Goal: Transaction & Acquisition: Purchase product/service

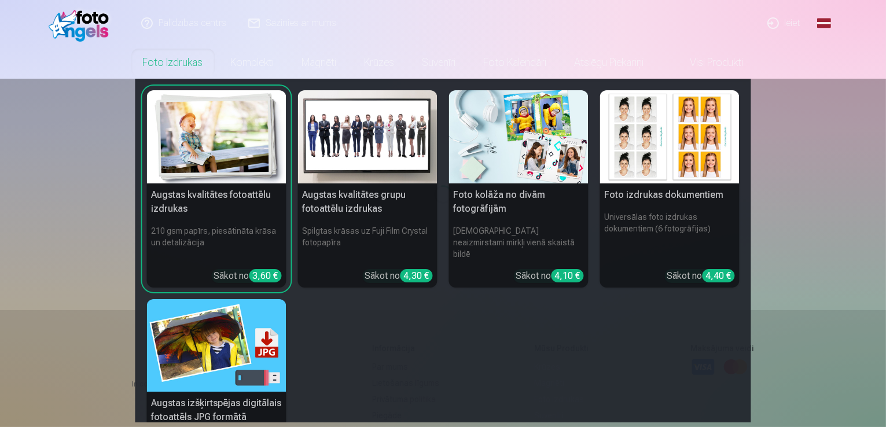
click at [192, 56] on link "Foto izdrukas" at bounding box center [173, 62] width 88 height 32
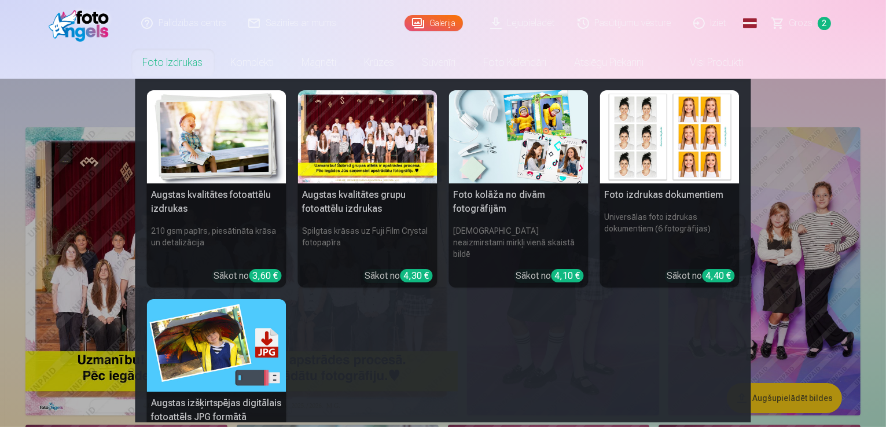
click at [192, 58] on link "Foto izdrukas" at bounding box center [173, 62] width 88 height 32
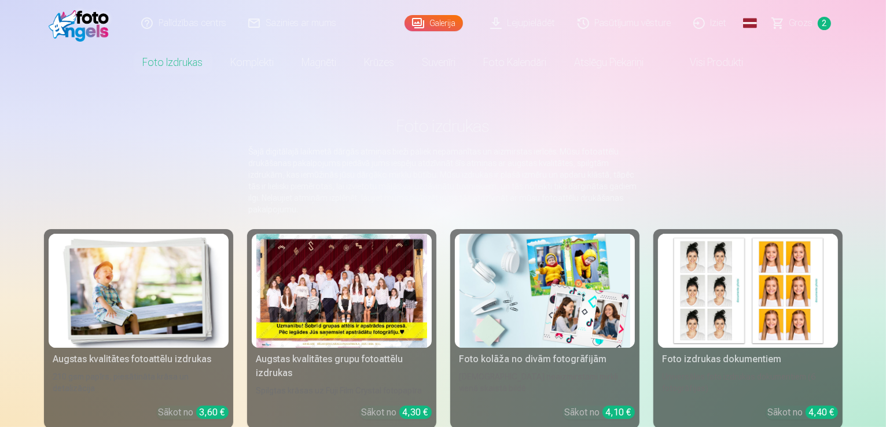
click at [443, 23] on link "Galerija" at bounding box center [433, 23] width 58 height 16
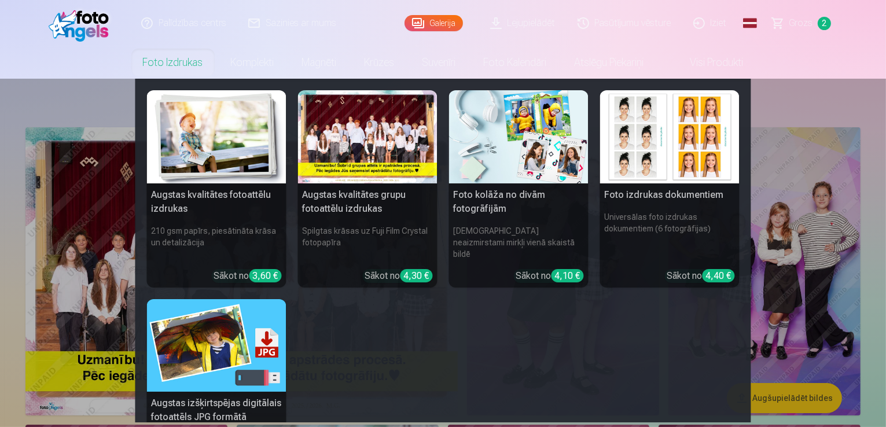
click at [165, 66] on link "Foto izdrukas" at bounding box center [173, 62] width 88 height 32
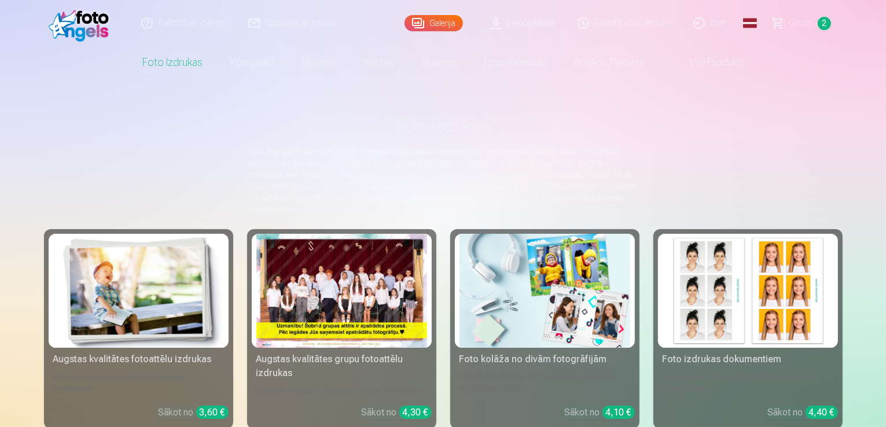
click at [454, 20] on link "Galerija" at bounding box center [433, 23] width 58 height 16
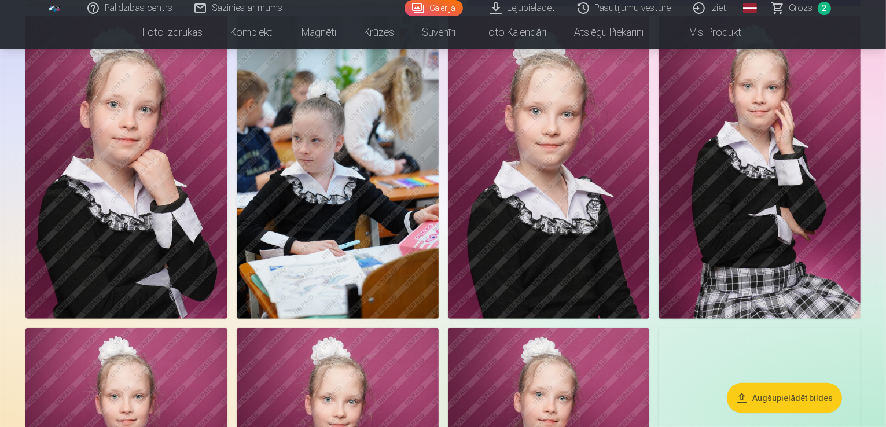
scroll to position [405, 0]
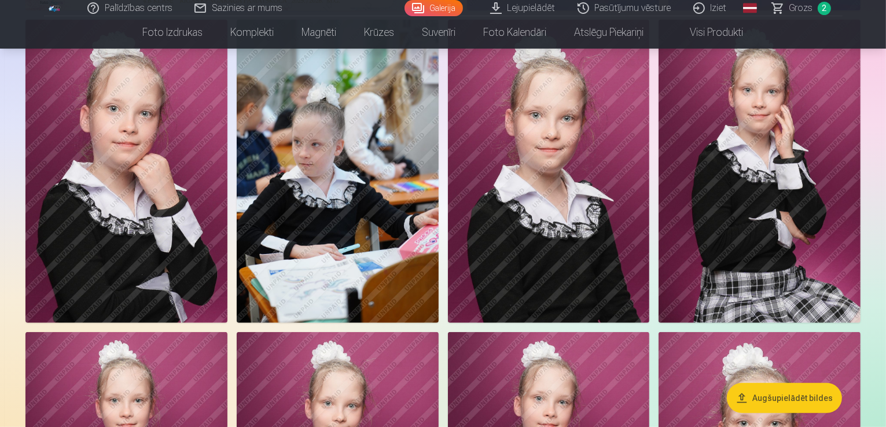
click at [227, 228] on img at bounding box center [126, 171] width 202 height 303
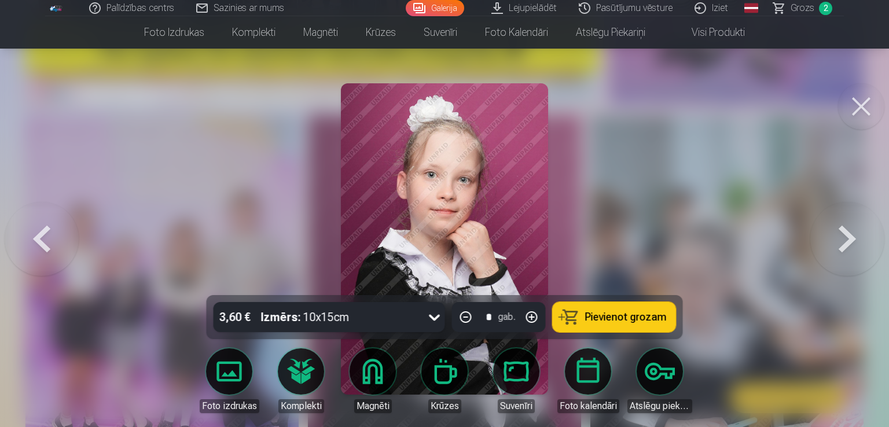
click at [867, 102] on button at bounding box center [861, 106] width 46 height 46
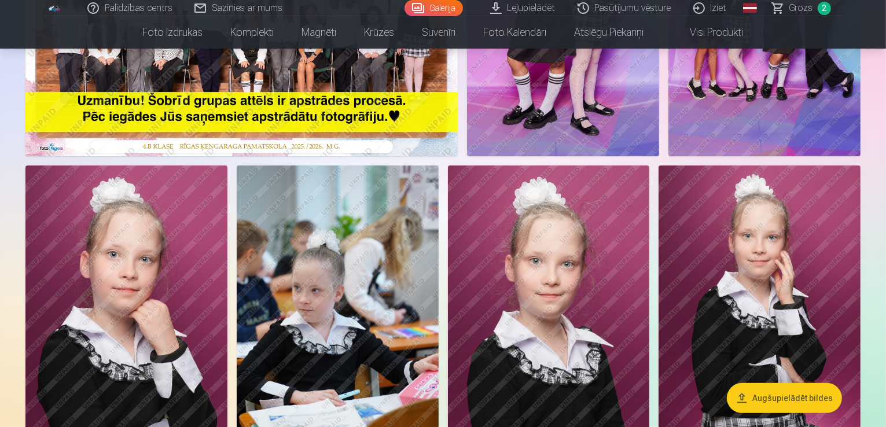
scroll to position [231, 0]
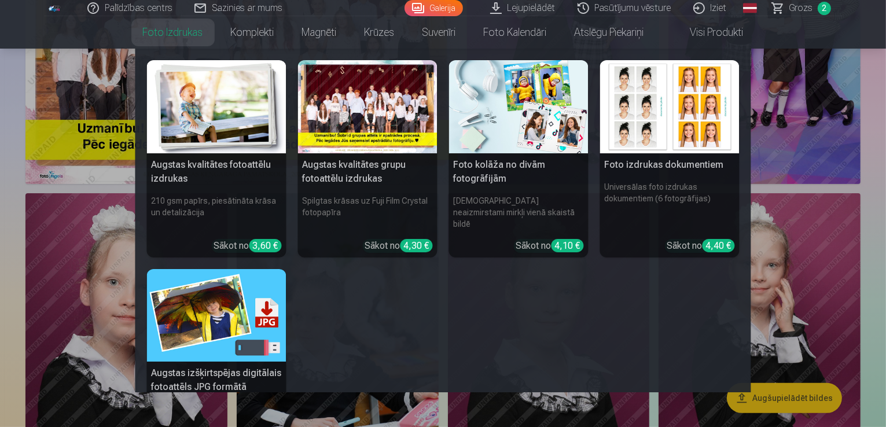
click at [410, 89] on div at bounding box center [367, 106] width 139 height 93
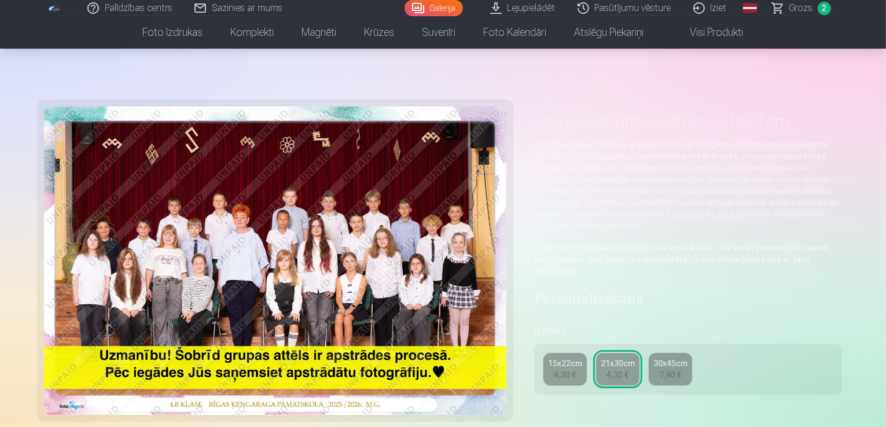
scroll to position [174, 0]
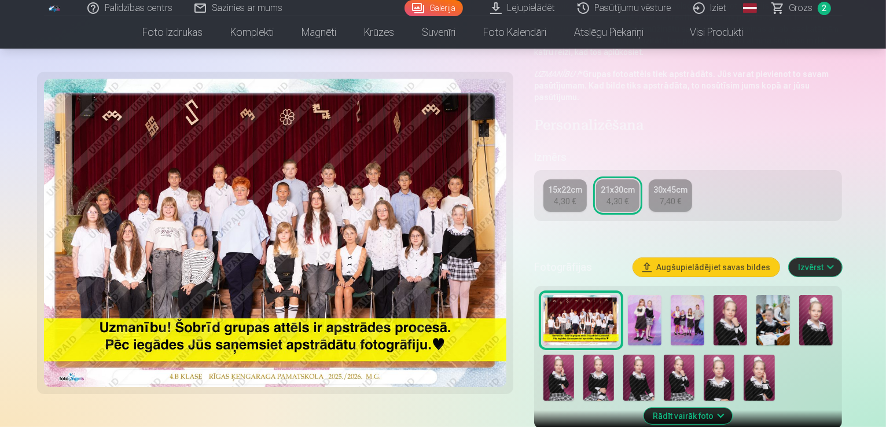
click at [653, 296] on img at bounding box center [645, 320] width 34 height 50
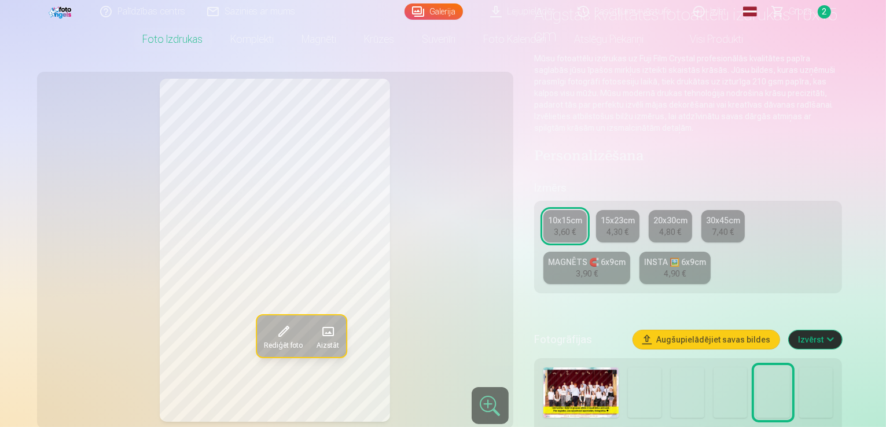
scroll to position [116, 0]
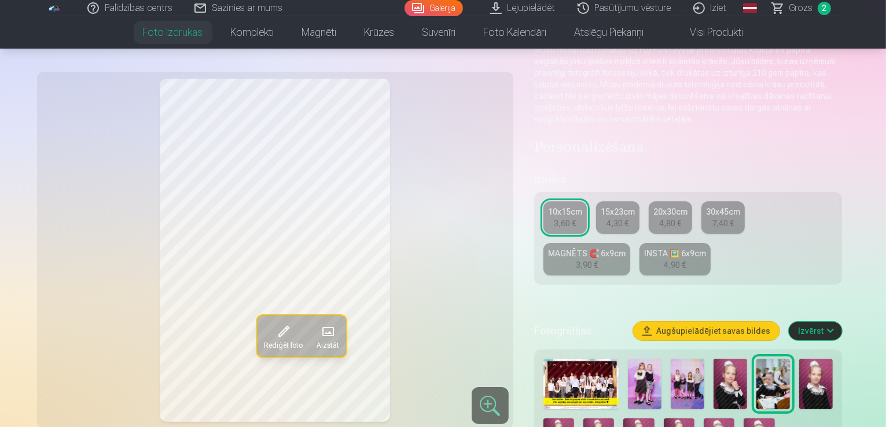
click at [701, 359] on img at bounding box center [688, 384] width 34 height 50
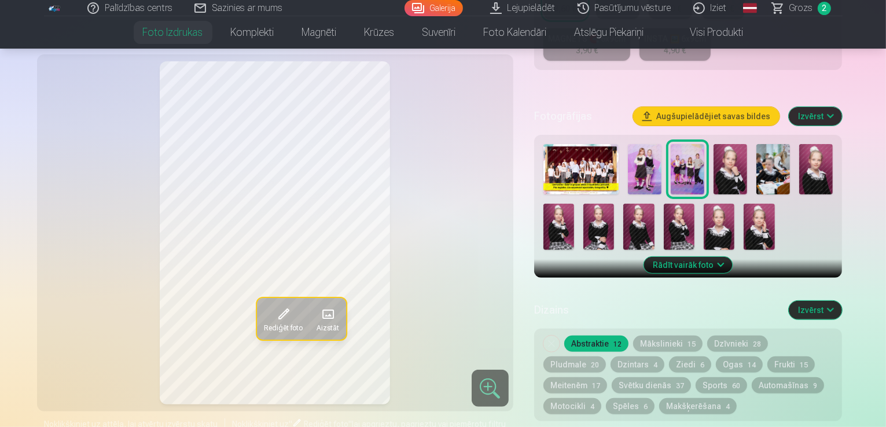
scroll to position [405, 0]
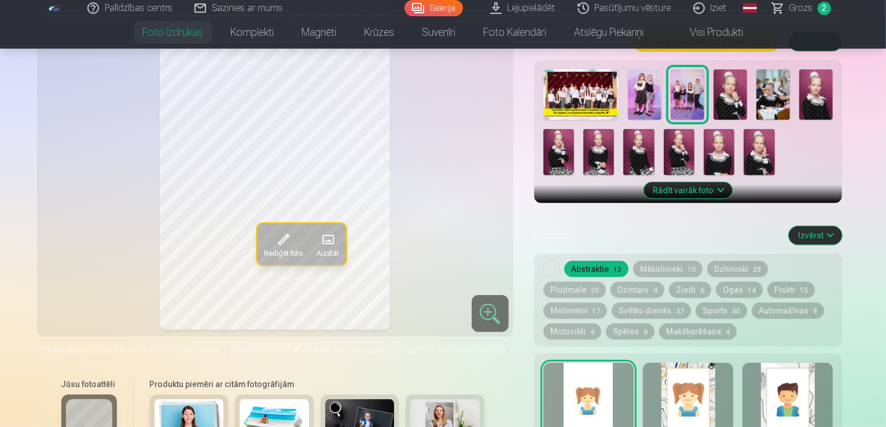
click at [690, 364] on div at bounding box center [688, 400] width 90 height 74
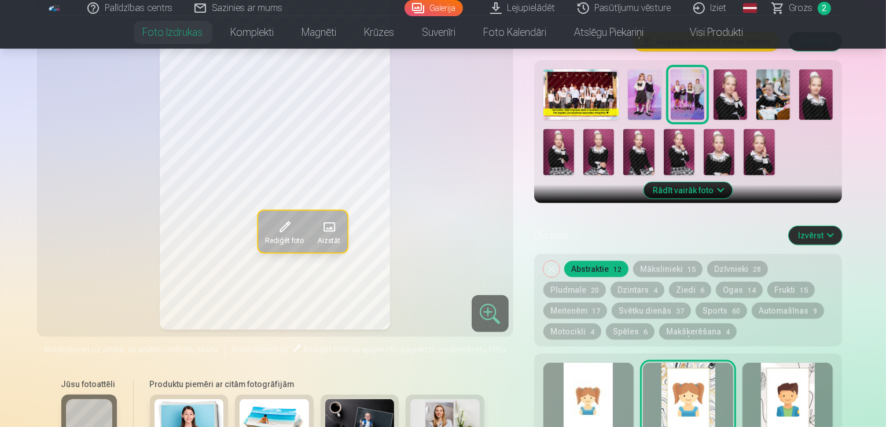
click at [806, 365] on div at bounding box center [787, 400] width 90 height 74
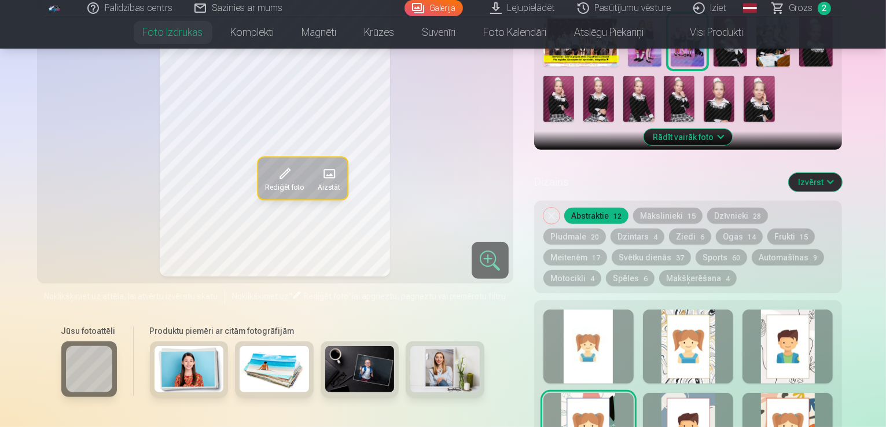
scroll to position [463, 0]
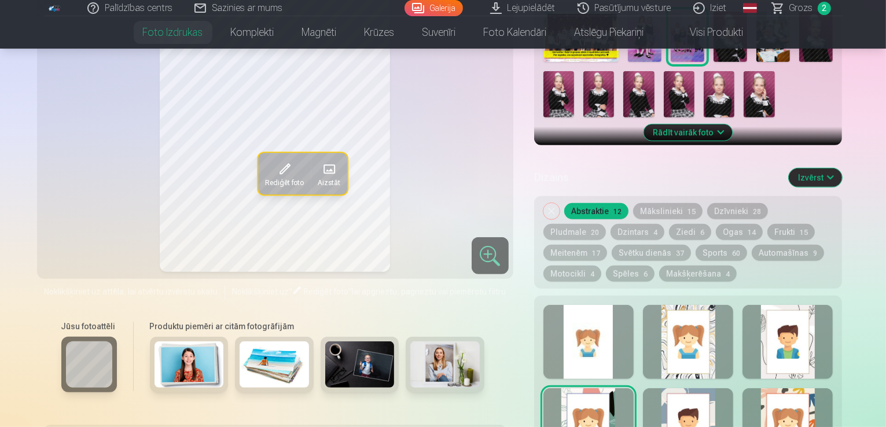
click at [499, 237] on div at bounding box center [490, 255] width 37 height 37
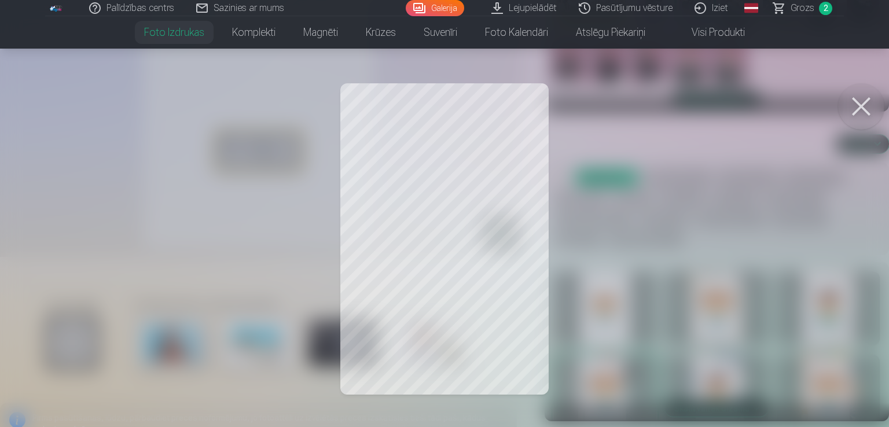
click at [861, 117] on button at bounding box center [861, 106] width 46 height 46
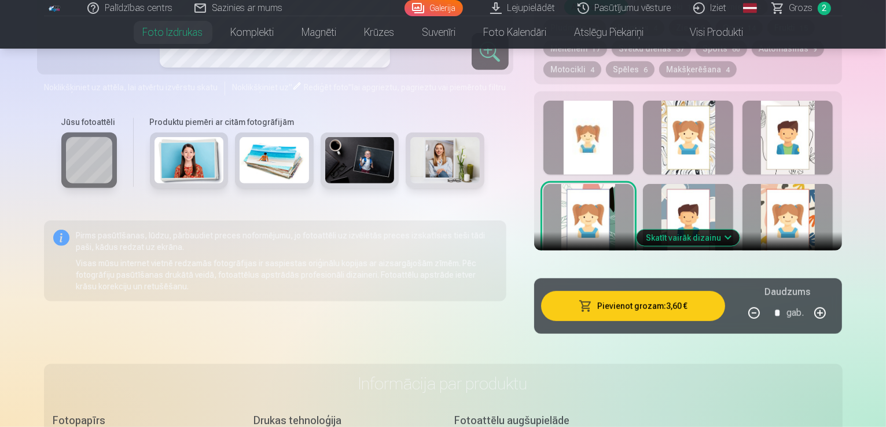
scroll to position [752, 0]
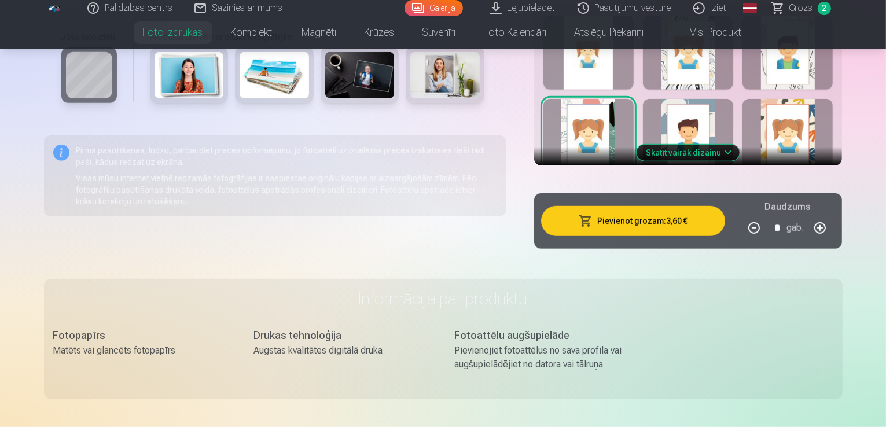
click at [731, 99] on div at bounding box center [688, 136] width 90 height 74
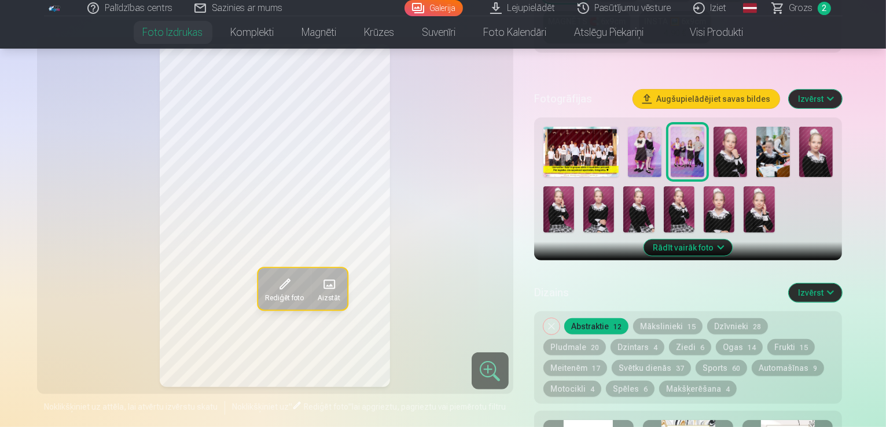
scroll to position [347, 0]
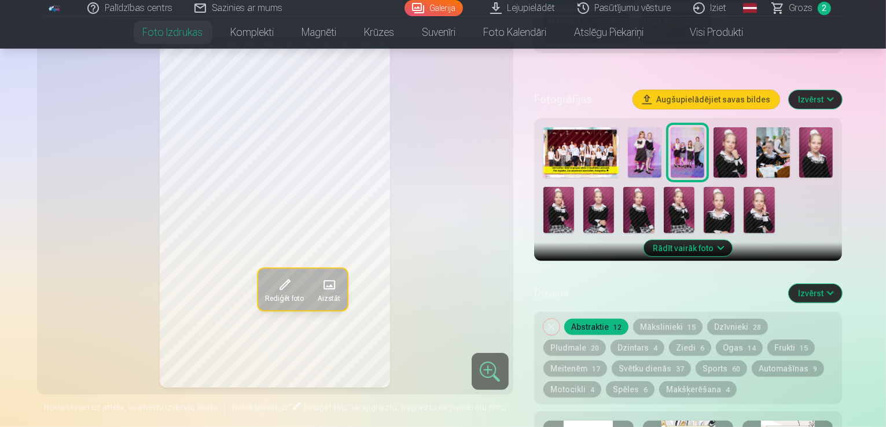
click at [693, 319] on button "Mākslinieki 15" at bounding box center [667, 327] width 69 height 16
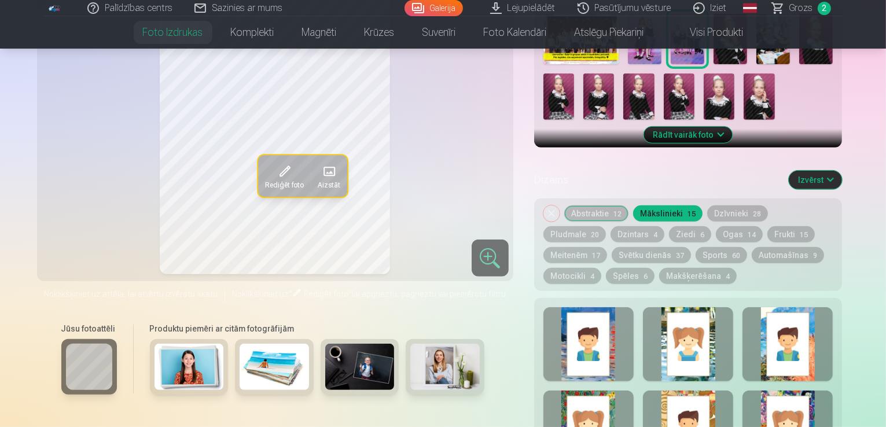
scroll to position [463, 0]
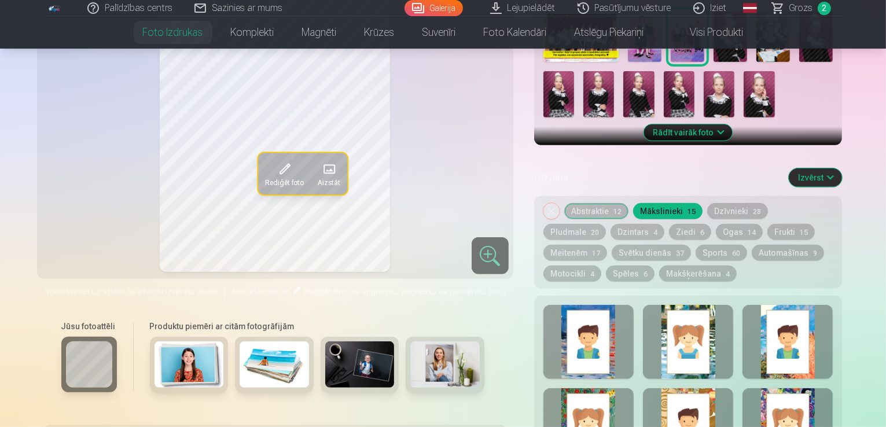
click at [615, 311] on div at bounding box center [588, 342] width 90 height 74
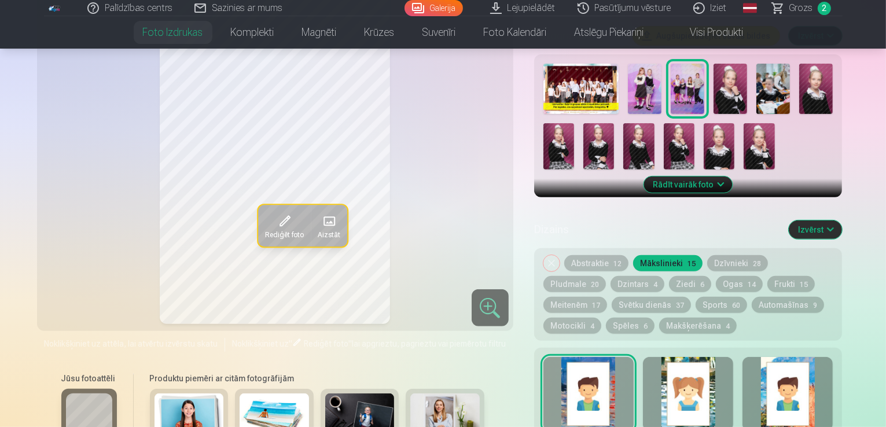
scroll to position [405, 0]
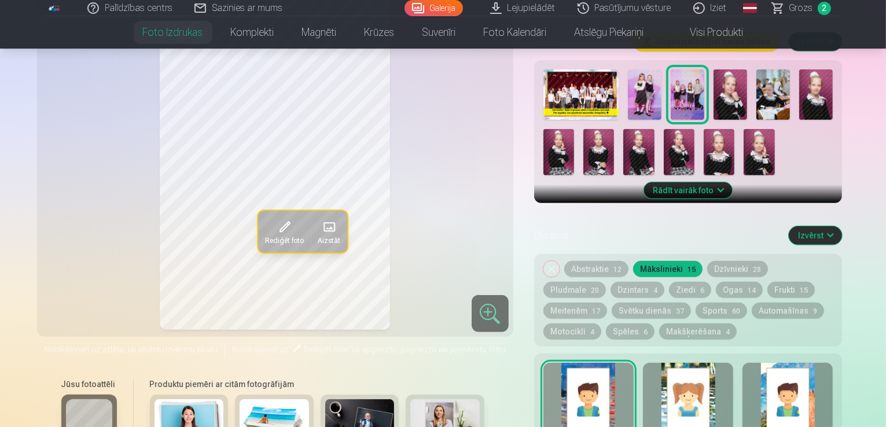
click at [709, 371] on div at bounding box center [688, 400] width 90 height 74
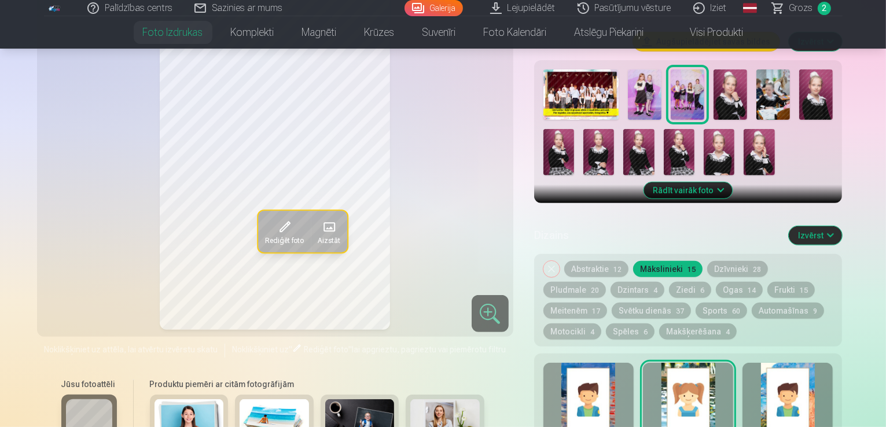
click at [806, 363] on div at bounding box center [787, 400] width 90 height 74
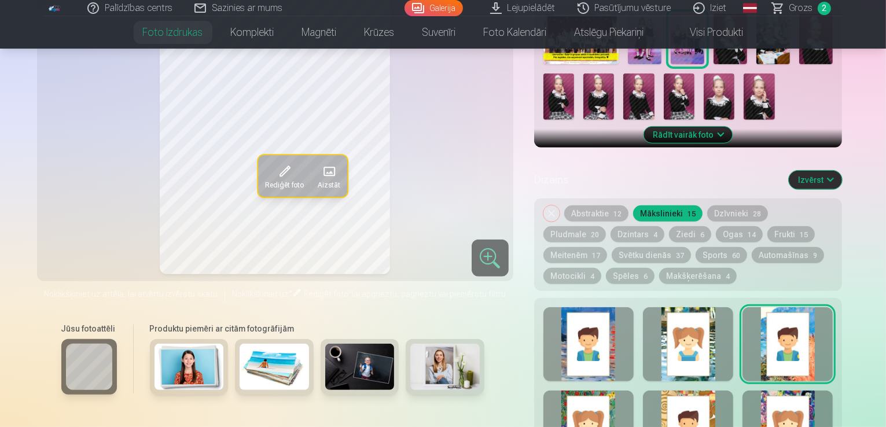
scroll to position [463, 0]
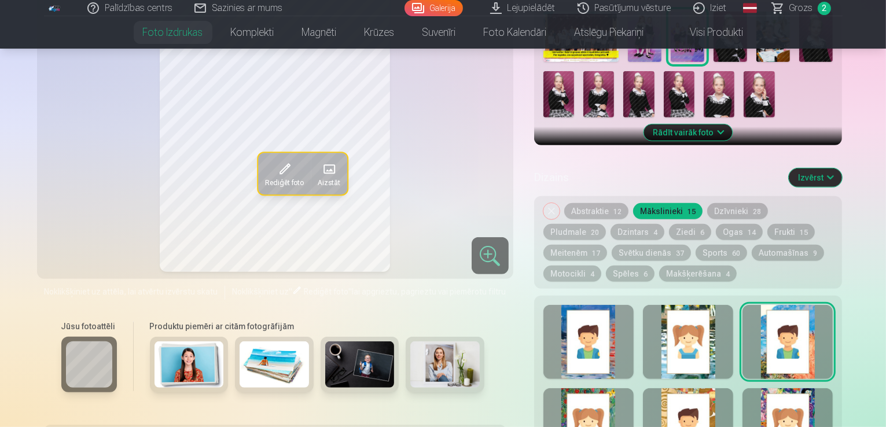
click at [605, 388] on div at bounding box center [588, 425] width 90 height 74
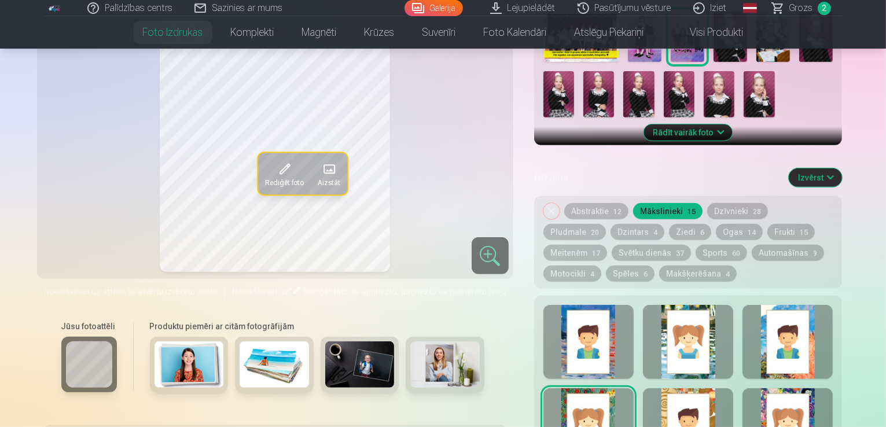
click at [713, 388] on div at bounding box center [688, 425] width 90 height 74
click at [741, 203] on button "Dzīvnieki 28" at bounding box center [737, 211] width 61 height 16
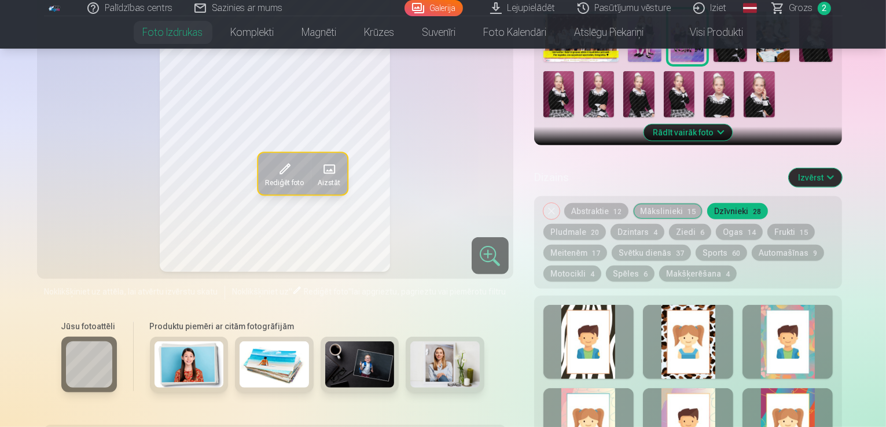
click at [634, 309] on div at bounding box center [588, 342] width 90 height 74
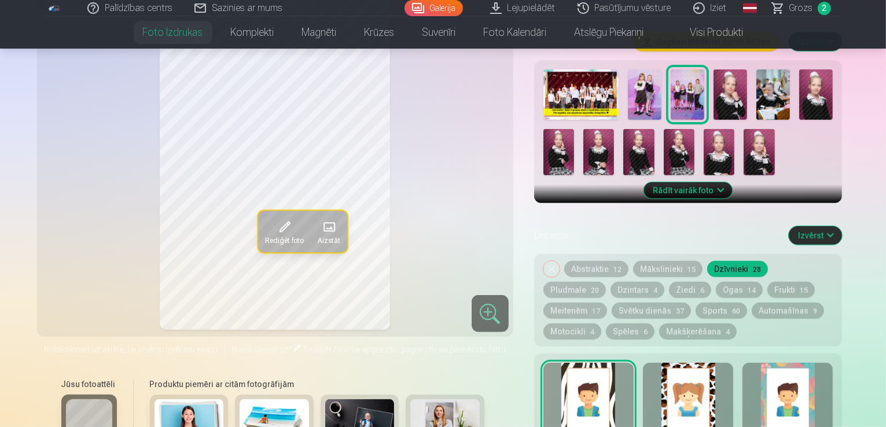
click at [733, 393] on div at bounding box center [688, 400] width 90 height 74
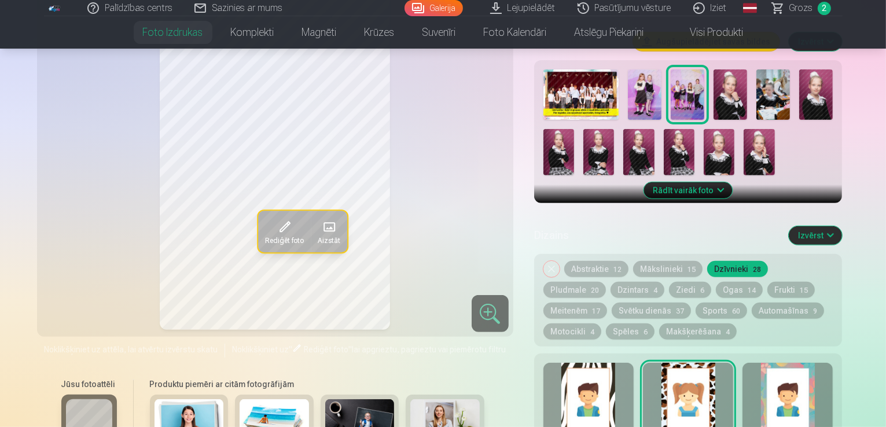
click at [796, 391] on div at bounding box center [787, 400] width 90 height 74
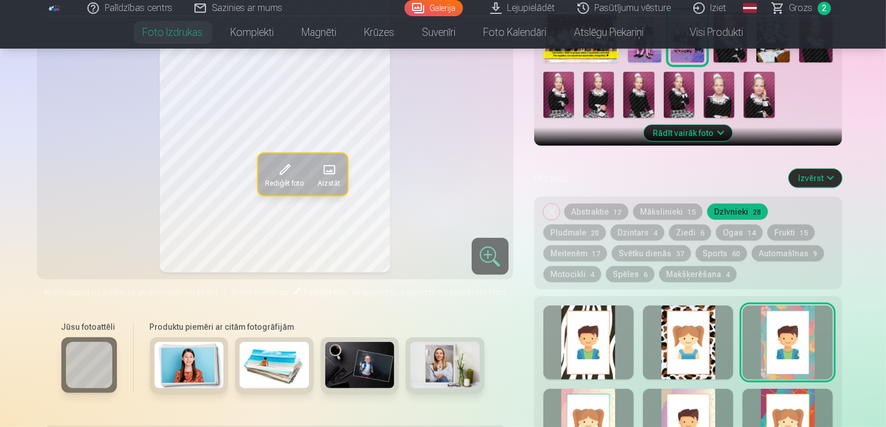
scroll to position [463, 0]
click at [611, 390] on div at bounding box center [588, 425] width 90 height 74
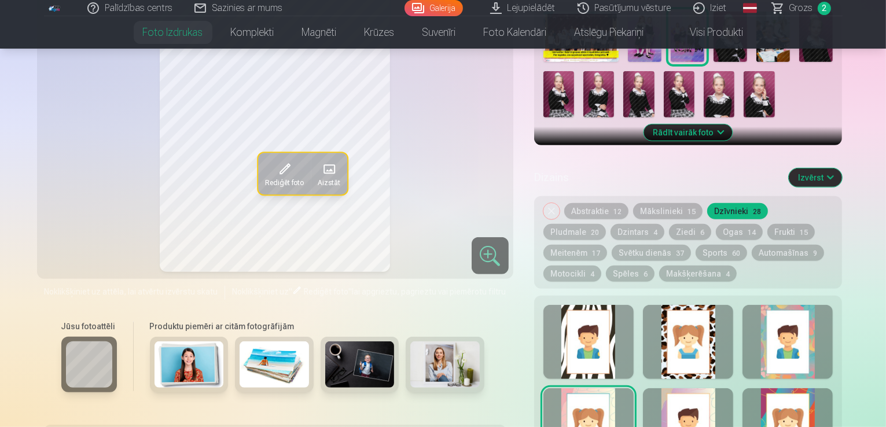
click at [715, 388] on div at bounding box center [688, 425] width 90 height 74
click at [807, 388] on div at bounding box center [787, 425] width 90 height 74
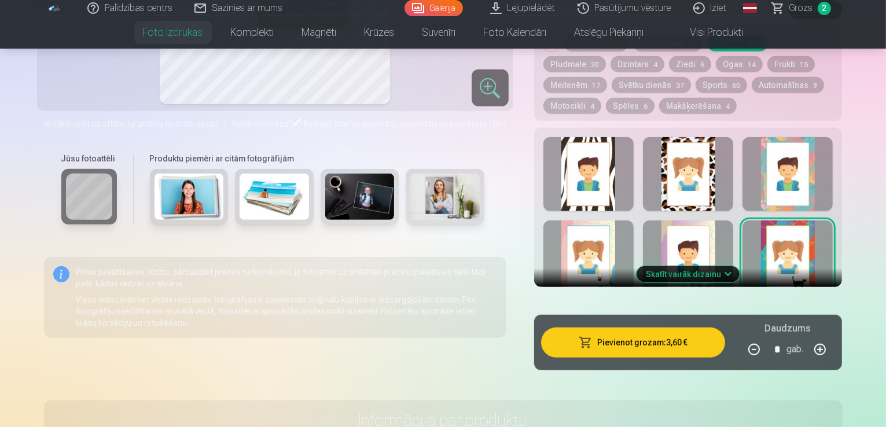
scroll to position [636, 0]
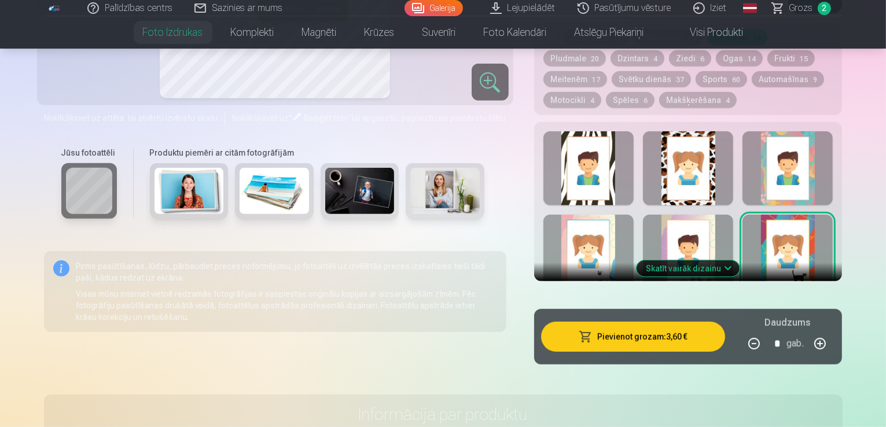
click at [720, 260] on button "Skatīt vairāk dizainu" at bounding box center [687, 268] width 103 height 16
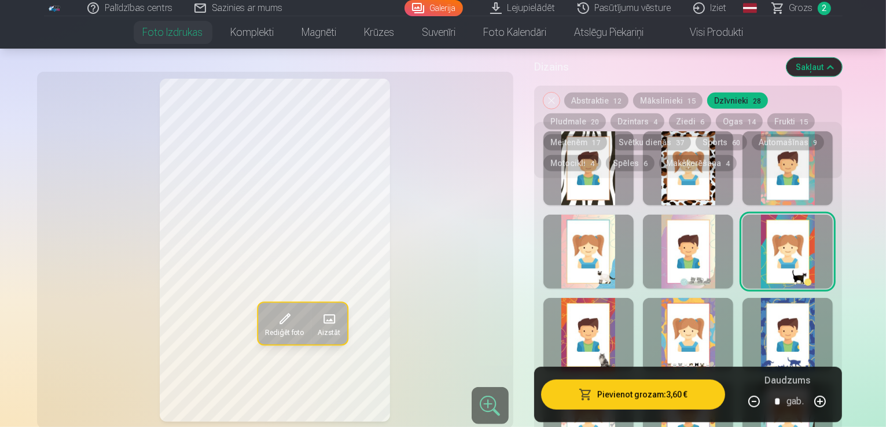
click at [604, 302] on div at bounding box center [588, 335] width 90 height 74
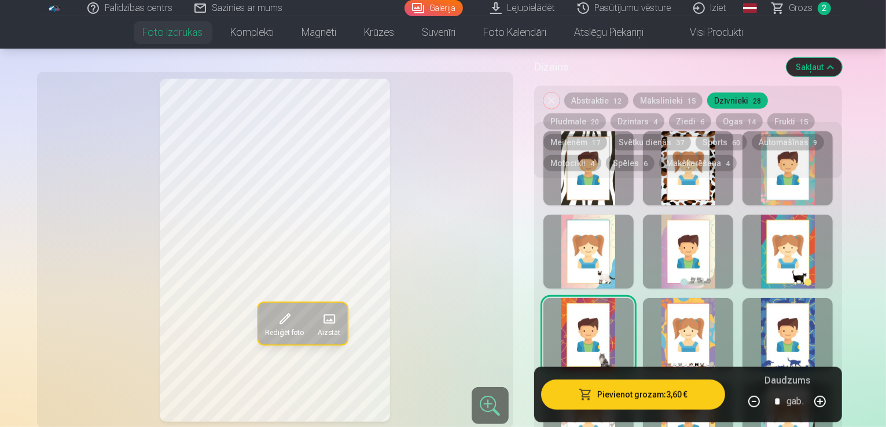
click at [712, 312] on div at bounding box center [688, 335] width 90 height 74
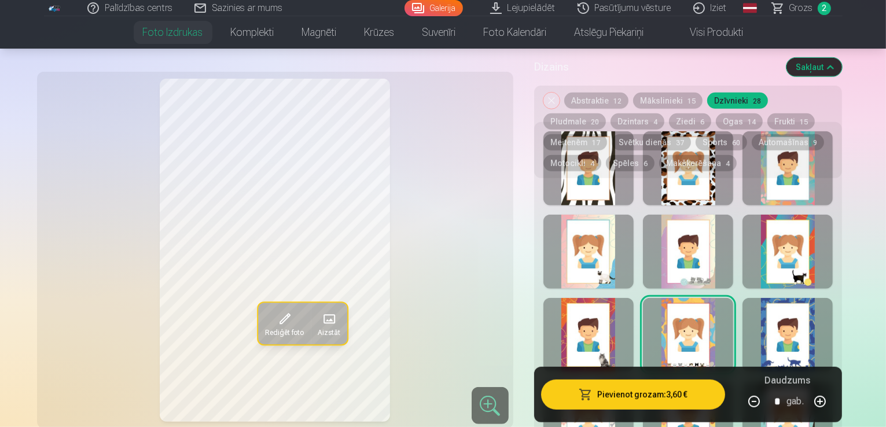
click at [827, 299] on div at bounding box center [787, 335] width 90 height 74
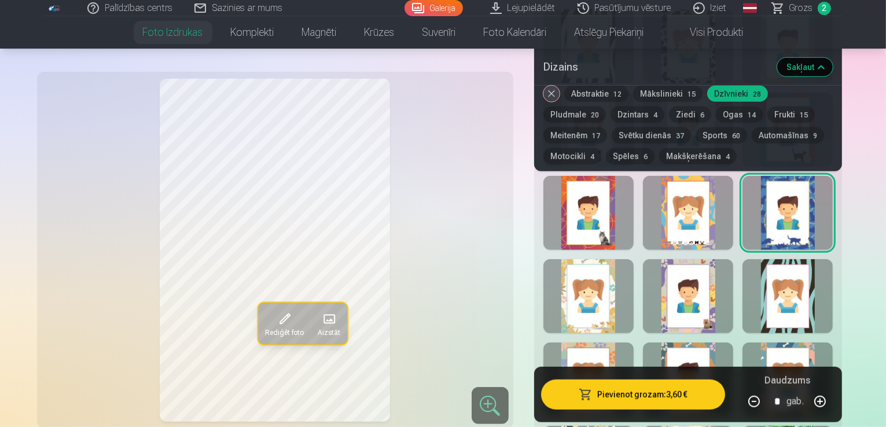
scroll to position [752, 0]
click at [630, 342] on div at bounding box center [588, 379] width 90 height 74
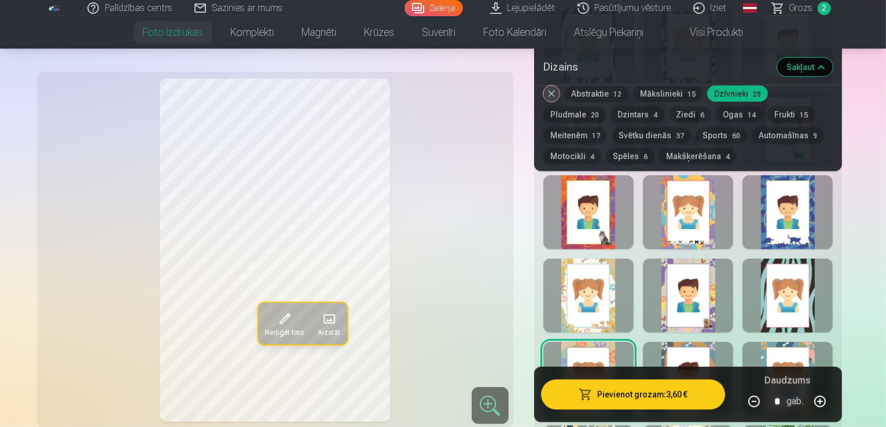
click at [607, 127] on button "Meitenēm 17" at bounding box center [575, 135] width 64 height 16
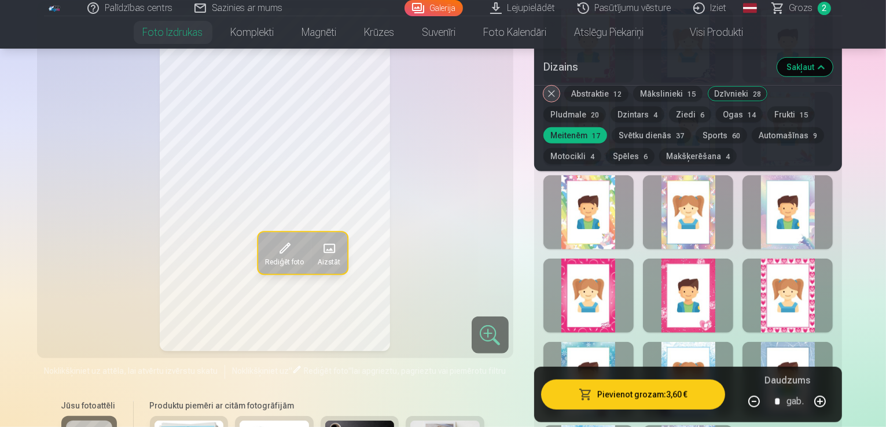
click at [618, 265] on div at bounding box center [588, 296] width 90 height 74
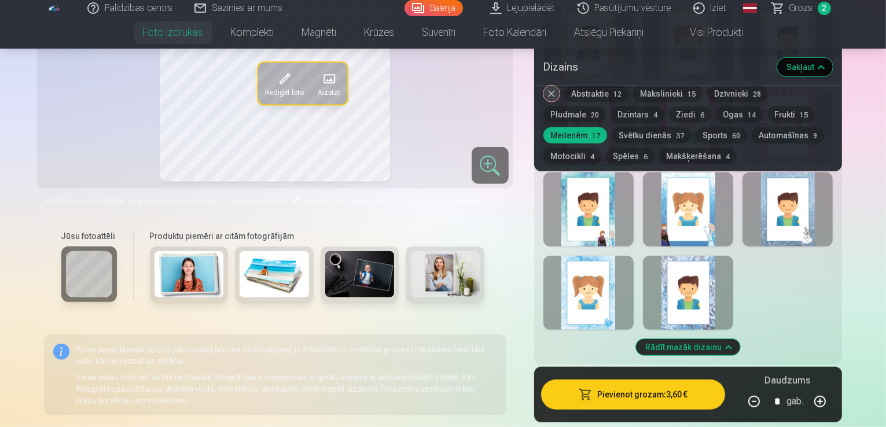
scroll to position [926, 0]
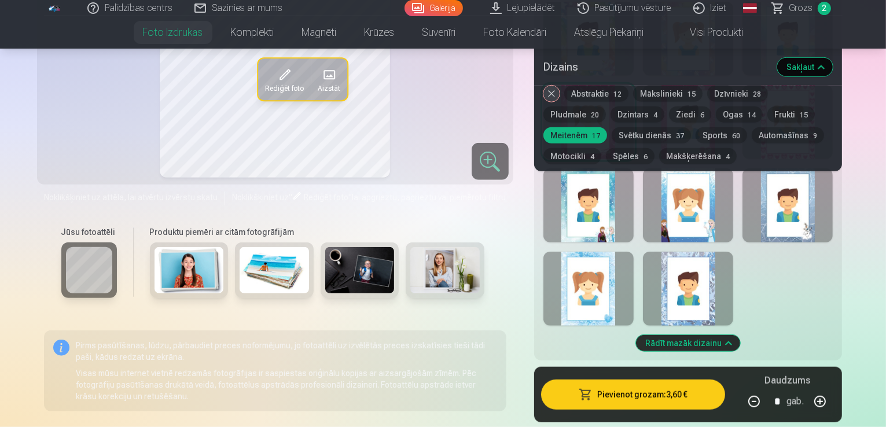
click at [718, 278] on div at bounding box center [688, 289] width 90 height 74
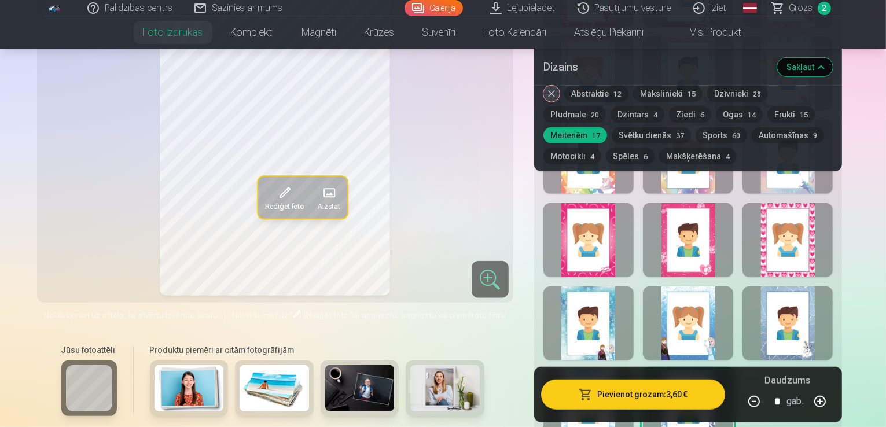
scroll to position [810, 0]
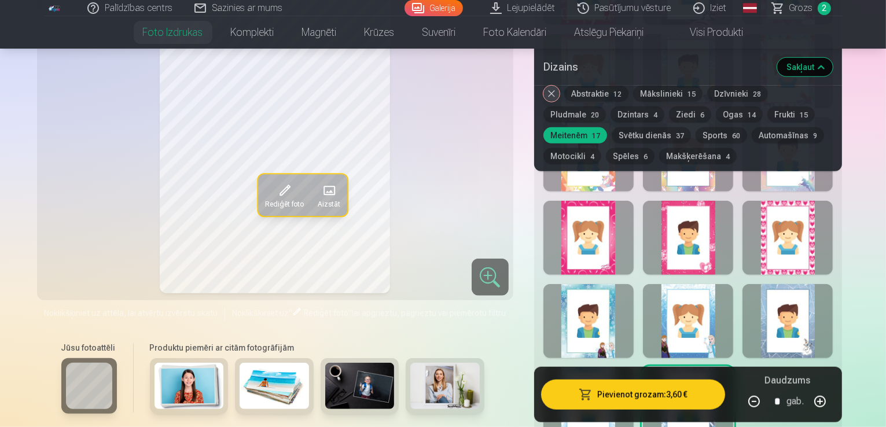
click at [632, 367] on div at bounding box center [588, 404] width 90 height 74
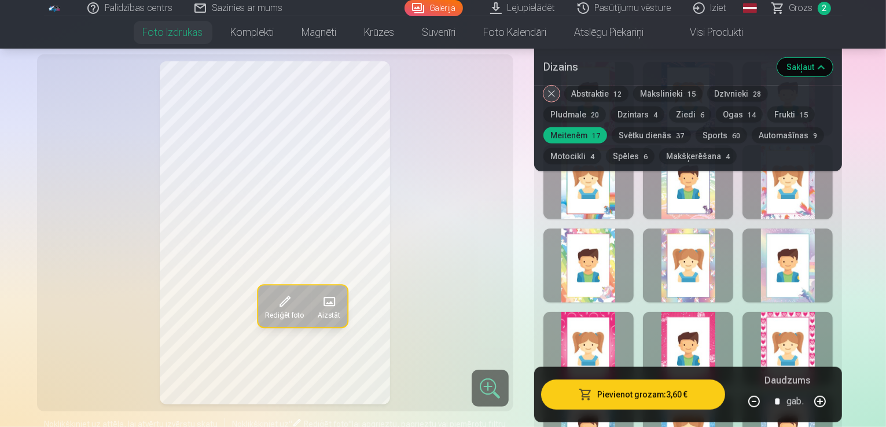
scroll to position [694, 0]
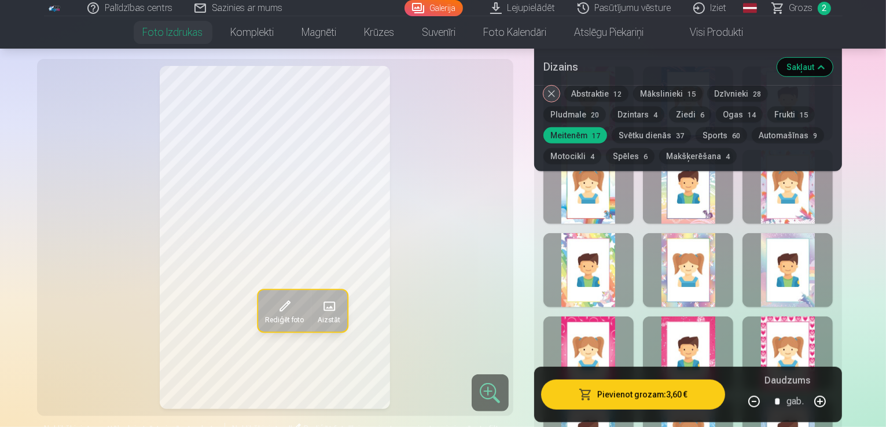
click at [732, 234] on div at bounding box center [688, 270] width 90 height 74
click at [798, 252] on div at bounding box center [787, 270] width 90 height 74
click at [719, 321] on div at bounding box center [688, 353] width 90 height 74
click at [609, 318] on div at bounding box center [588, 353] width 90 height 74
click at [812, 325] on div at bounding box center [787, 353] width 90 height 74
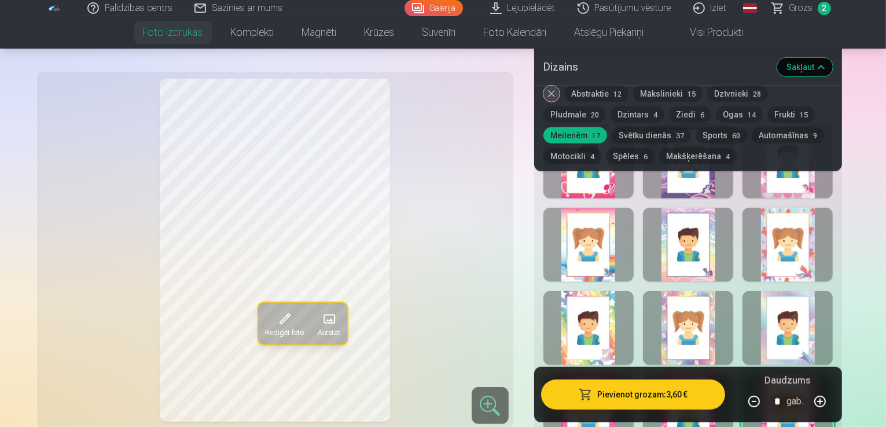
scroll to position [636, 0]
click at [596, 291] on div at bounding box center [588, 328] width 90 height 74
click at [745, 93] on button "Dzīvnieki 28" at bounding box center [737, 94] width 61 height 16
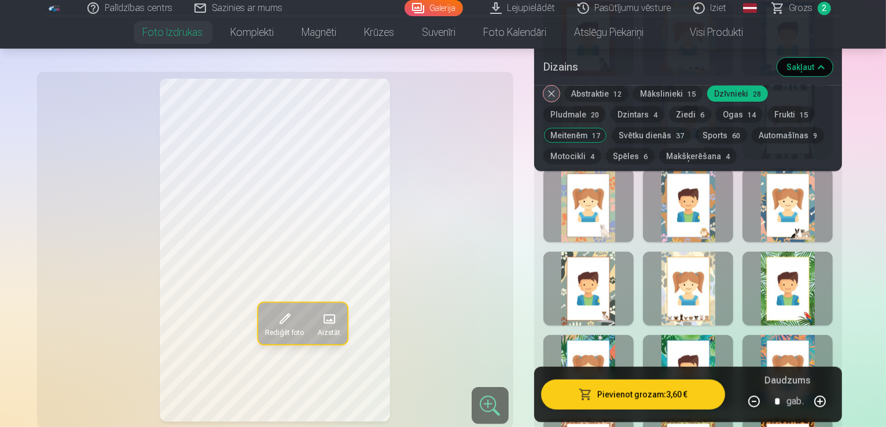
scroll to position [1215, 0]
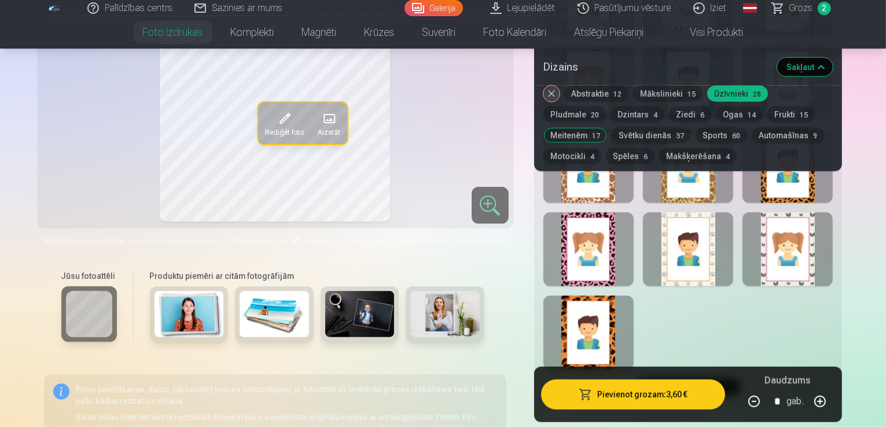
click at [592, 300] on div at bounding box center [588, 333] width 90 height 74
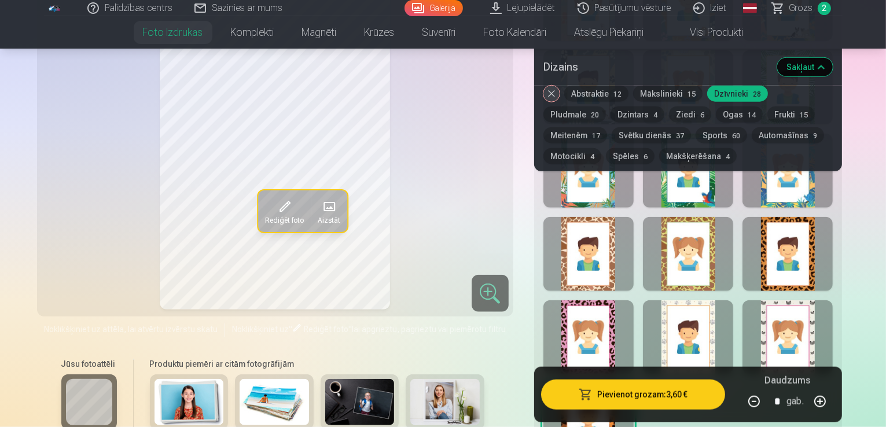
scroll to position [1099, 0]
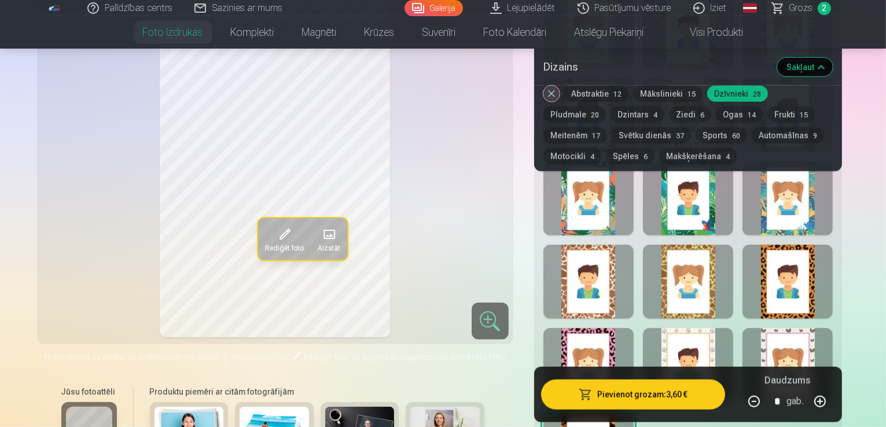
click at [599, 337] on div at bounding box center [588, 365] width 90 height 74
click at [710, 328] on div at bounding box center [688, 365] width 90 height 74
click at [794, 328] on div at bounding box center [787, 365] width 90 height 74
click at [797, 274] on div at bounding box center [787, 282] width 90 height 74
click at [722, 265] on div at bounding box center [688, 282] width 90 height 74
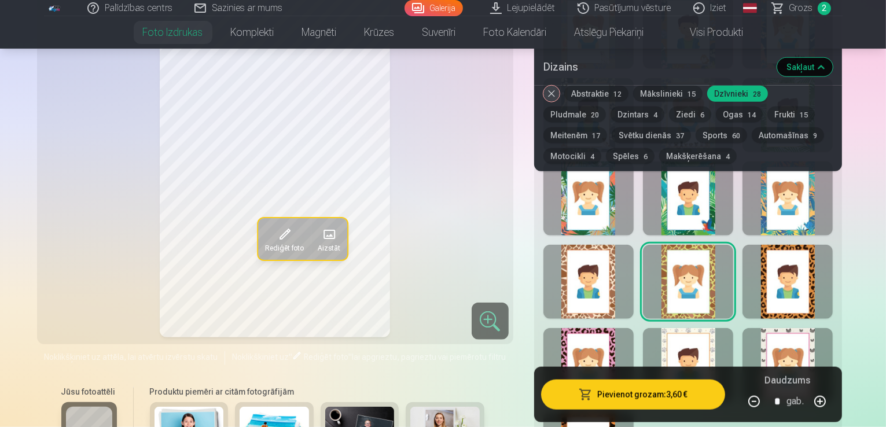
click at [618, 259] on div at bounding box center [588, 282] width 90 height 74
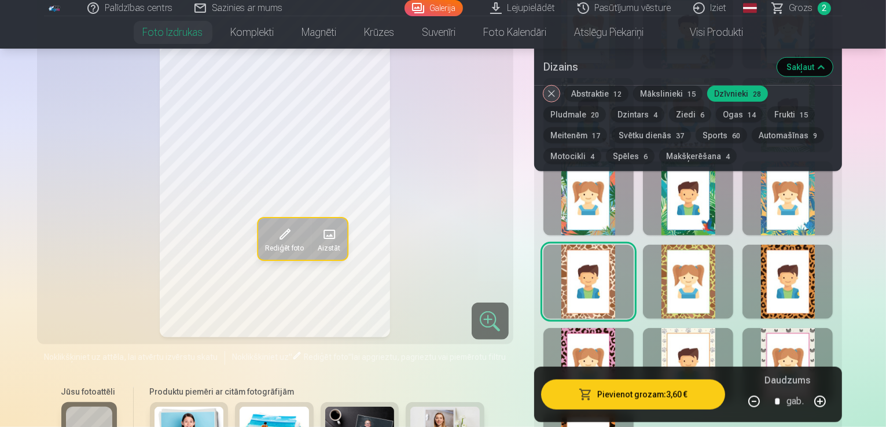
click at [613, 190] on div at bounding box center [588, 198] width 90 height 74
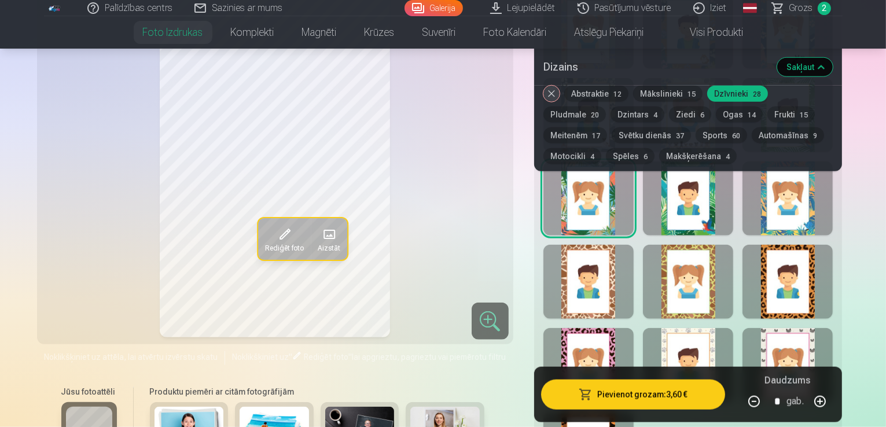
click at [720, 197] on div at bounding box center [688, 198] width 90 height 74
click at [805, 197] on div at bounding box center [787, 198] width 90 height 74
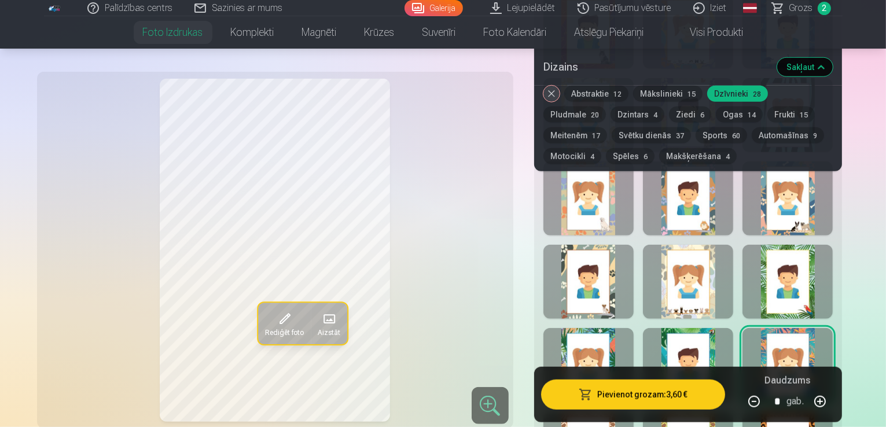
scroll to position [926, 0]
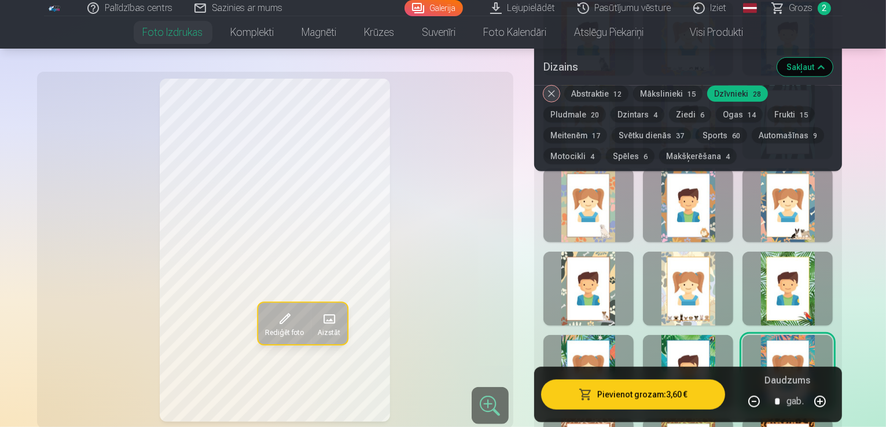
click at [814, 253] on div at bounding box center [787, 289] width 90 height 74
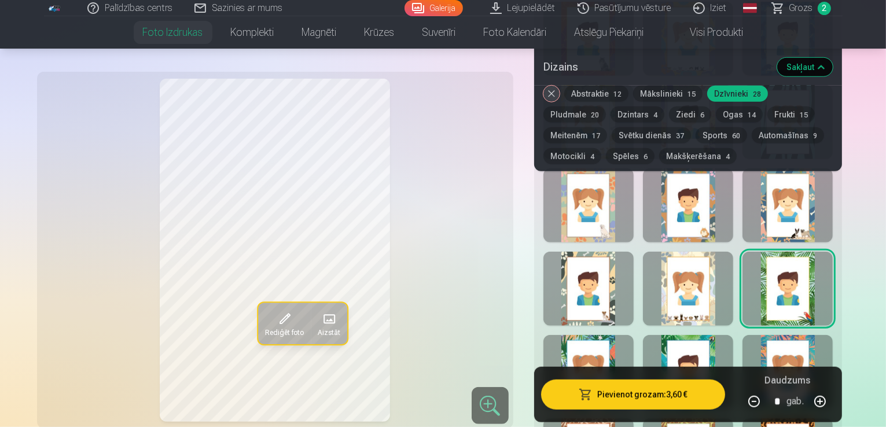
click at [733, 260] on div at bounding box center [688, 289] width 90 height 74
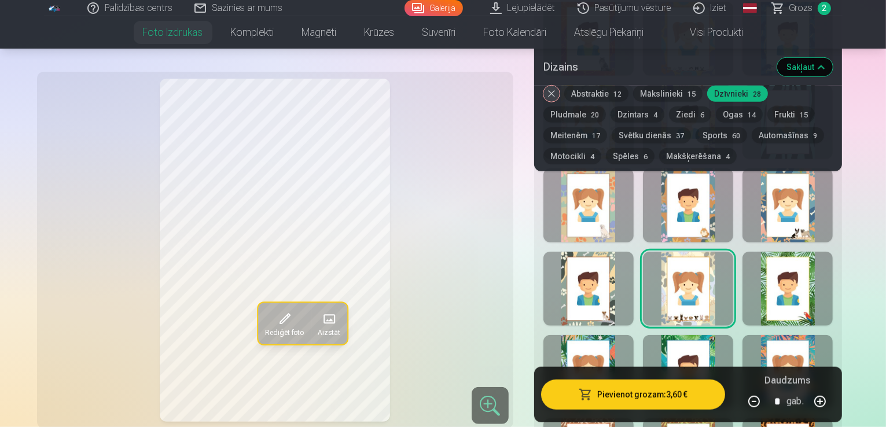
click at [618, 266] on div at bounding box center [588, 289] width 90 height 74
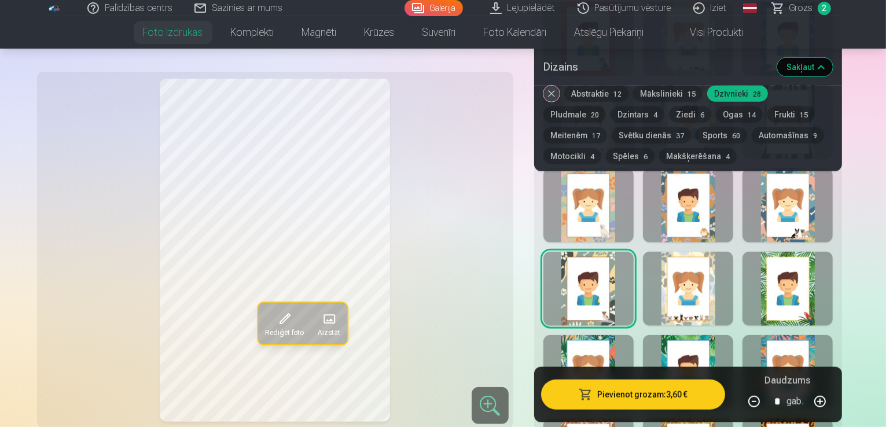
click at [616, 190] on div at bounding box center [588, 205] width 90 height 74
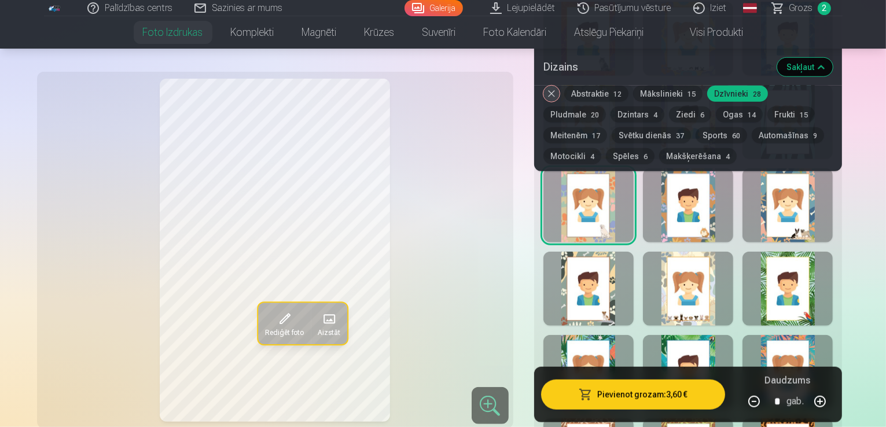
click at [722, 192] on div at bounding box center [688, 205] width 90 height 74
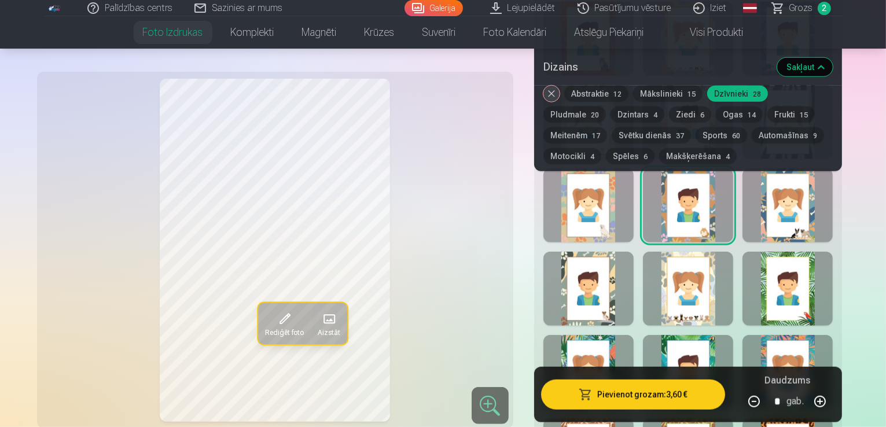
click at [807, 200] on div at bounding box center [787, 205] width 90 height 74
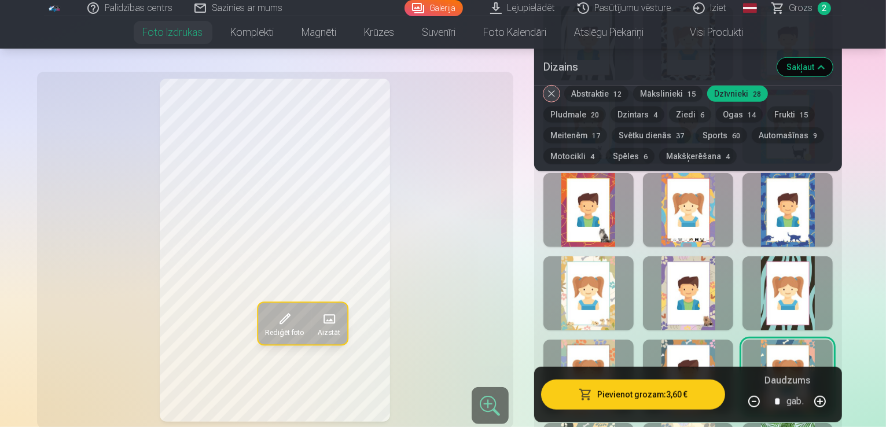
scroll to position [752, 0]
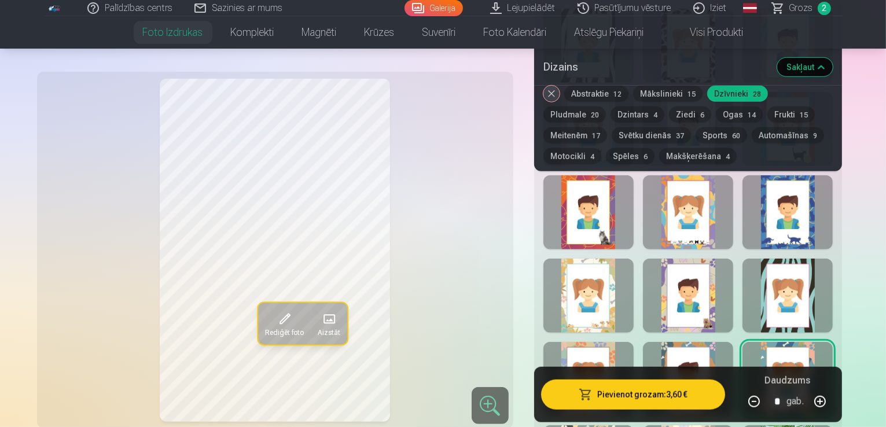
click at [798, 269] on div at bounding box center [787, 296] width 90 height 74
click at [732, 266] on div at bounding box center [688, 296] width 90 height 74
click at [617, 264] on div at bounding box center [588, 296] width 90 height 74
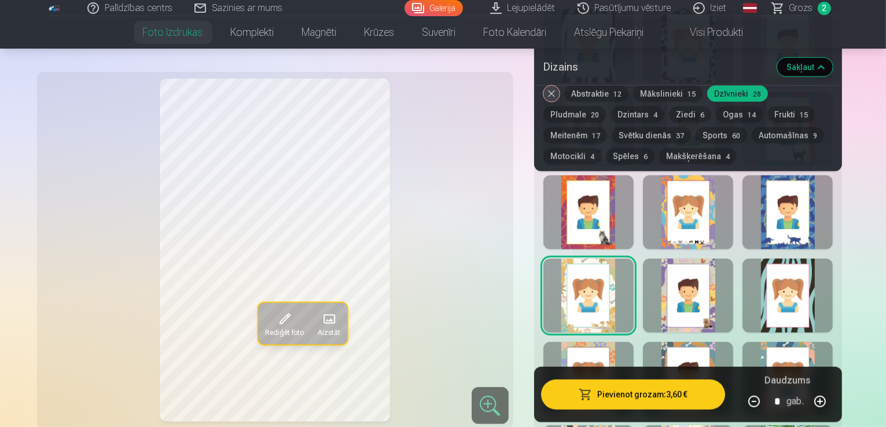
click at [617, 193] on div at bounding box center [588, 212] width 90 height 74
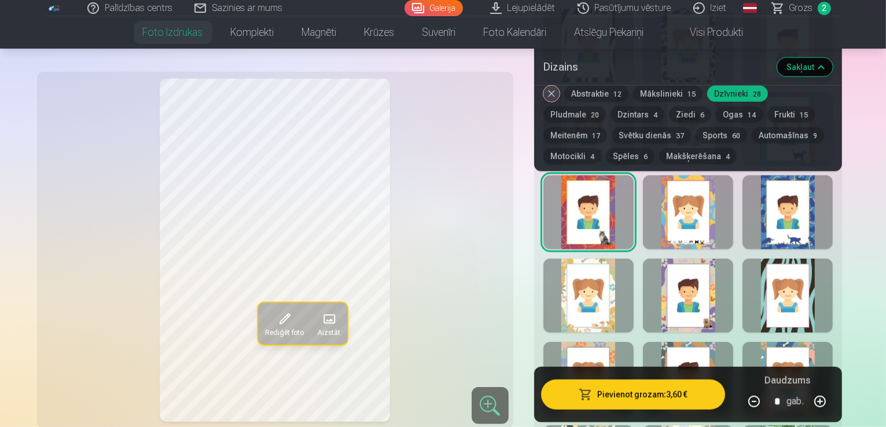
click at [695, 188] on div at bounding box center [688, 212] width 90 height 74
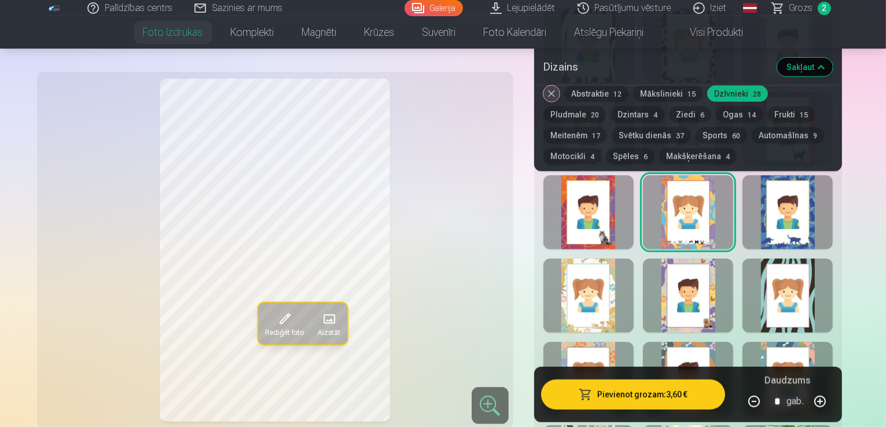
click at [824, 200] on div at bounding box center [787, 212] width 90 height 74
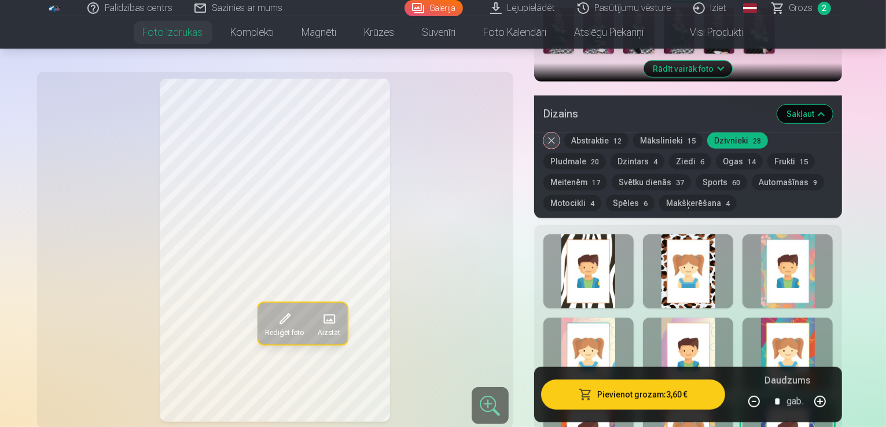
scroll to position [521, 0]
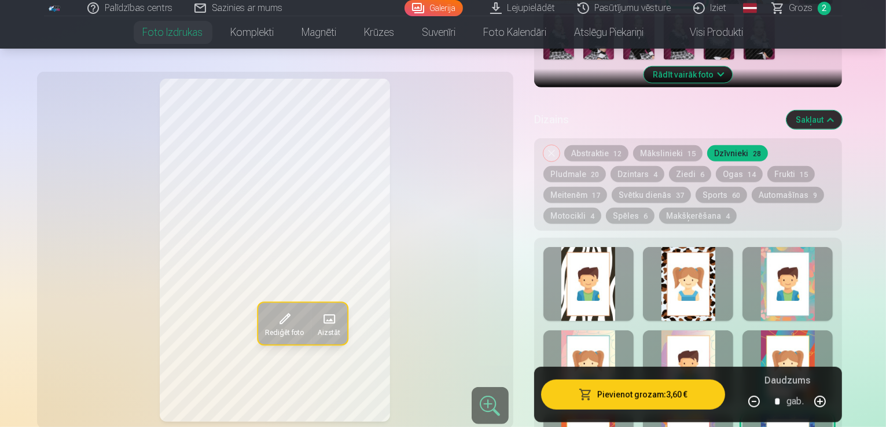
click at [616, 260] on div at bounding box center [588, 284] width 90 height 74
click at [685, 260] on div at bounding box center [688, 284] width 90 height 74
click at [818, 262] on div at bounding box center [787, 284] width 90 height 74
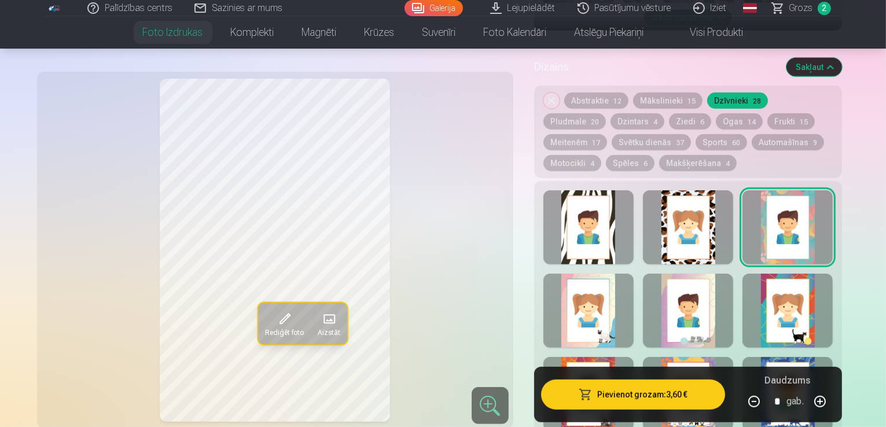
scroll to position [579, 0]
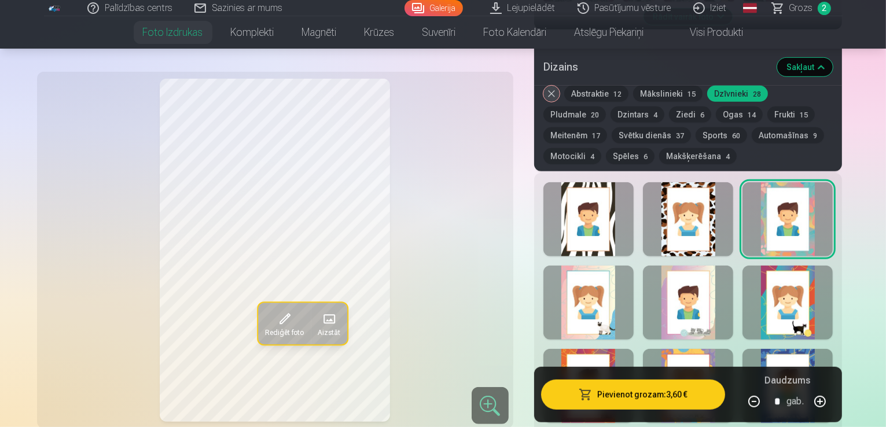
click at [829, 277] on div at bounding box center [787, 303] width 90 height 74
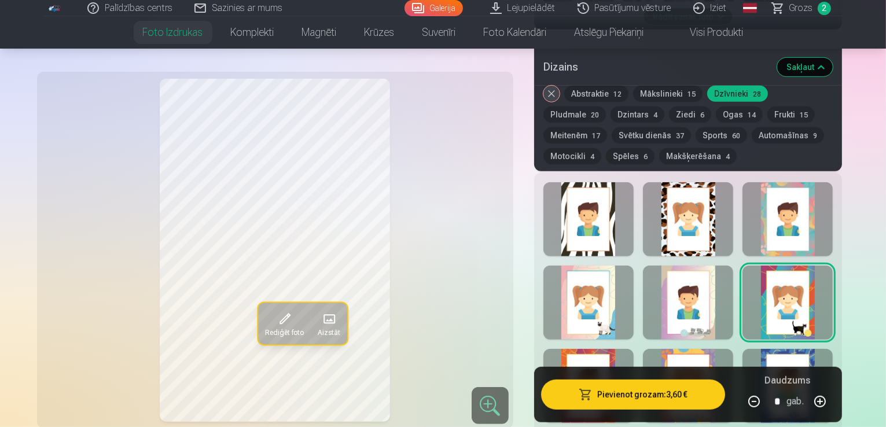
click at [732, 281] on div at bounding box center [688, 303] width 90 height 74
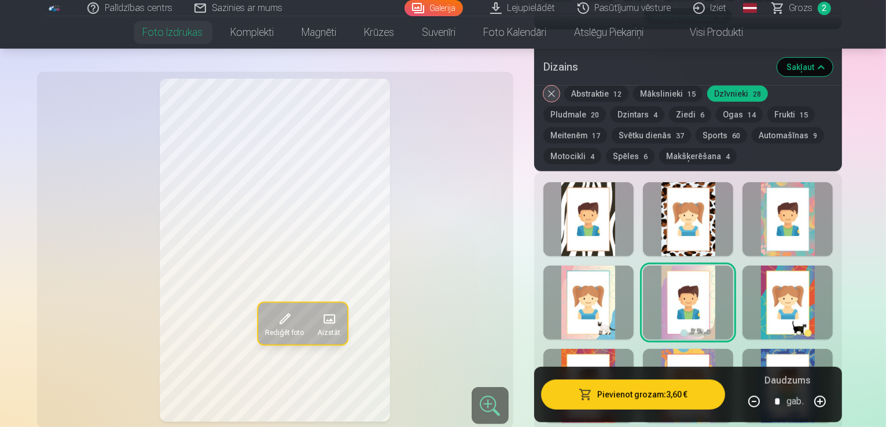
click at [628, 281] on div at bounding box center [588, 303] width 90 height 74
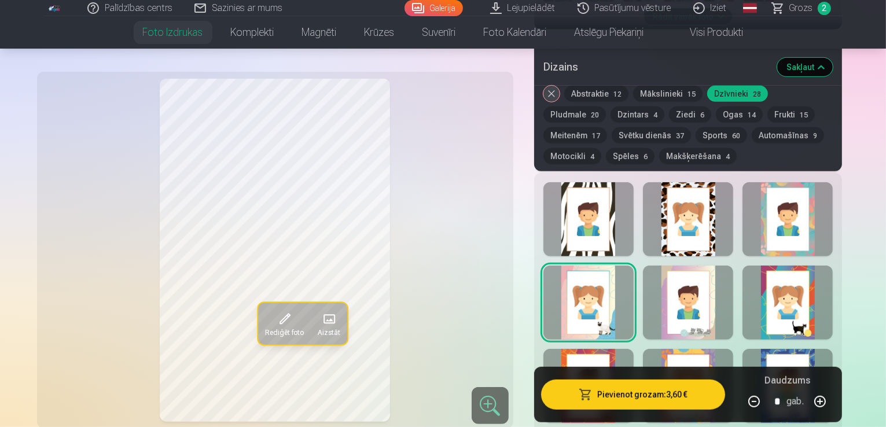
click at [610, 115] on button "Dzintars 4" at bounding box center [637, 114] width 54 height 16
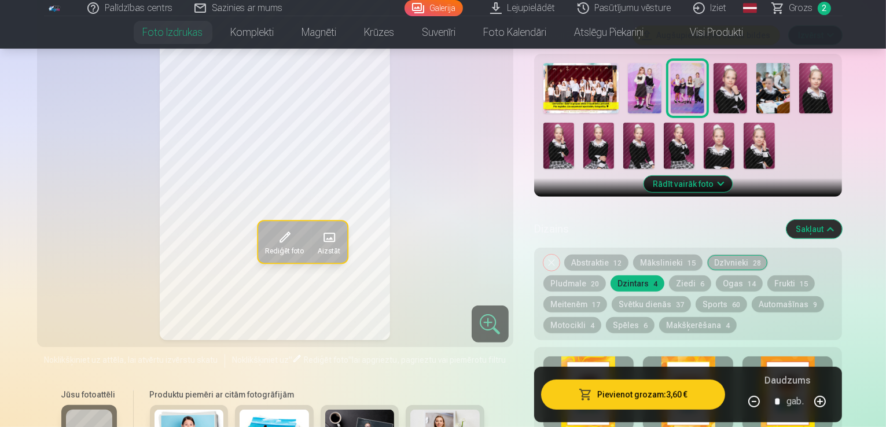
scroll to position [405, 0]
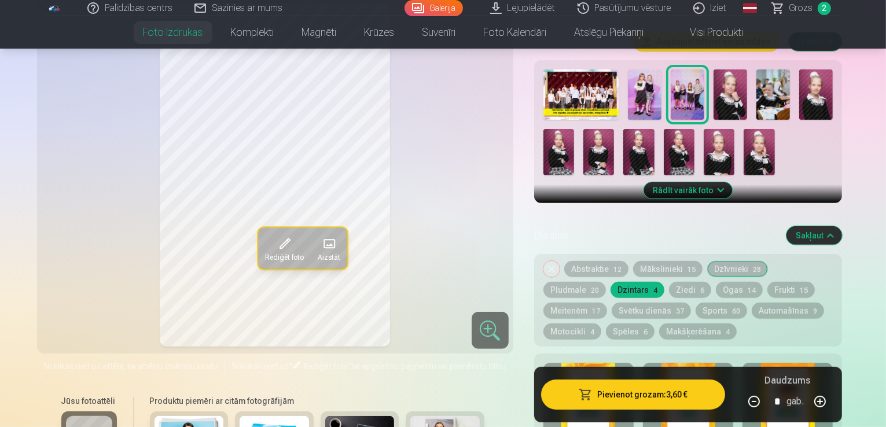
click at [602, 363] on div at bounding box center [588, 400] width 90 height 74
click at [714, 363] on div at bounding box center [688, 400] width 90 height 74
click at [833, 363] on div at bounding box center [787, 400] width 90 height 74
click at [716, 282] on button "Ogas 14" at bounding box center [739, 290] width 47 height 16
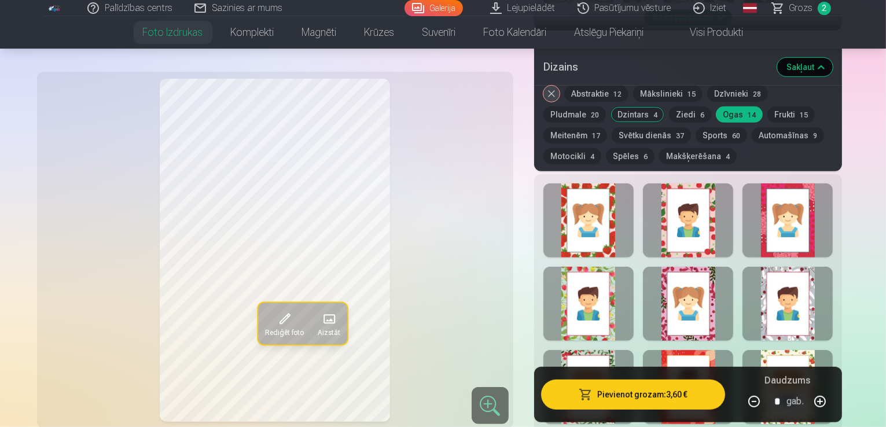
scroll to position [579, 0]
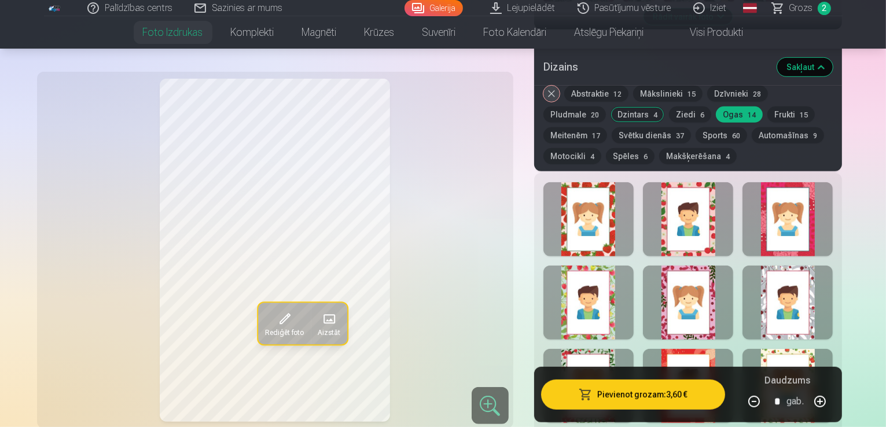
click at [605, 200] on div at bounding box center [588, 219] width 90 height 74
click at [717, 209] on div at bounding box center [688, 219] width 90 height 74
click at [802, 209] on div at bounding box center [787, 219] width 90 height 74
click at [609, 266] on div at bounding box center [588, 303] width 90 height 74
click at [717, 269] on div at bounding box center [688, 303] width 90 height 74
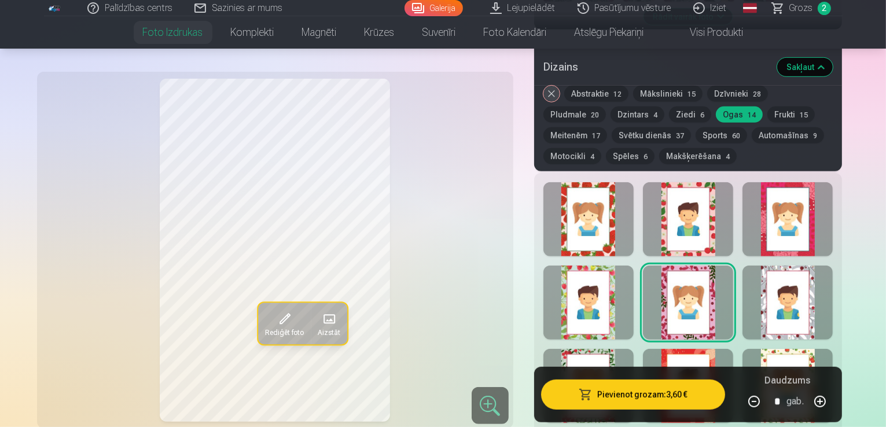
click at [822, 275] on div at bounding box center [787, 303] width 90 height 74
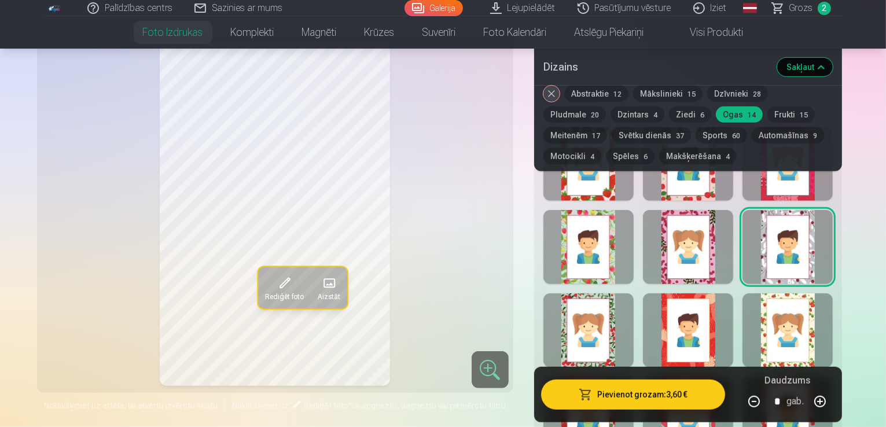
scroll to position [636, 0]
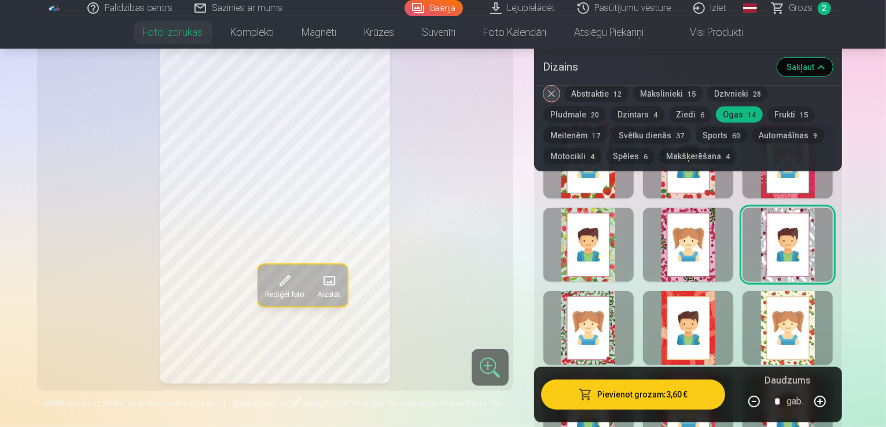
click at [620, 291] on div at bounding box center [588, 328] width 90 height 74
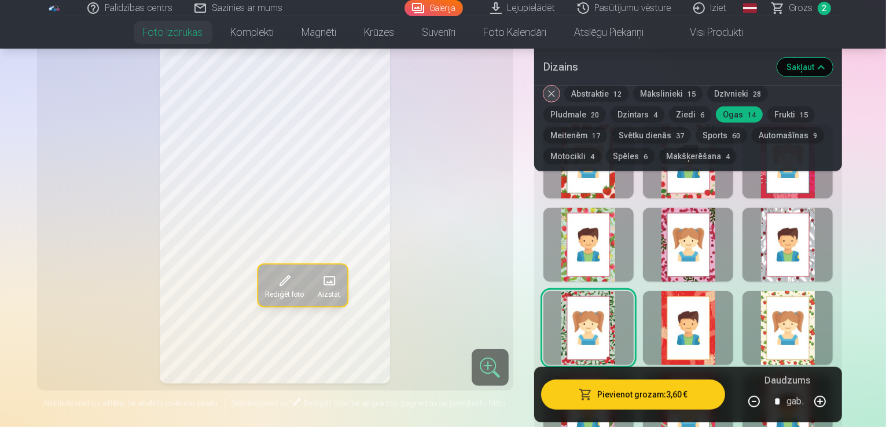
click at [707, 291] on div at bounding box center [688, 328] width 90 height 74
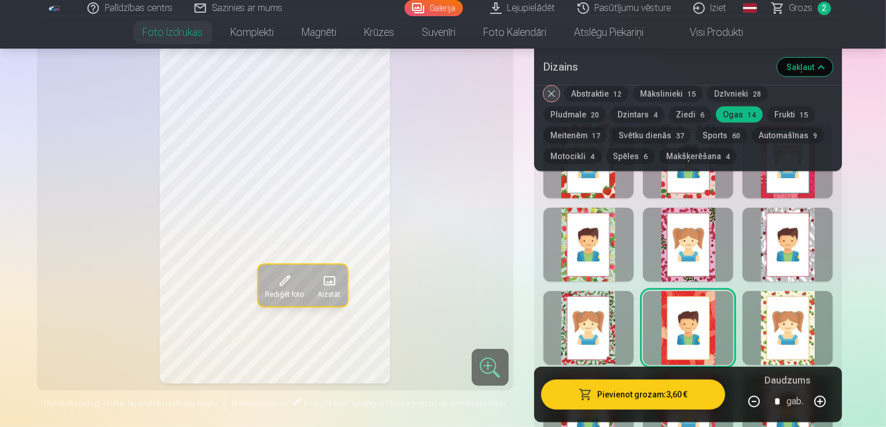
click at [819, 291] on div at bounding box center [787, 328] width 90 height 74
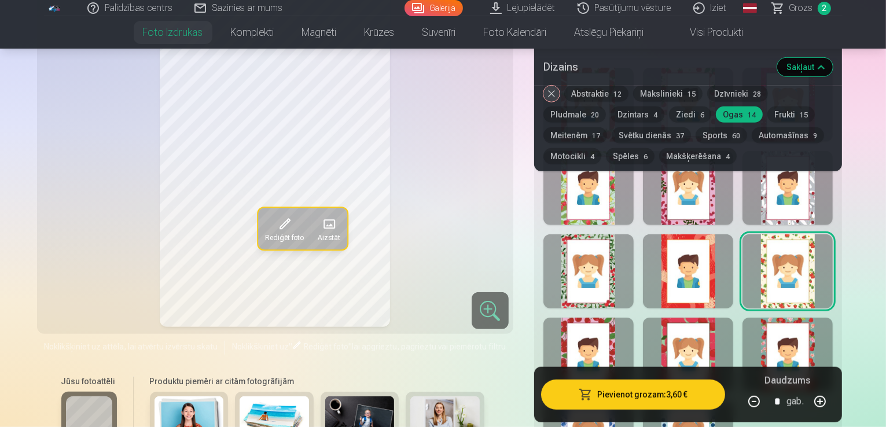
scroll to position [694, 0]
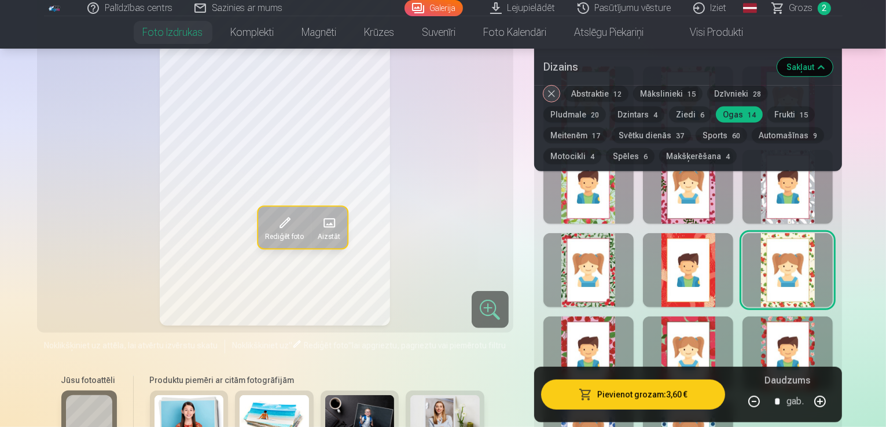
click at [597, 316] on div at bounding box center [588, 353] width 90 height 74
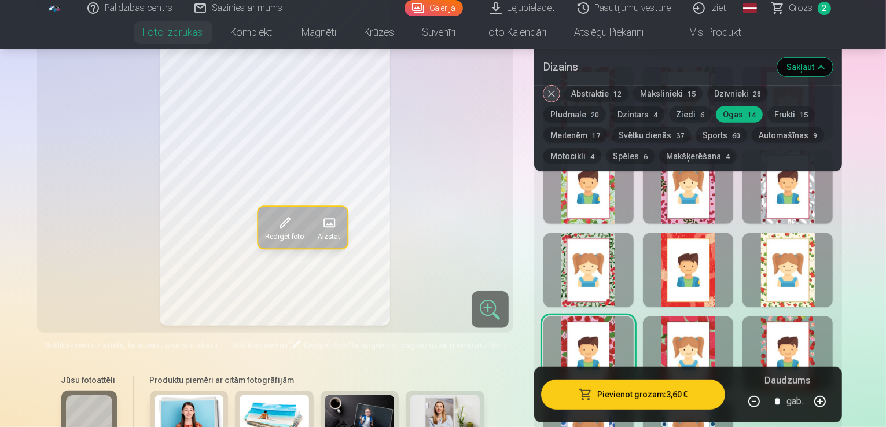
click at [701, 316] on div at bounding box center [688, 353] width 90 height 74
click at [833, 320] on div at bounding box center [787, 353] width 90 height 74
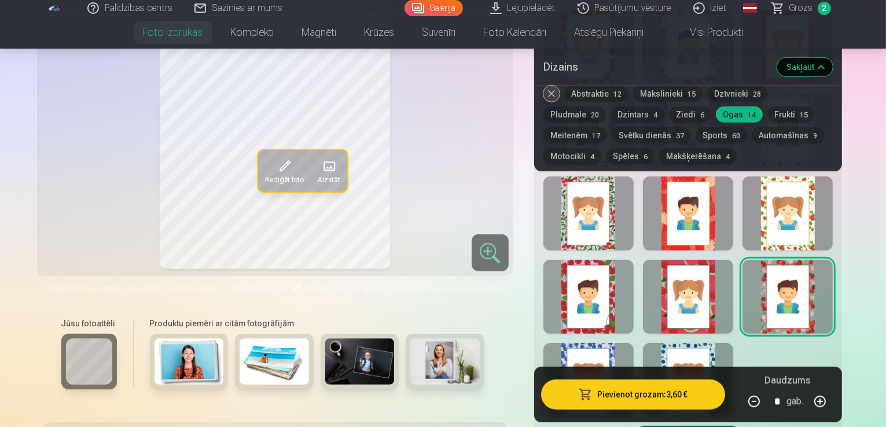
scroll to position [752, 0]
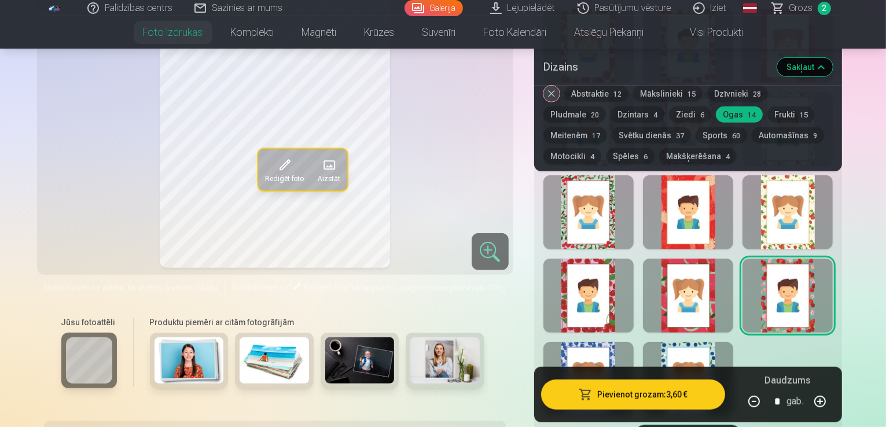
click at [605, 342] on div at bounding box center [588, 379] width 90 height 74
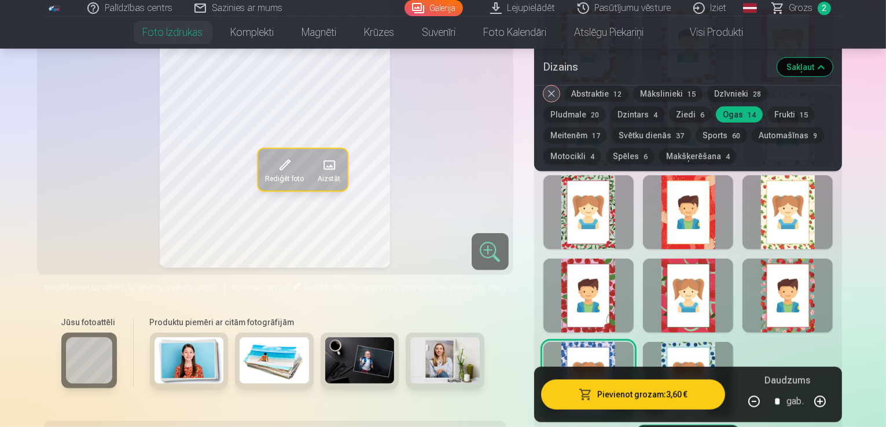
click at [705, 342] on div at bounding box center [688, 379] width 90 height 74
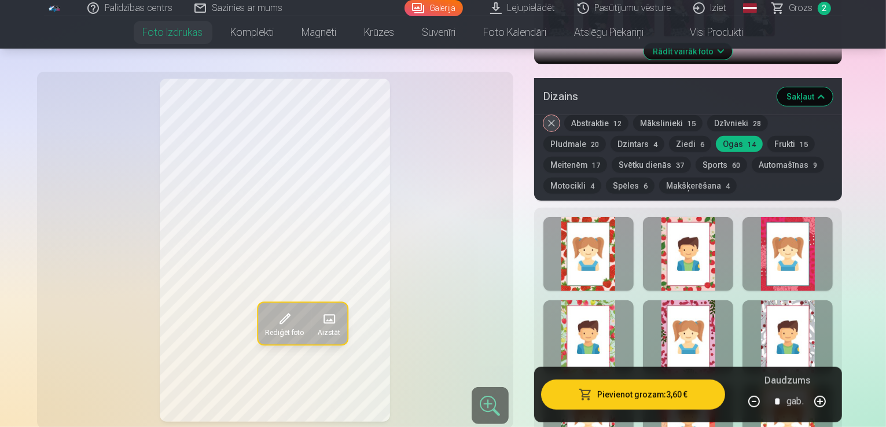
scroll to position [521, 0]
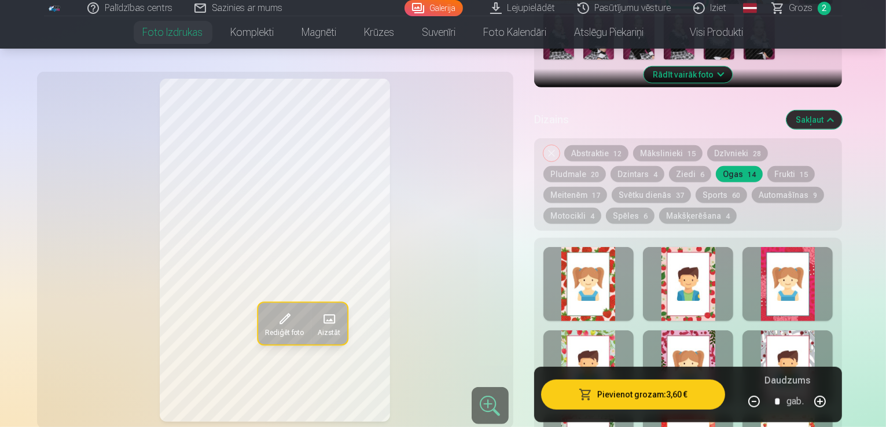
click at [740, 145] on button "Dzīvnieki 28" at bounding box center [737, 153] width 61 height 16
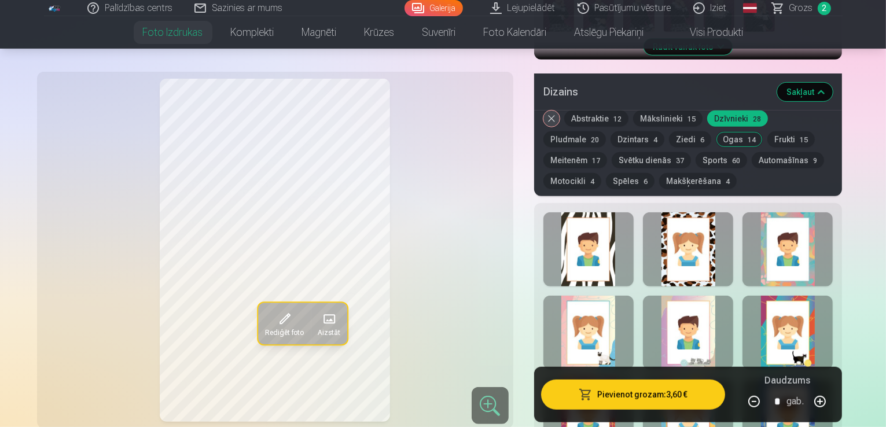
scroll to position [579, 0]
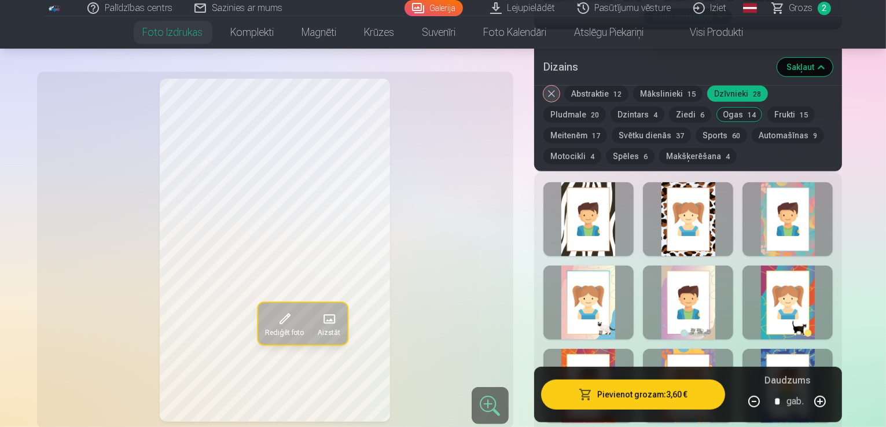
click at [698, 273] on div at bounding box center [688, 303] width 90 height 74
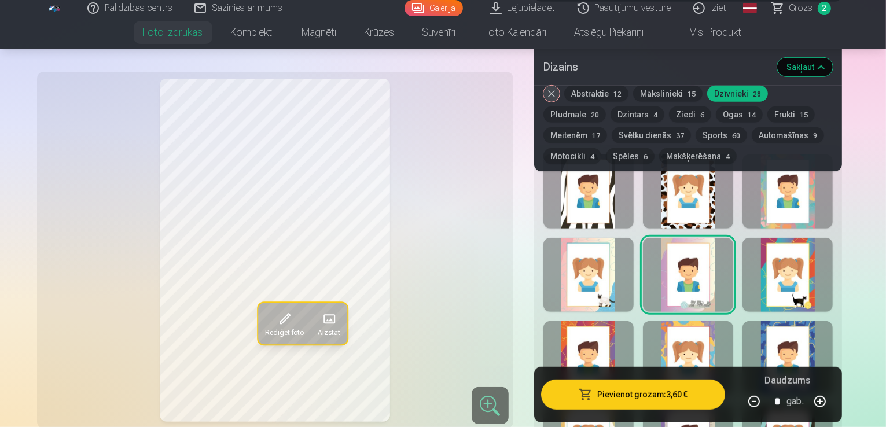
scroll to position [636, 0]
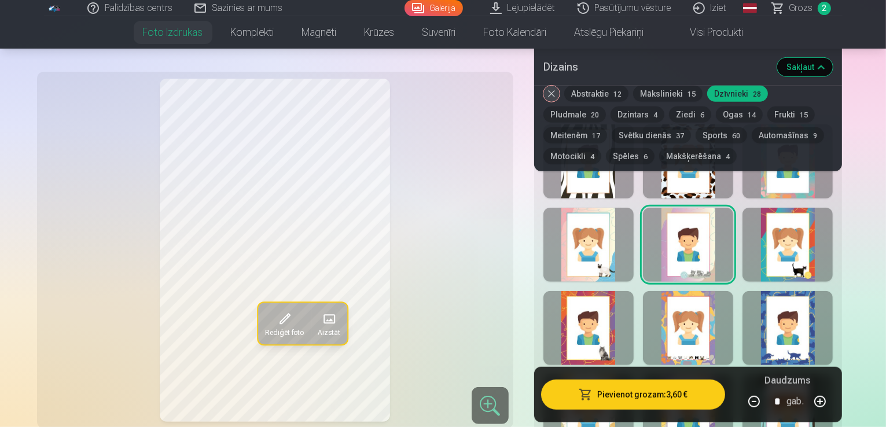
click at [716, 316] on div at bounding box center [688, 328] width 90 height 74
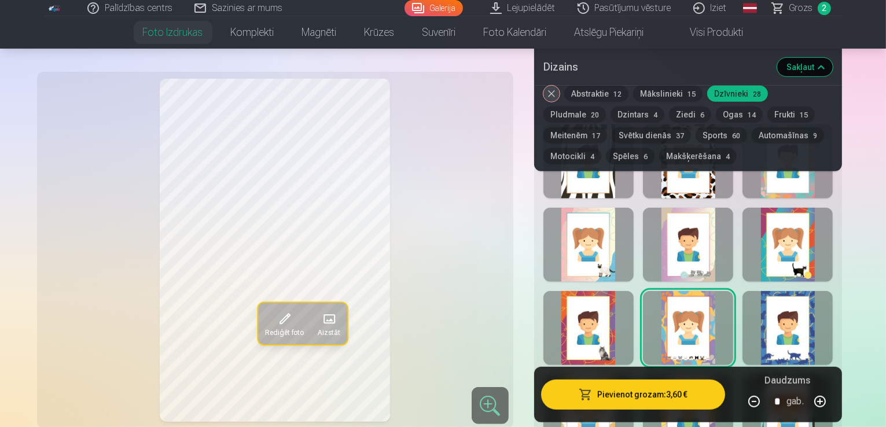
scroll to position [694, 0]
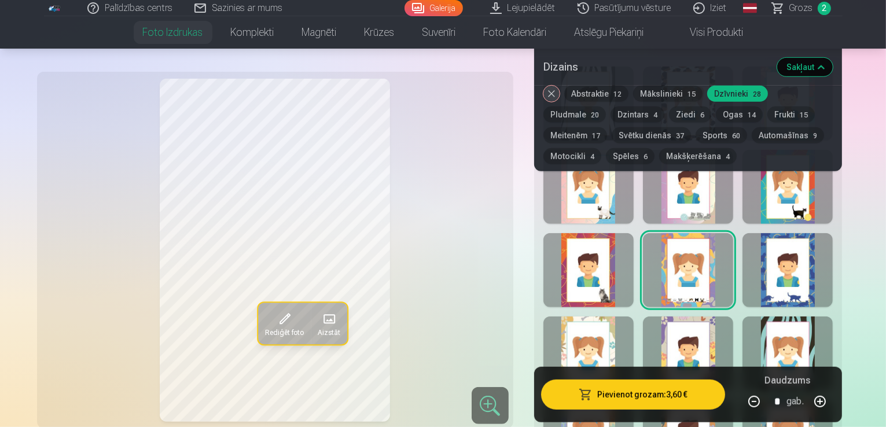
click at [615, 347] on div at bounding box center [588, 353] width 90 height 74
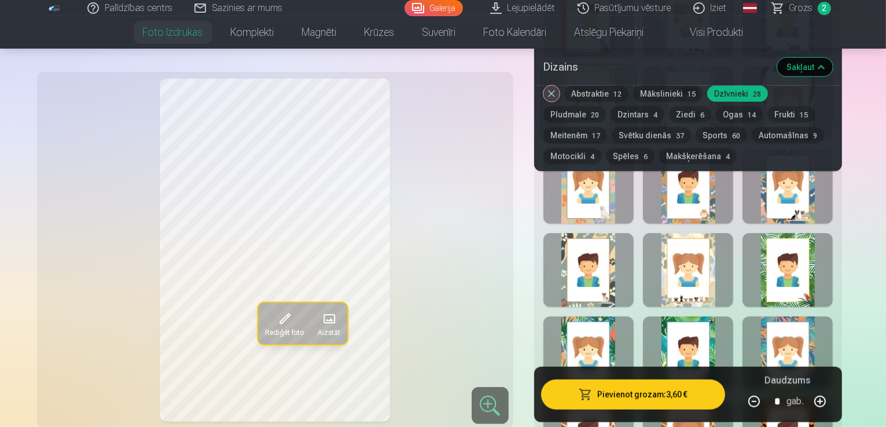
scroll to position [926, 0]
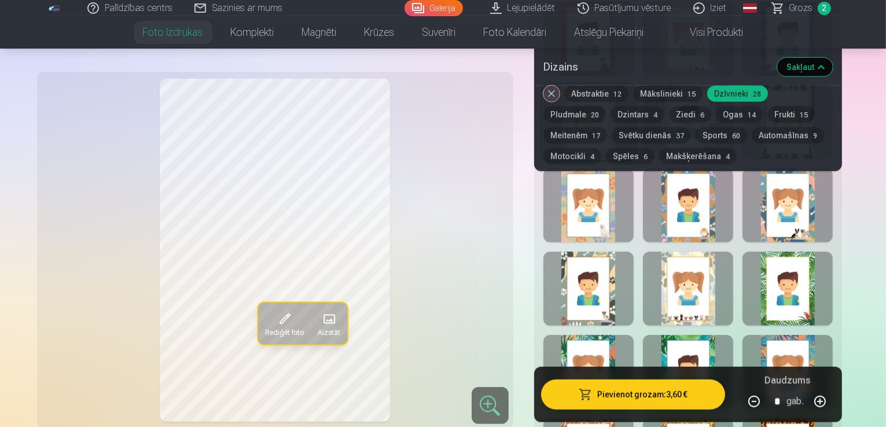
click at [621, 98] on span "12" at bounding box center [617, 94] width 8 height 8
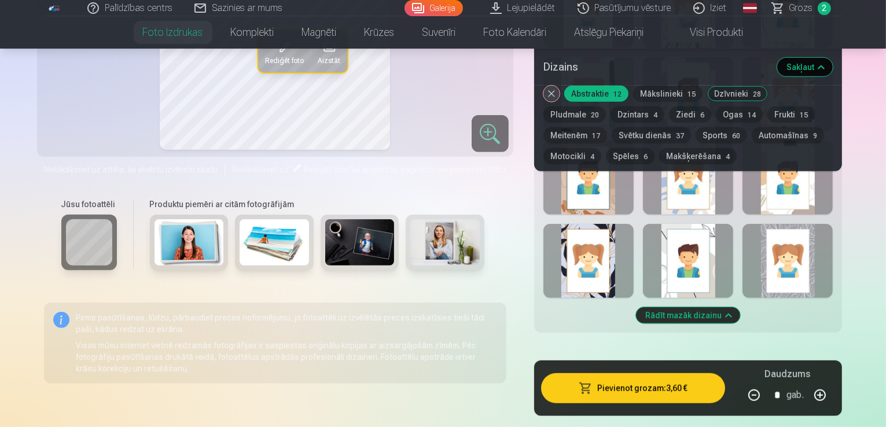
scroll to position [810, 0]
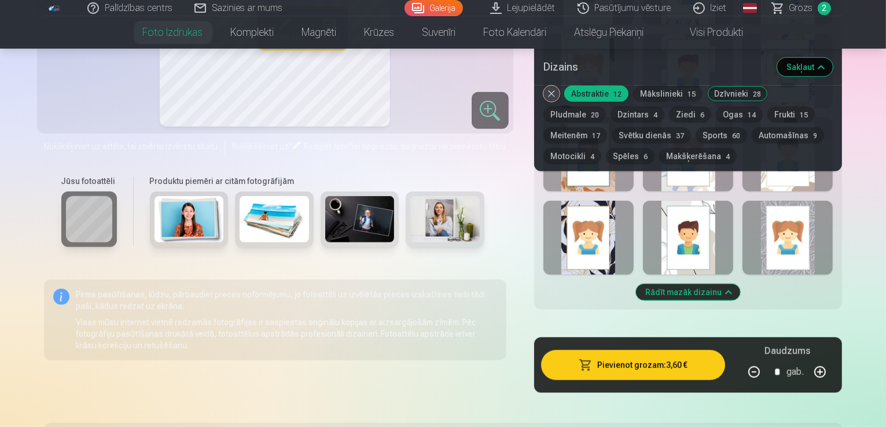
click at [732, 284] on button "Rādīt mazāk dizainu" at bounding box center [688, 292] width 104 height 16
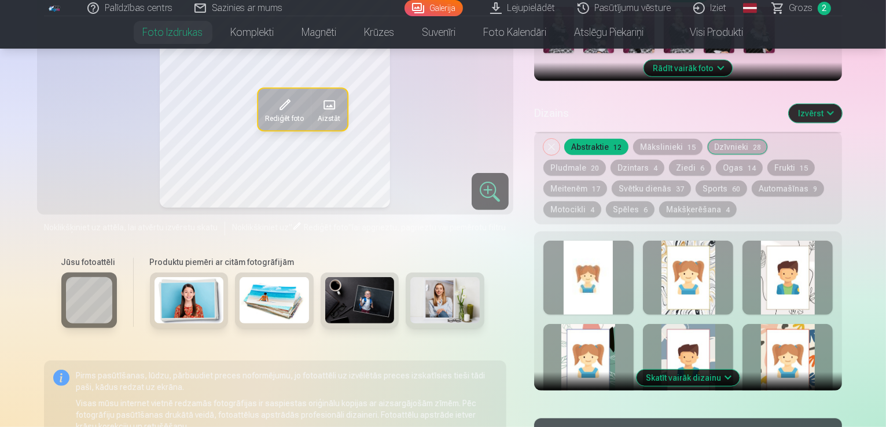
scroll to position [526, 0]
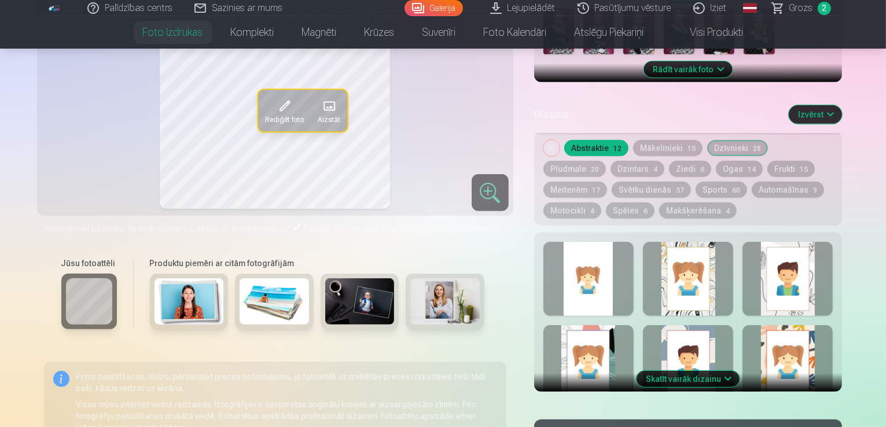
drag, startPoint x: 733, startPoint y: 347, endPoint x: 733, endPoint y: 357, distance: 10.4
click at [733, 357] on div "Skatīt vairāk dizainu" at bounding box center [688, 312] width 308 height 159
click at [739, 371] on button "Skatīt vairāk dizainu" at bounding box center [687, 379] width 103 height 16
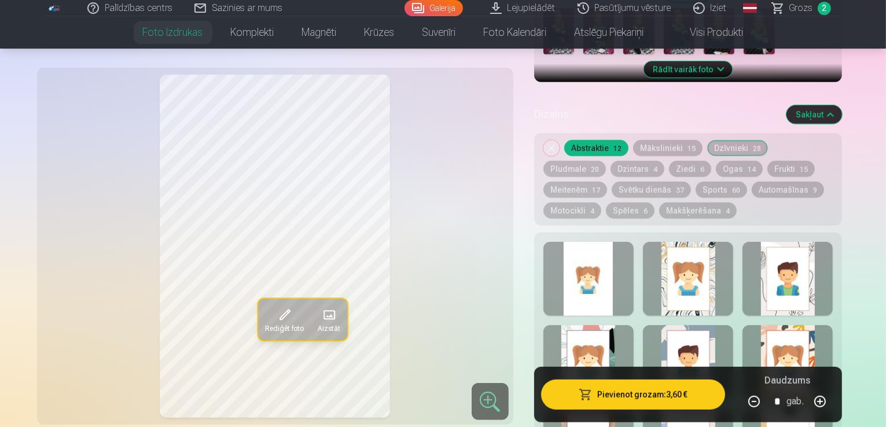
click at [623, 257] on div at bounding box center [588, 279] width 90 height 74
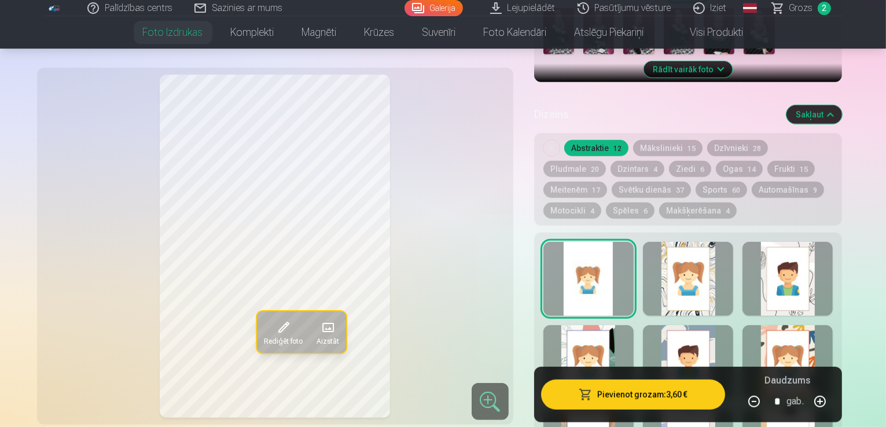
click at [697, 256] on div at bounding box center [688, 279] width 90 height 74
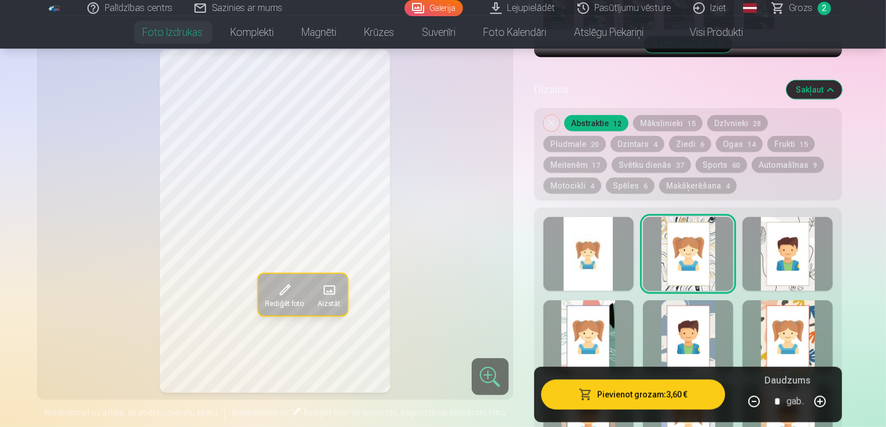
scroll to position [584, 0]
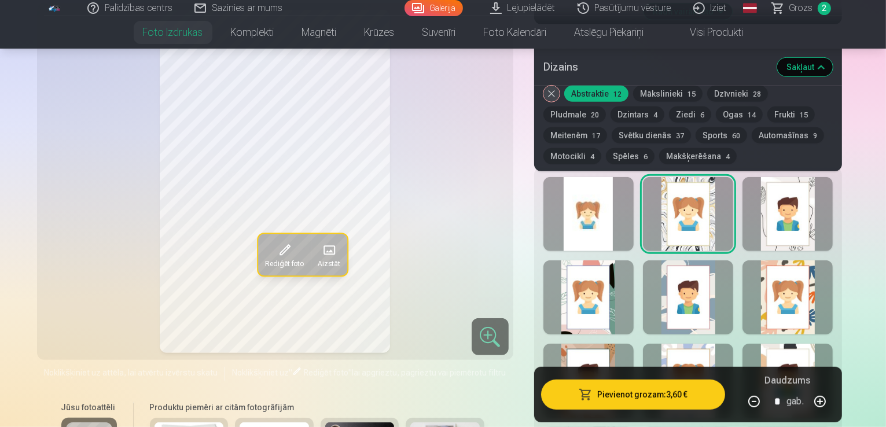
click at [826, 211] on div at bounding box center [787, 214] width 90 height 74
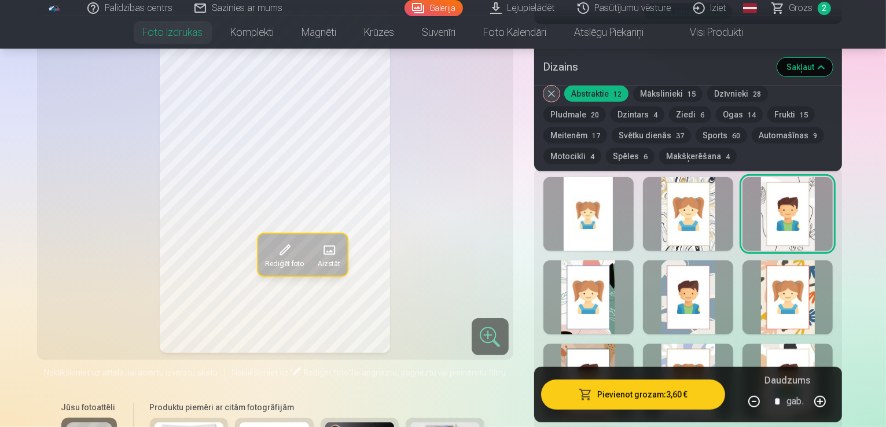
click at [629, 267] on div at bounding box center [588, 297] width 90 height 74
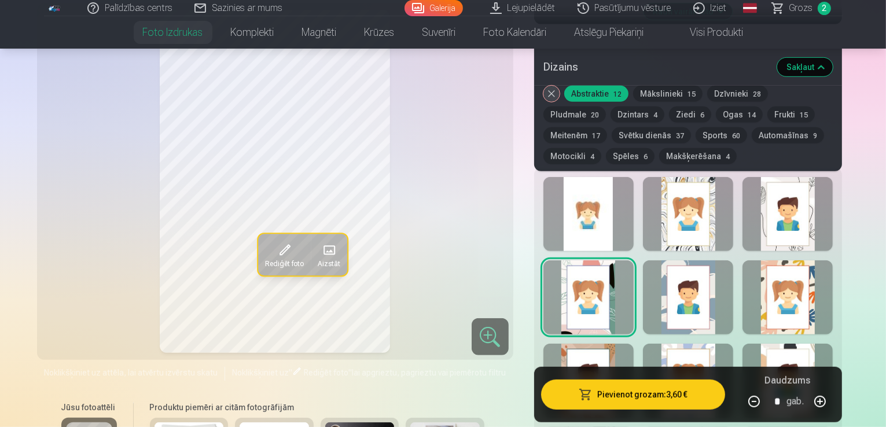
click at [693, 260] on div at bounding box center [688, 297] width 90 height 74
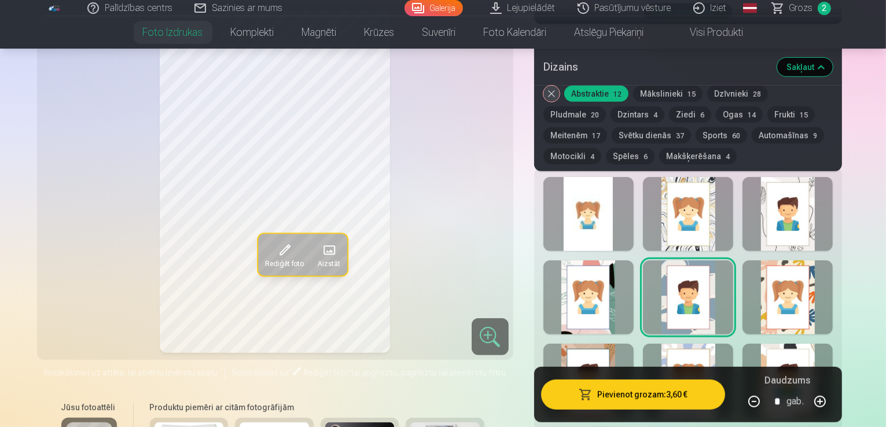
click at [833, 260] on div at bounding box center [787, 297] width 90 height 74
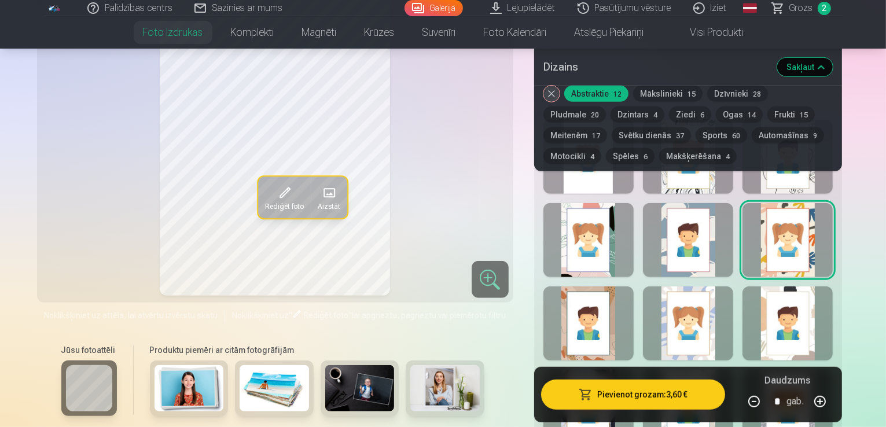
scroll to position [642, 0]
click at [604, 308] on div at bounding box center [588, 323] width 90 height 74
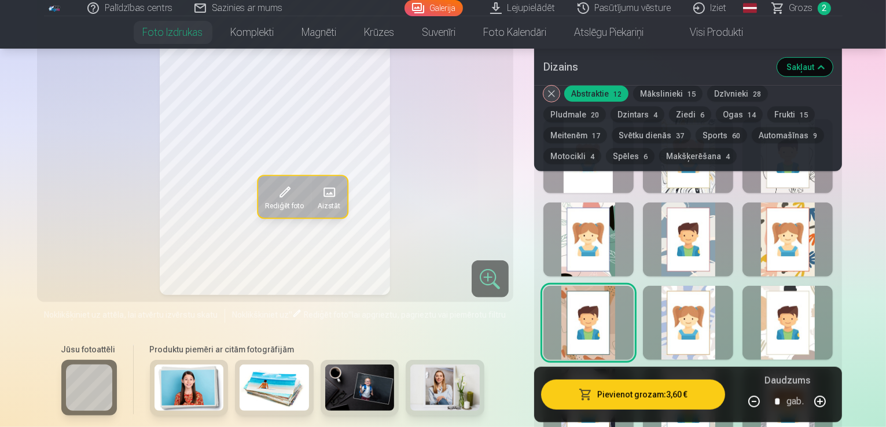
click at [687, 286] on div at bounding box center [688, 323] width 90 height 74
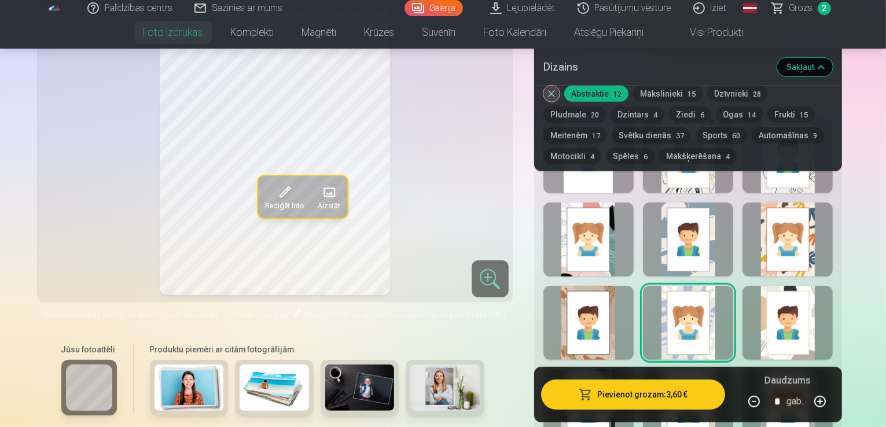
click at [785, 286] on div at bounding box center [787, 323] width 90 height 74
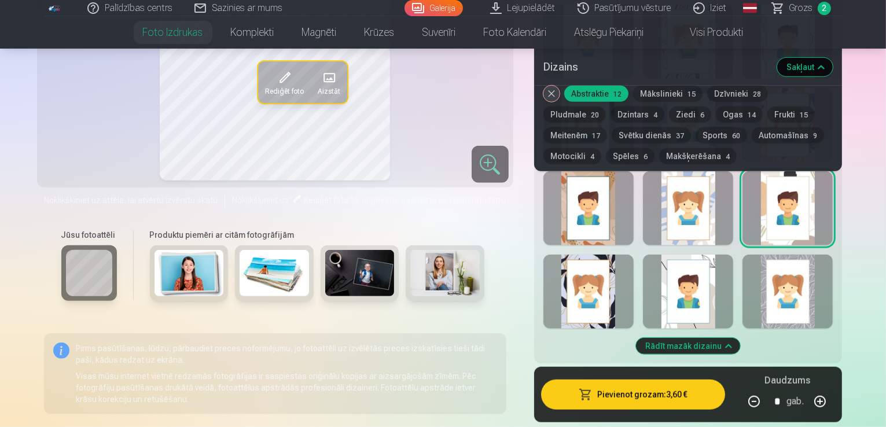
scroll to position [757, 0]
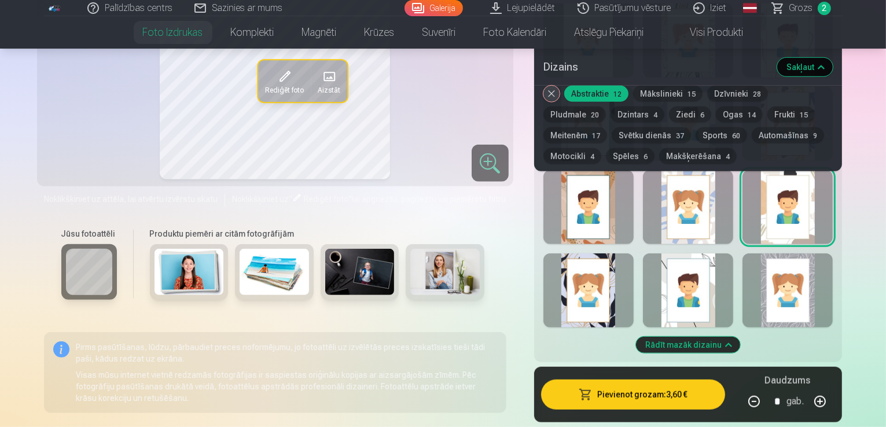
click at [629, 272] on div at bounding box center [588, 290] width 90 height 74
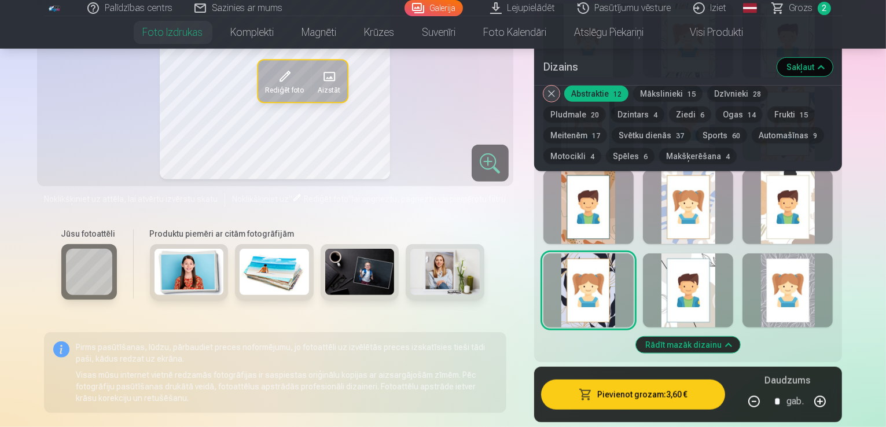
click at [706, 253] on div at bounding box center [688, 290] width 90 height 74
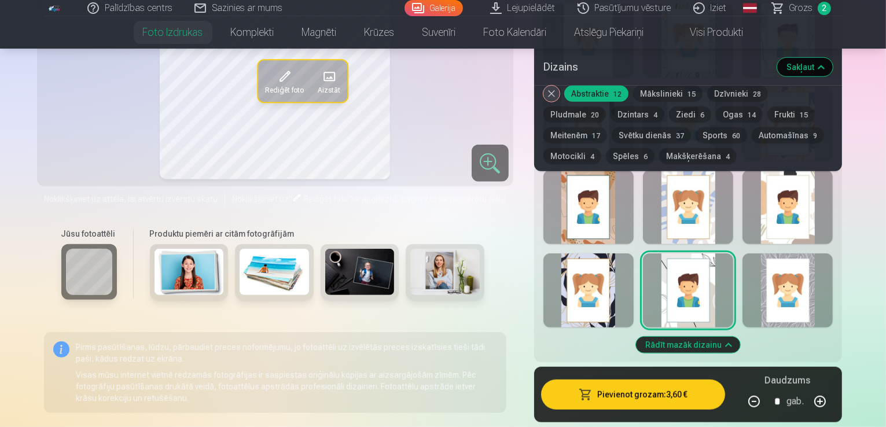
click at [801, 253] on div at bounding box center [787, 290] width 90 height 74
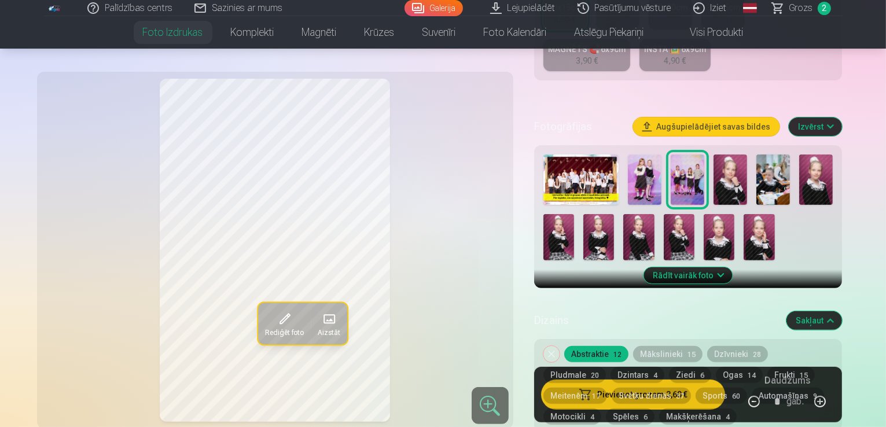
scroll to position [410, 0]
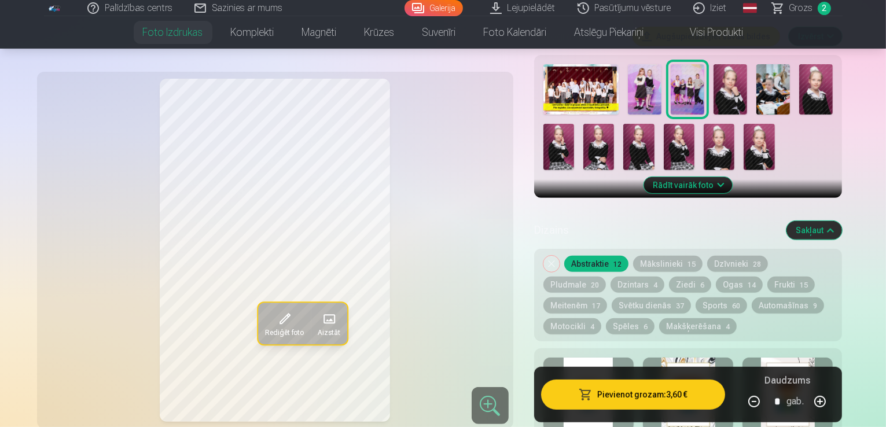
click at [682, 256] on button "Mākslinieki 15" at bounding box center [667, 264] width 69 height 16
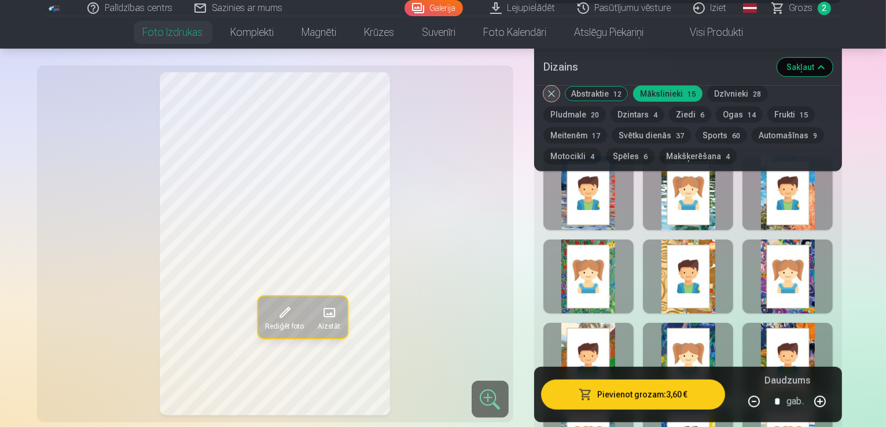
scroll to position [642, 0]
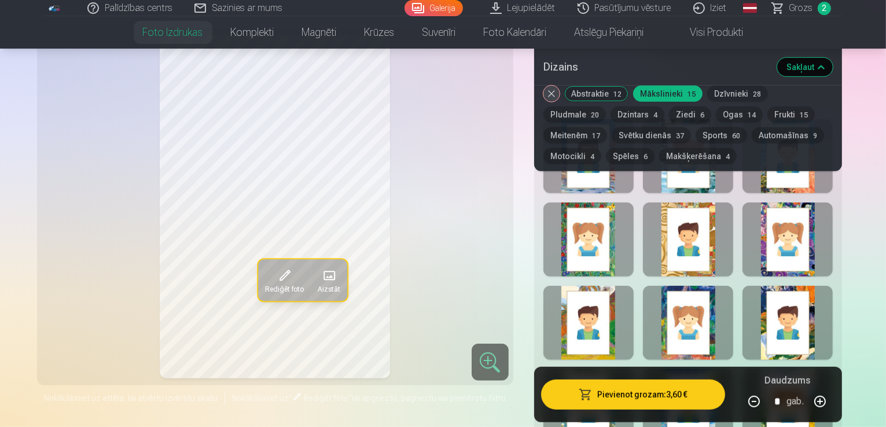
click at [797, 225] on div at bounding box center [787, 240] width 90 height 74
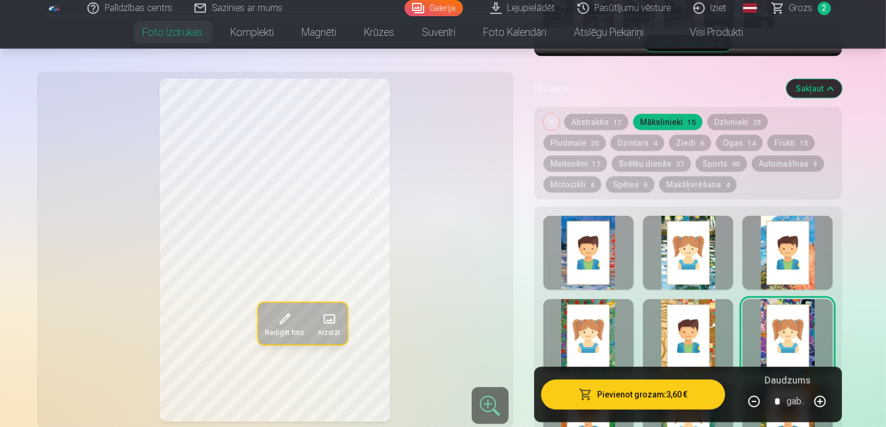
scroll to position [526, 0]
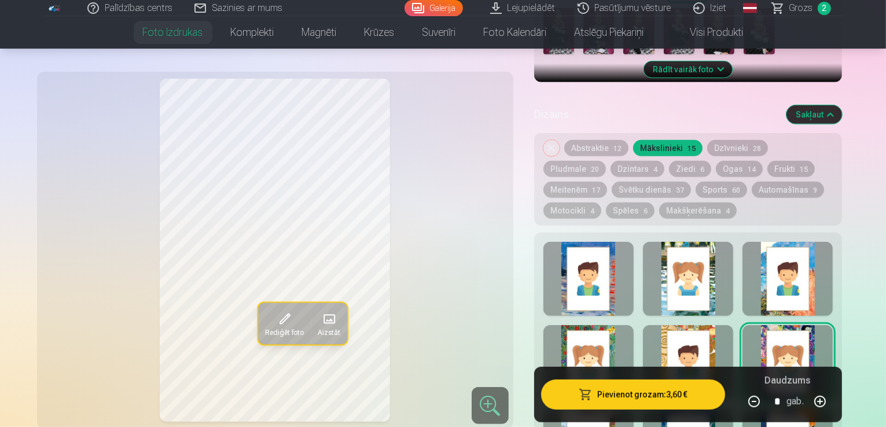
click at [606, 161] on button "Pludmale 20" at bounding box center [574, 169] width 62 height 16
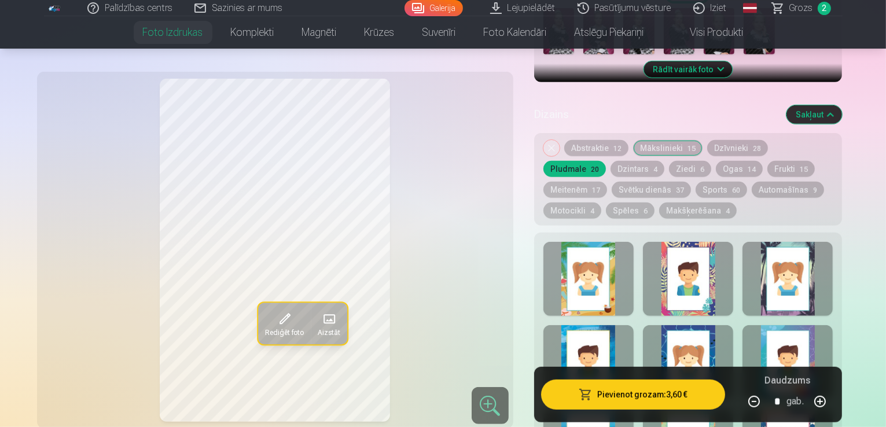
click at [612, 182] on button "Svētku dienās 37" at bounding box center [651, 190] width 79 height 16
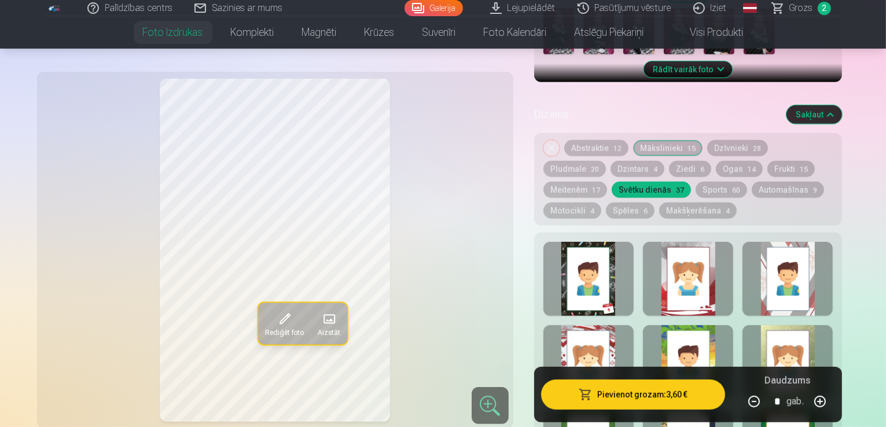
click at [643, 133] on div "Noņemiet dizainu Abstraktie 12 Mākslinieki 15 Dzīvnieki 28 Pludmale 20 Dzintars…" at bounding box center [688, 179] width 308 height 93
click at [650, 135] on div "Noņemiet dizainu Abstraktie 12 Mākslinieki 15 Dzīvnieki 28 Pludmale 20 Dzintars…" at bounding box center [688, 179] width 308 height 93
click at [644, 142] on div "Noņemiet dizainu Abstraktie 12 Mākslinieki 15 Dzīvnieki 28 Pludmale 20 Dzintars…" at bounding box center [688, 179] width 308 height 93
click at [669, 161] on button "Ziedi 6" at bounding box center [690, 169] width 42 height 16
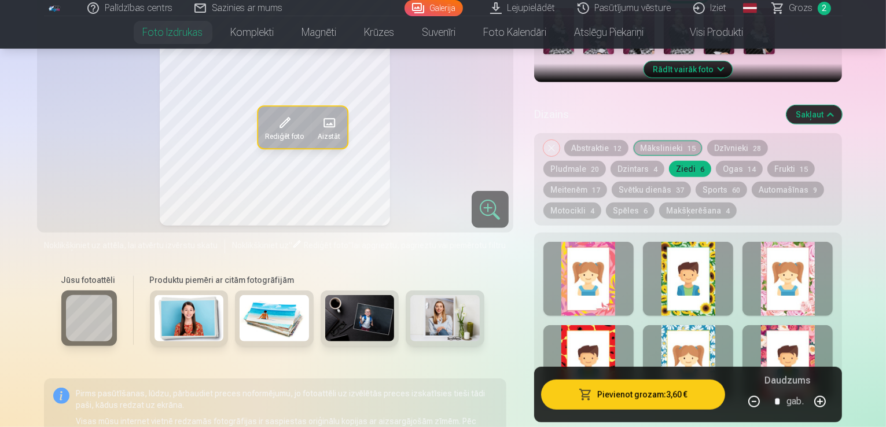
click at [634, 260] on div at bounding box center [588, 279] width 90 height 74
click at [720, 274] on div at bounding box center [688, 279] width 90 height 74
click at [819, 246] on div at bounding box center [787, 279] width 90 height 74
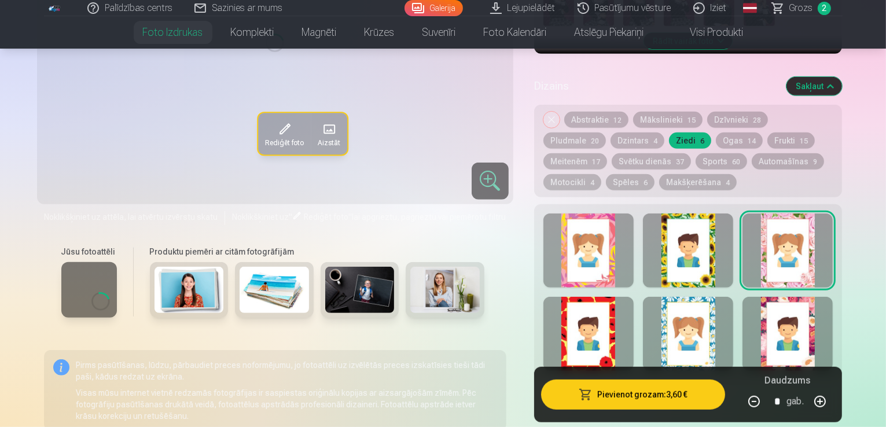
scroll to position [584, 0]
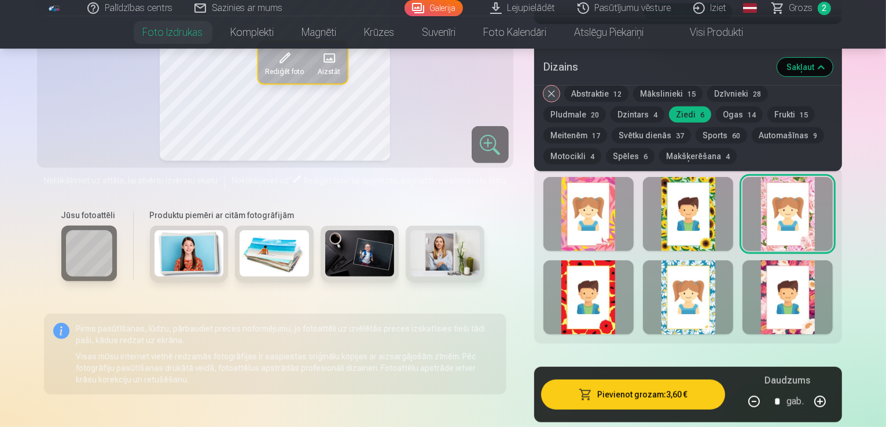
click at [618, 277] on div at bounding box center [588, 297] width 90 height 74
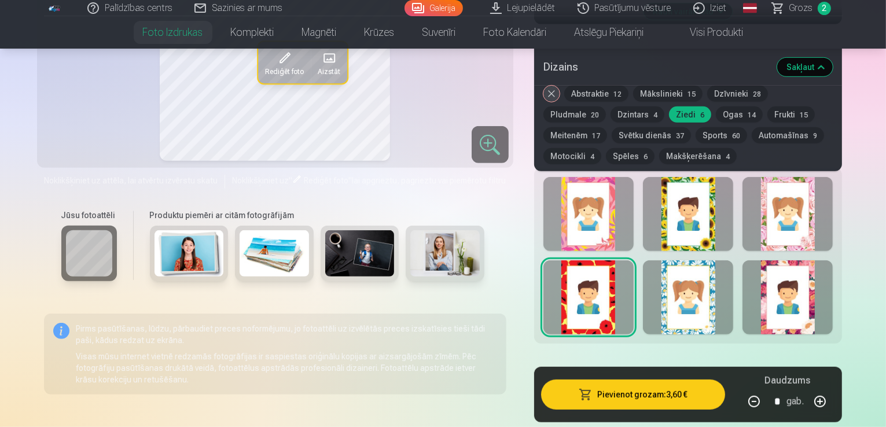
click at [714, 274] on div at bounding box center [688, 297] width 90 height 74
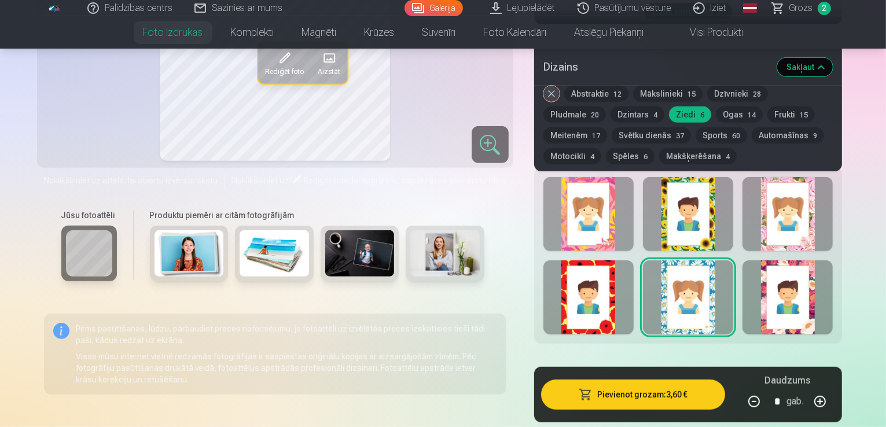
drag, startPoint x: 689, startPoint y: 96, endPoint x: 687, endPoint y: 103, distance: 7.2
click at [687, 103] on div "Noņemiet dizainu Abstraktie 12 Mākslinieki 15 Dzīvnieki 28 Pludmale 20 Dzintars…" at bounding box center [688, 129] width 308 height 86
click at [716, 119] on button "Ogas 14" at bounding box center [739, 114] width 47 height 16
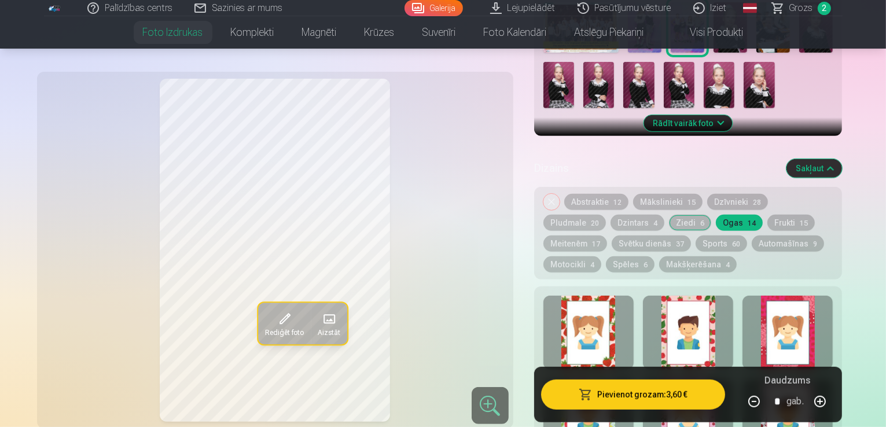
scroll to position [468, 0]
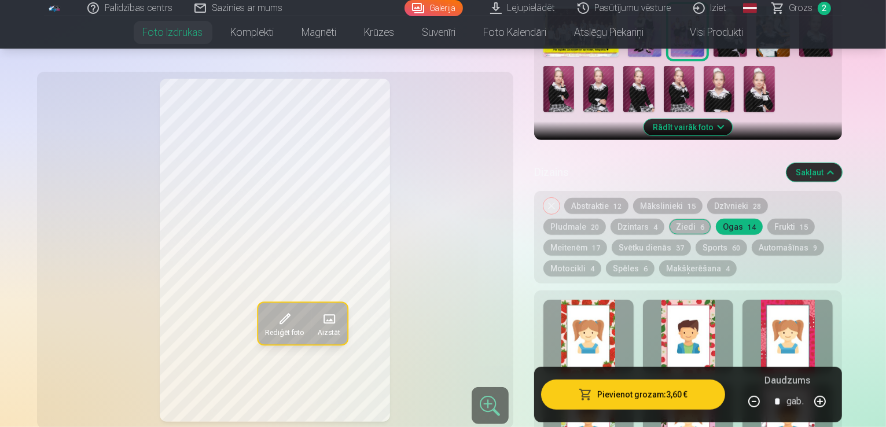
click at [767, 219] on button "Frukti 15" at bounding box center [790, 227] width 47 height 16
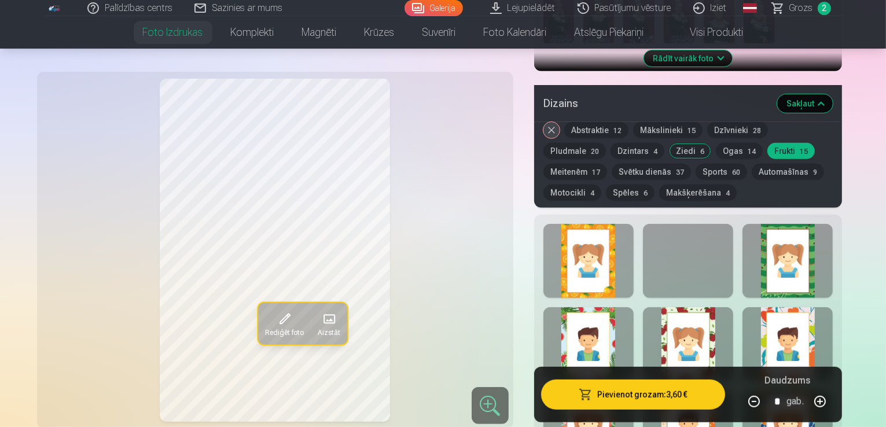
scroll to position [526, 0]
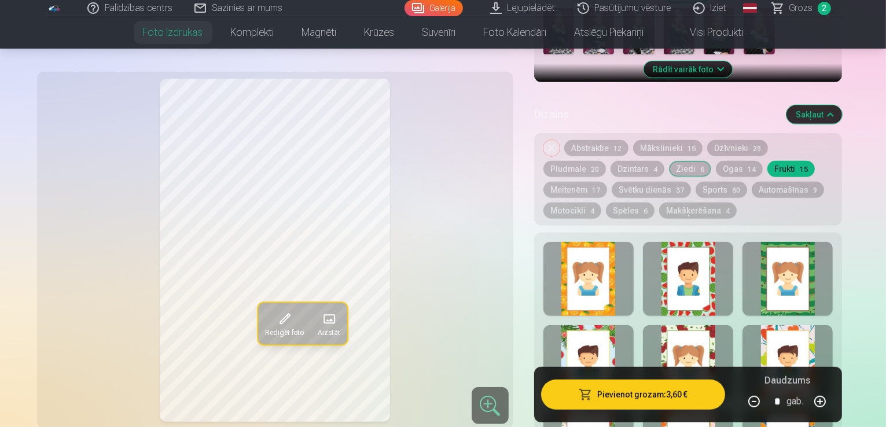
click at [606, 269] on div at bounding box center [588, 279] width 90 height 74
click at [697, 249] on div at bounding box center [688, 279] width 90 height 74
click at [798, 249] on div at bounding box center [787, 279] width 90 height 74
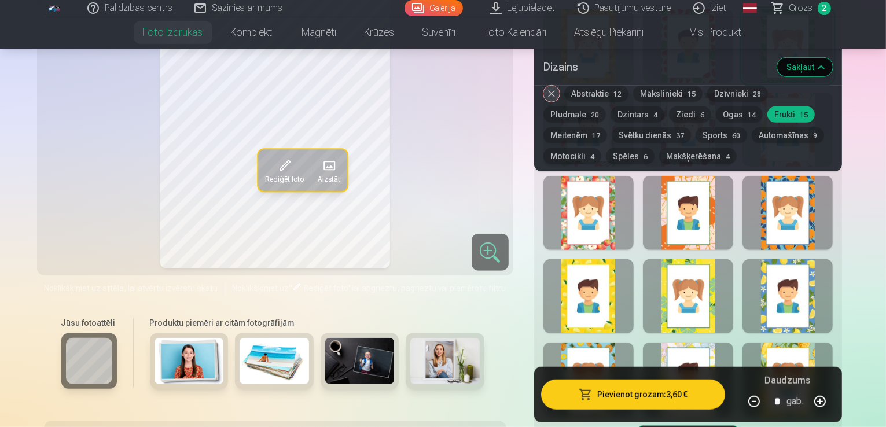
scroll to position [757, 0]
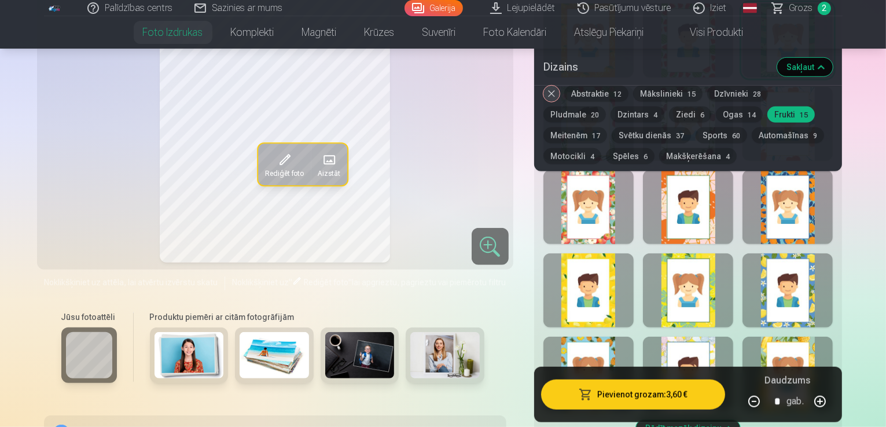
click at [665, 98] on button "Mākslinieki 15" at bounding box center [667, 94] width 69 height 16
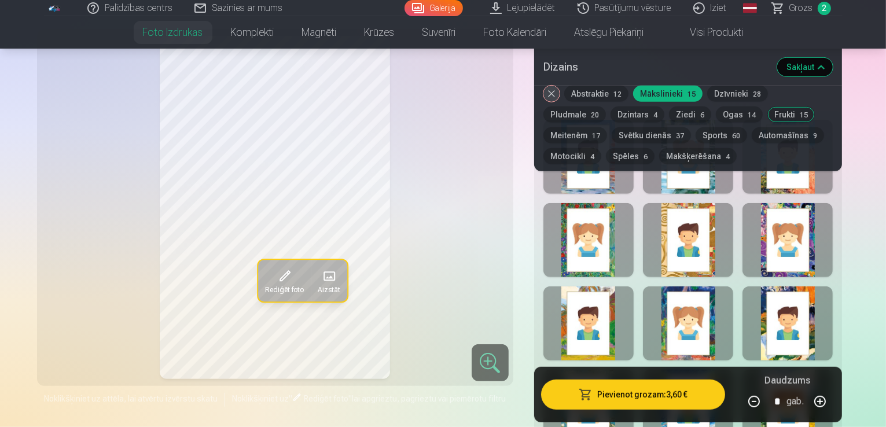
scroll to position [642, 0]
click at [823, 240] on div at bounding box center [787, 240] width 90 height 74
drag, startPoint x: 748, startPoint y: 93, endPoint x: 746, endPoint y: 79, distance: 13.4
click at [746, 79] on div "Dizains Sakļaut Noņemiet dizainu Abstraktie 12 Mākslinieki 15 Dzīvnieki 28 Plud…" at bounding box center [688, 277] width 308 height 595
click at [757, 98] on button "Dzīvnieki 28" at bounding box center [737, 94] width 61 height 16
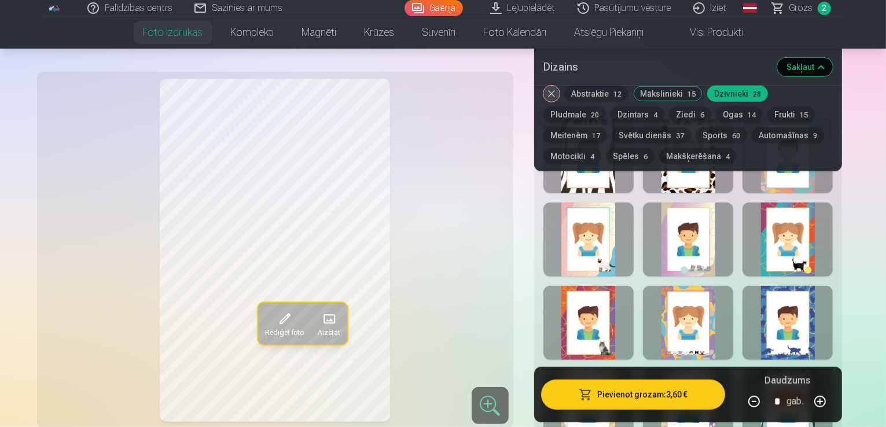
click at [613, 226] on div at bounding box center [588, 240] width 90 height 74
click at [733, 203] on div at bounding box center [688, 240] width 90 height 74
click at [704, 286] on div at bounding box center [688, 323] width 90 height 74
click at [833, 303] on div at bounding box center [787, 323] width 90 height 74
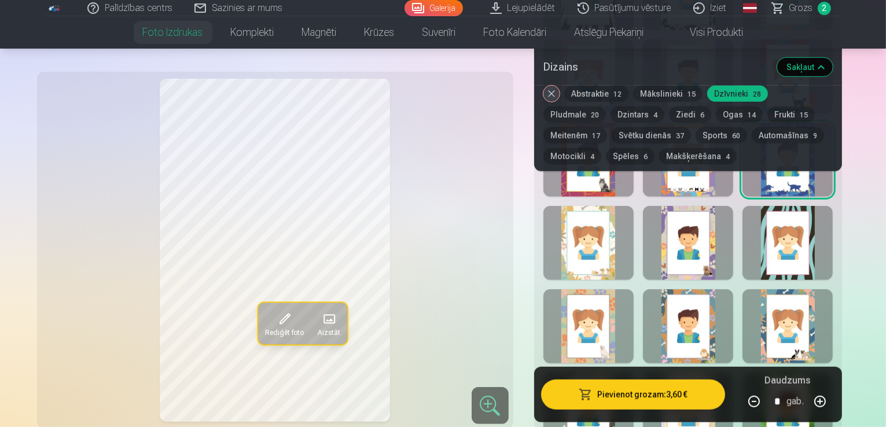
scroll to position [815, 0]
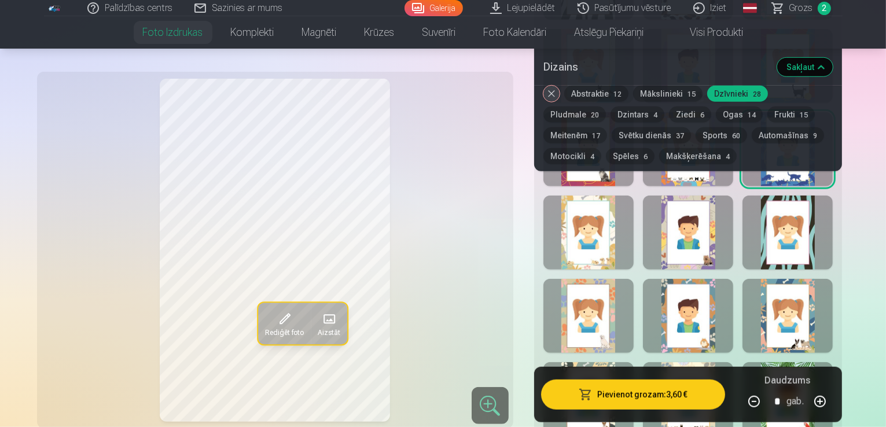
click at [621, 220] on div at bounding box center [588, 233] width 90 height 74
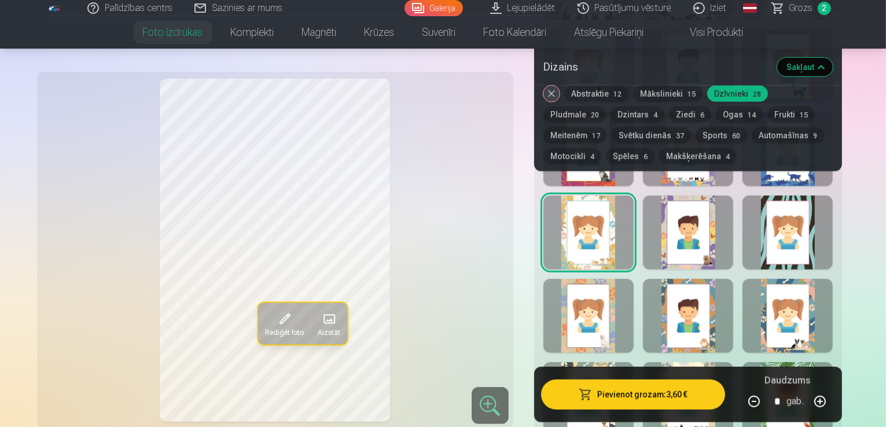
drag, startPoint x: 748, startPoint y: 200, endPoint x: 772, endPoint y: 210, distance: 26.4
click at [733, 202] on div at bounding box center [688, 233] width 90 height 74
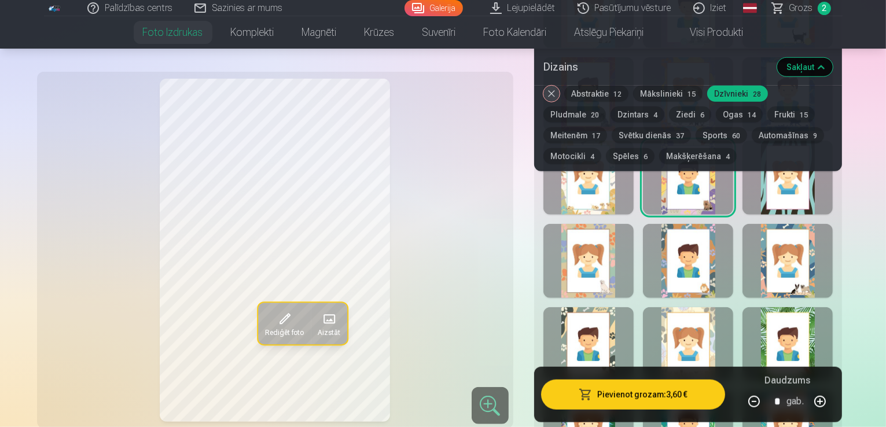
scroll to position [873, 0]
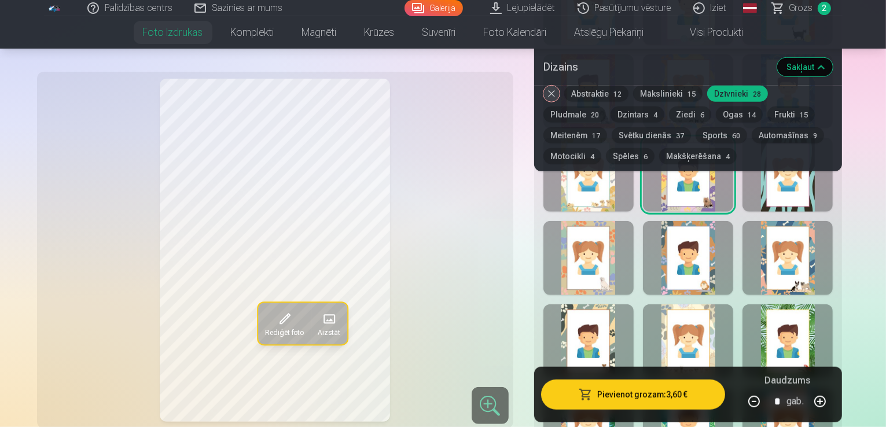
click at [725, 316] on div at bounding box center [688, 341] width 90 height 74
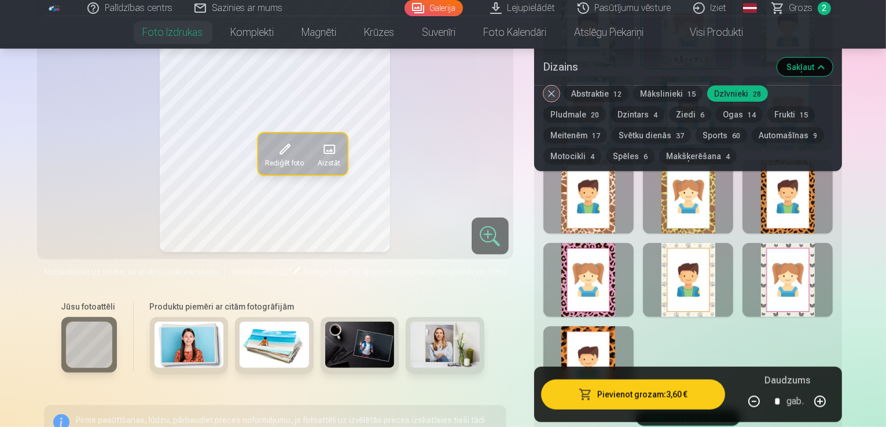
scroll to position [1220, 0]
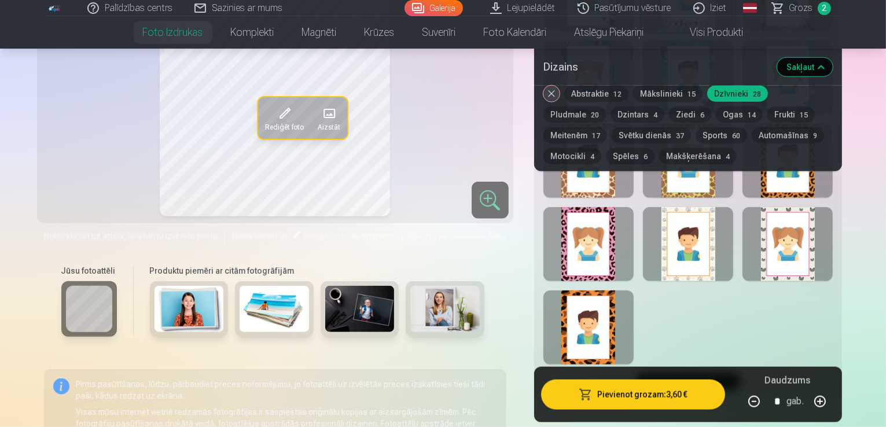
click at [607, 127] on button "Meitenēm 17" at bounding box center [575, 135] width 64 height 16
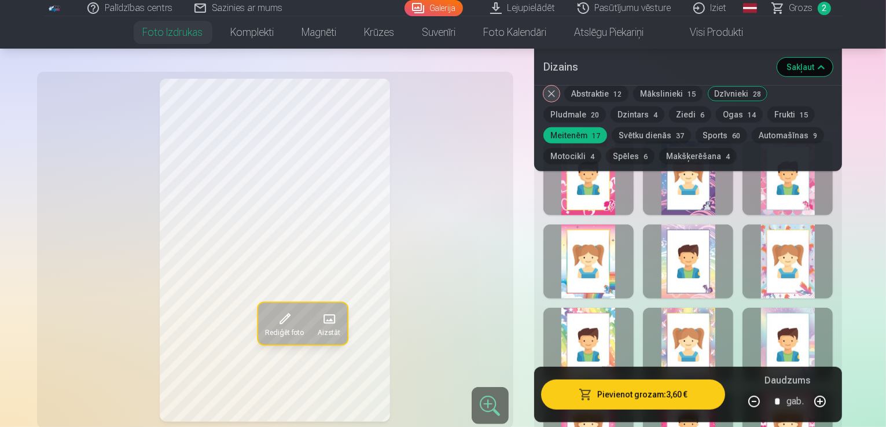
scroll to position [526, 0]
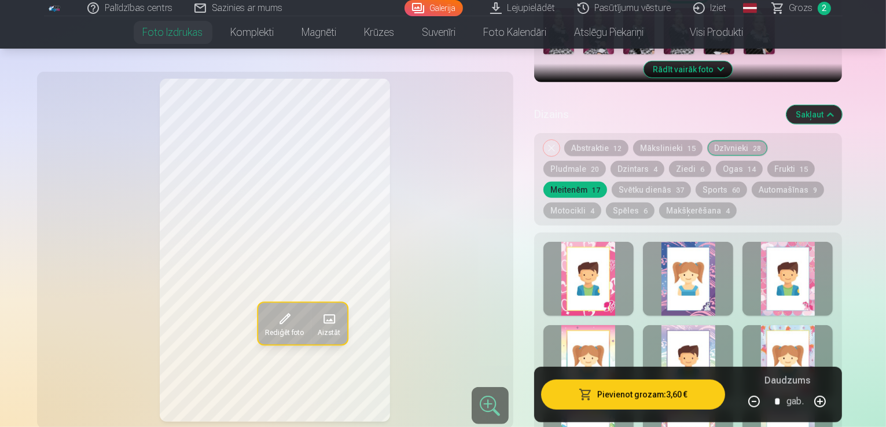
click at [613, 242] on div at bounding box center [588, 279] width 90 height 74
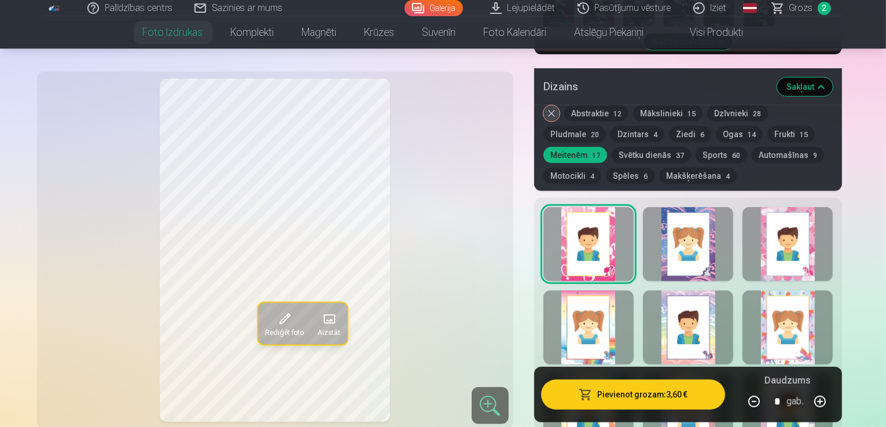
scroll to position [584, 0]
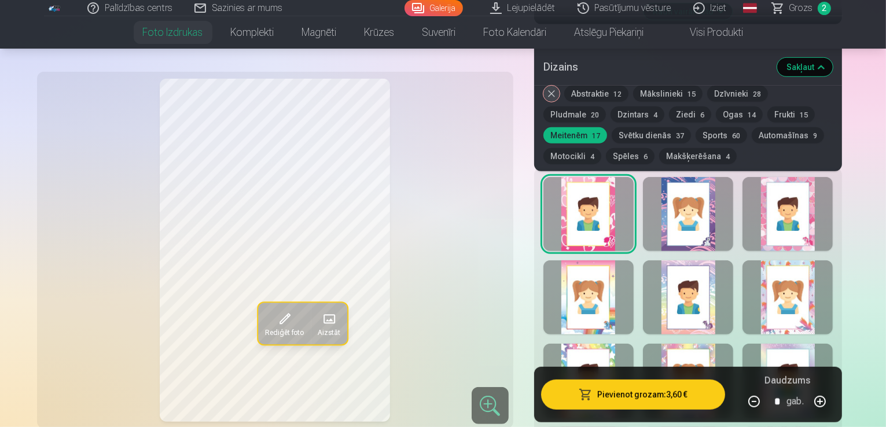
click at [708, 206] on div at bounding box center [688, 214] width 90 height 74
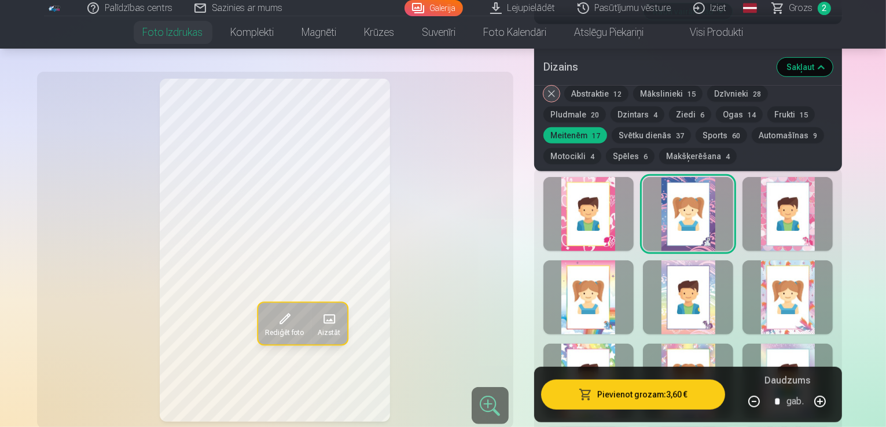
click at [817, 218] on div "Rādīt mazāk dizainu" at bounding box center [688, 435] width 308 height 535
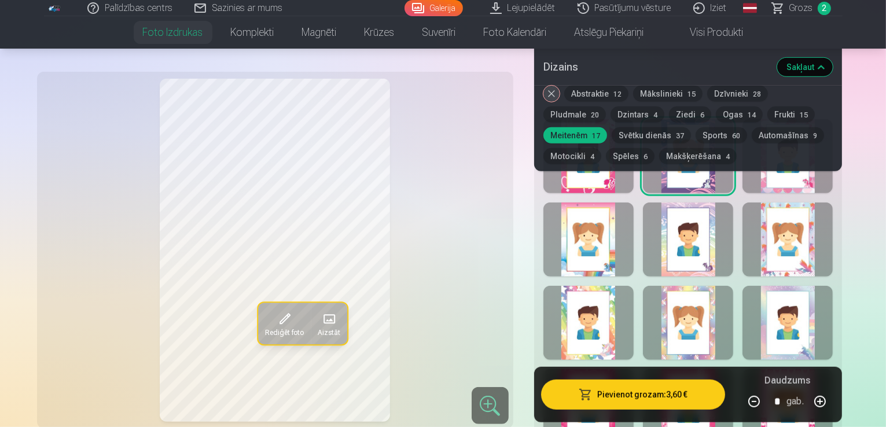
click at [810, 204] on div at bounding box center [787, 240] width 90 height 74
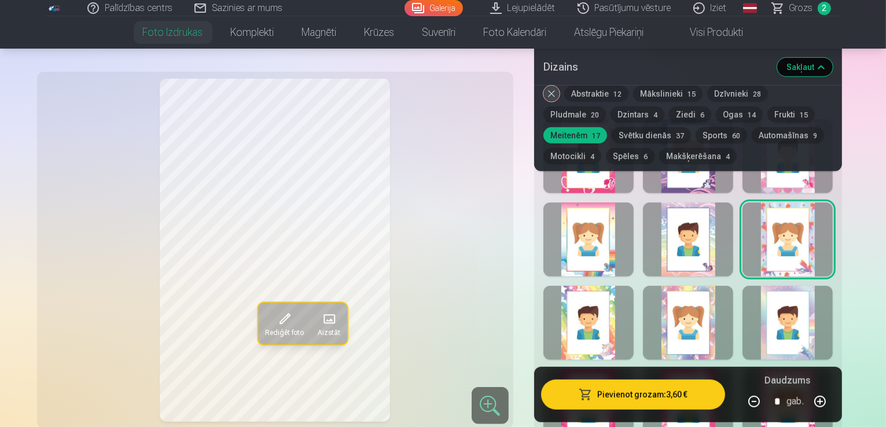
click at [602, 308] on div at bounding box center [588, 323] width 90 height 74
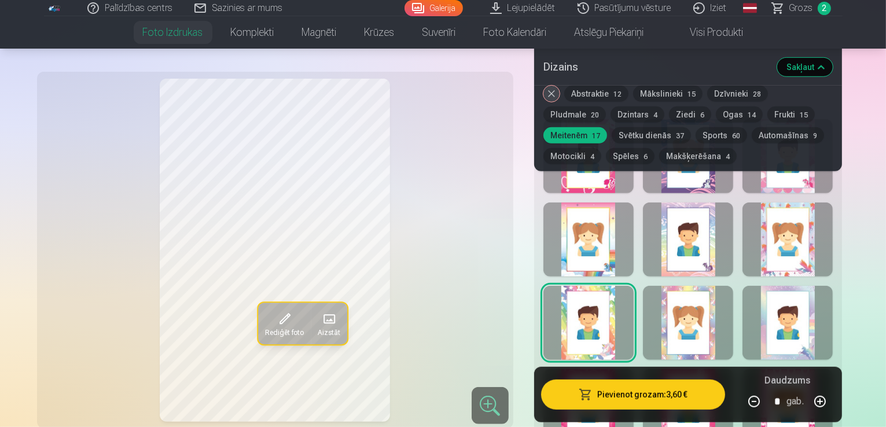
click at [727, 286] on div at bounding box center [688, 323] width 90 height 74
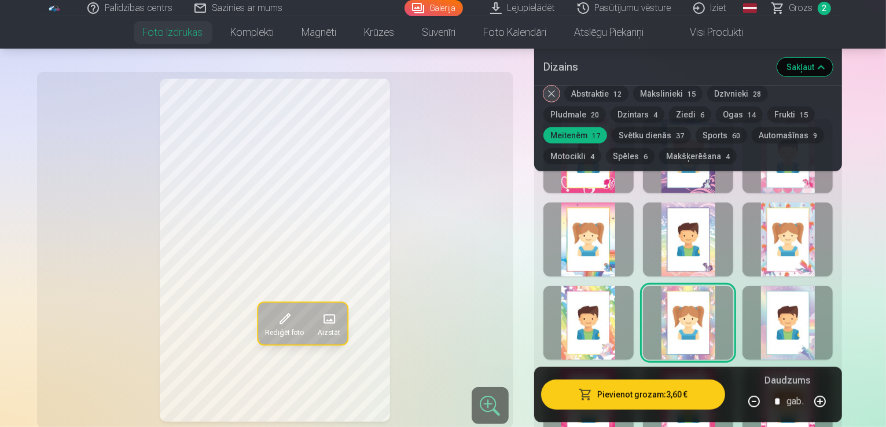
click at [833, 306] on div at bounding box center [787, 323] width 90 height 74
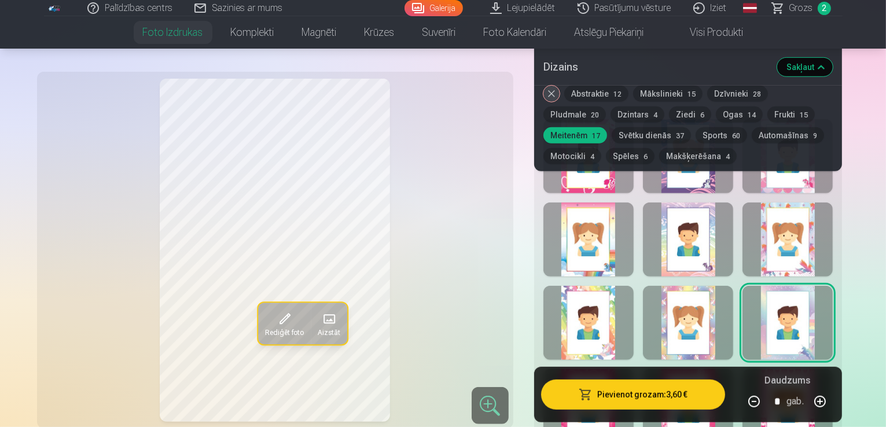
scroll to position [699, 0]
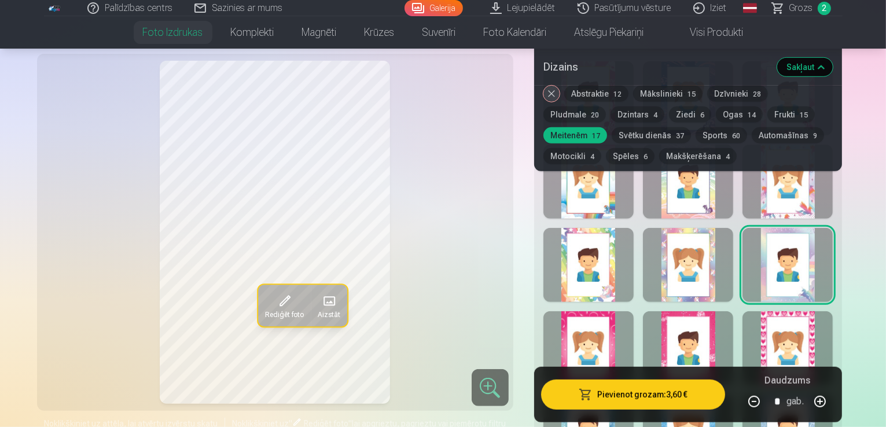
click at [602, 352] on div "Rādīt mazāk dizainu" at bounding box center [688, 319] width 308 height 535
click at [634, 311] on div at bounding box center [588, 348] width 90 height 74
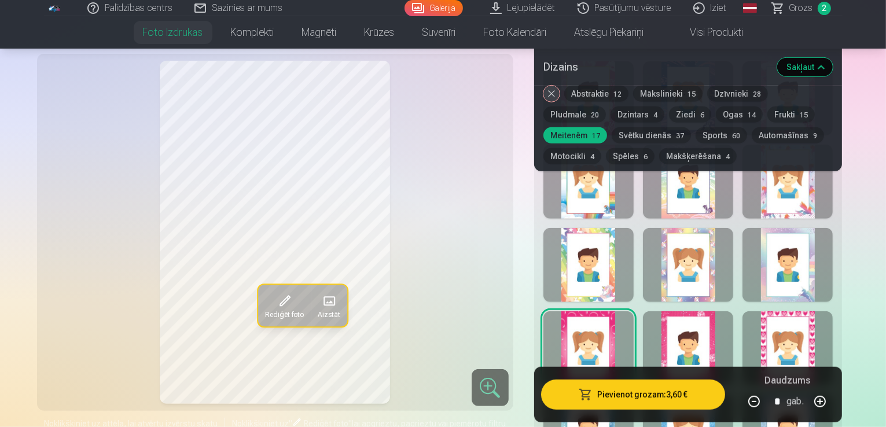
click at [729, 311] on div at bounding box center [688, 348] width 90 height 74
click at [807, 311] on div at bounding box center [787, 348] width 90 height 74
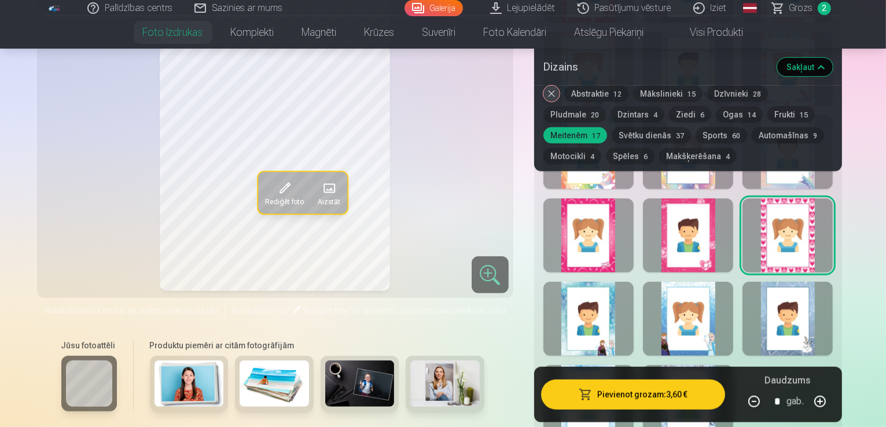
scroll to position [815, 0]
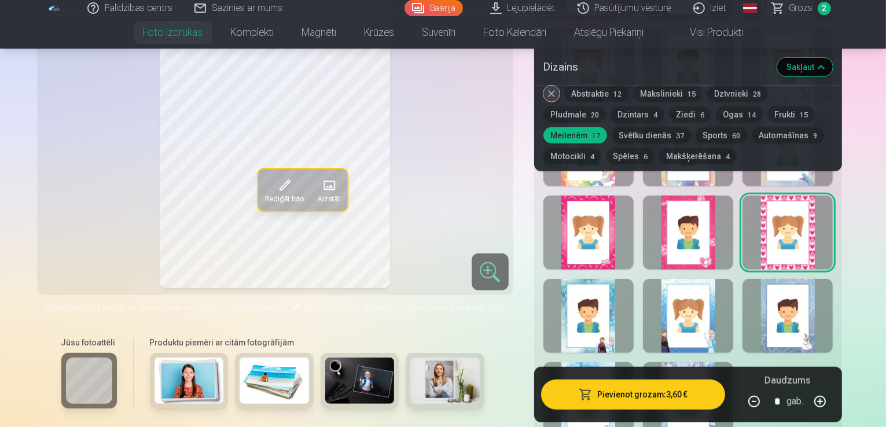
click at [601, 303] on div at bounding box center [588, 316] width 90 height 74
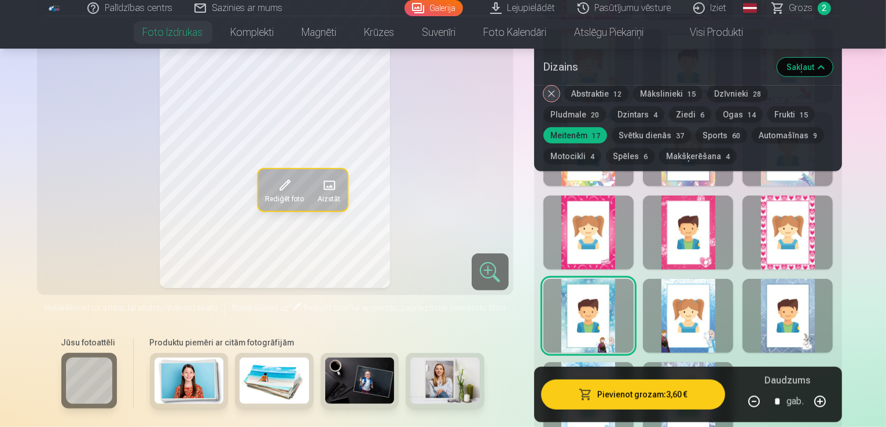
click at [715, 282] on div at bounding box center [688, 316] width 90 height 74
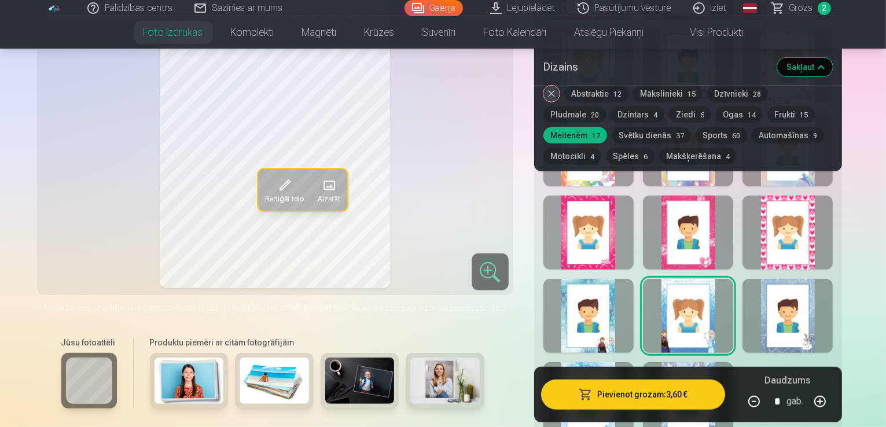
click at [825, 279] on div at bounding box center [787, 316] width 90 height 74
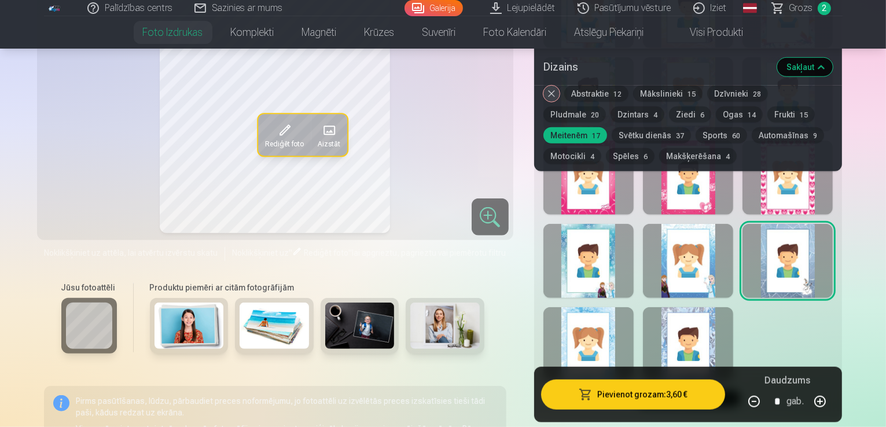
scroll to position [873, 0]
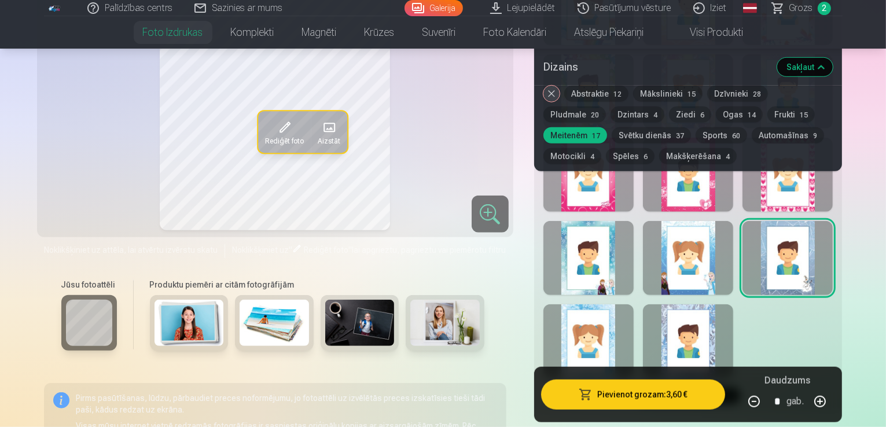
click at [581, 325] on div at bounding box center [588, 341] width 90 height 74
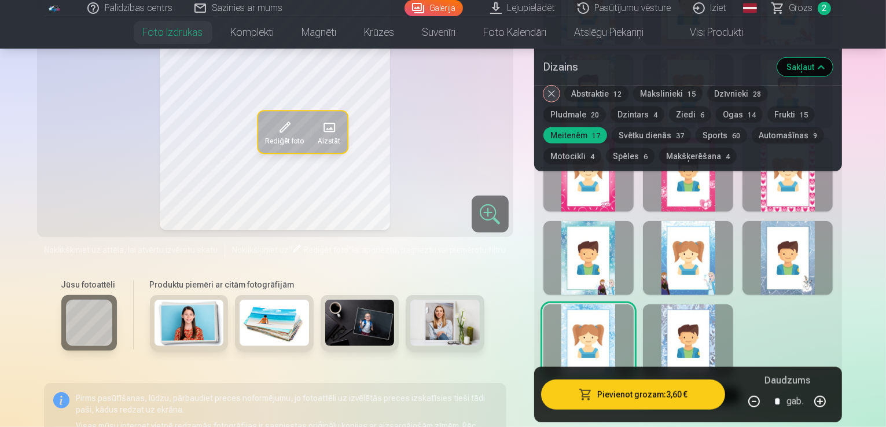
click at [697, 304] on div at bounding box center [688, 341] width 90 height 74
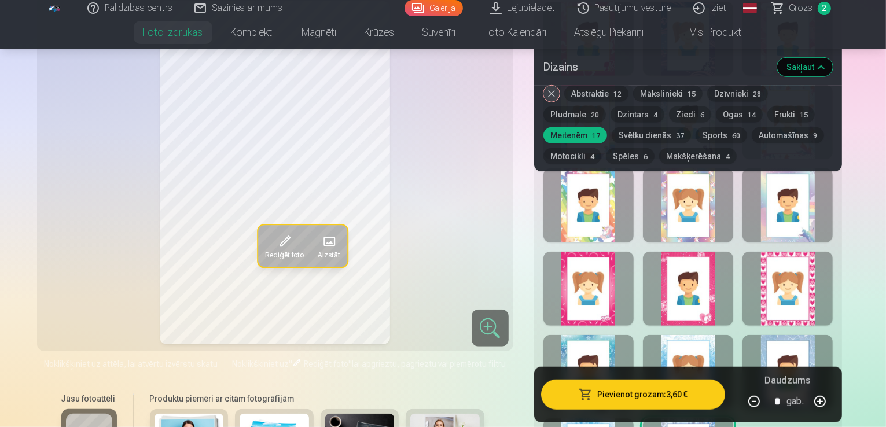
scroll to position [757, 0]
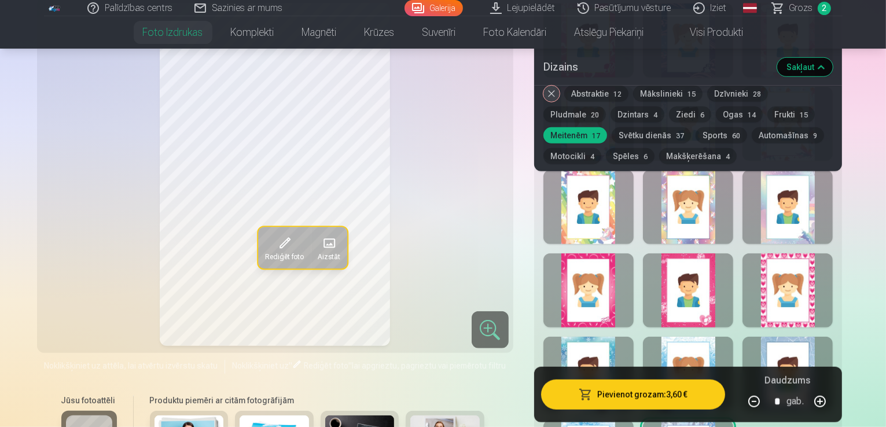
click at [629, 267] on div at bounding box center [588, 290] width 90 height 74
click at [808, 269] on div at bounding box center [787, 290] width 90 height 74
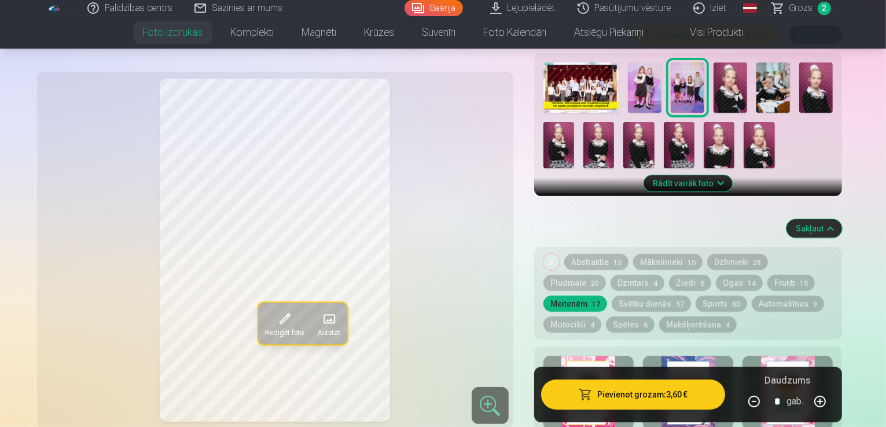
scroll to position [410, 0]
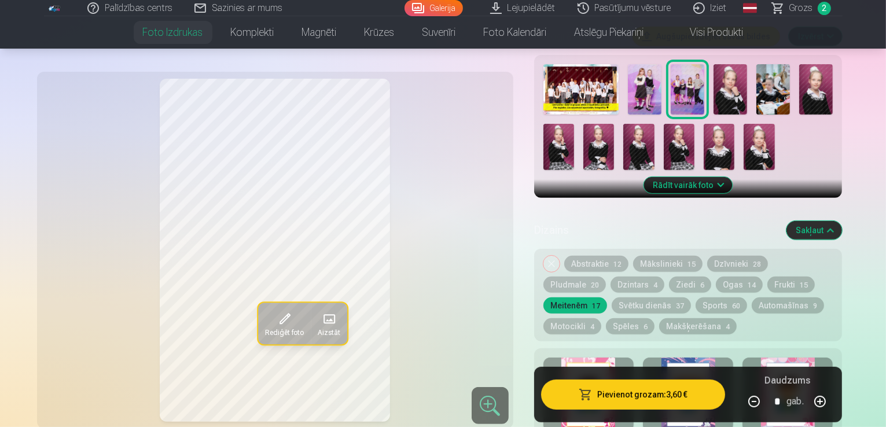
click at [739, 256] on button "Dzīvnieki 28" at bounding box center [737, 264] width 61 height 16
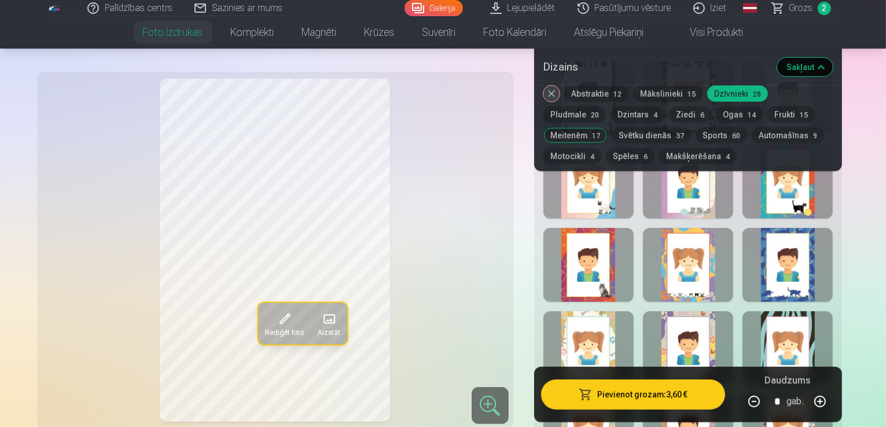
scroll to position [642, 0]
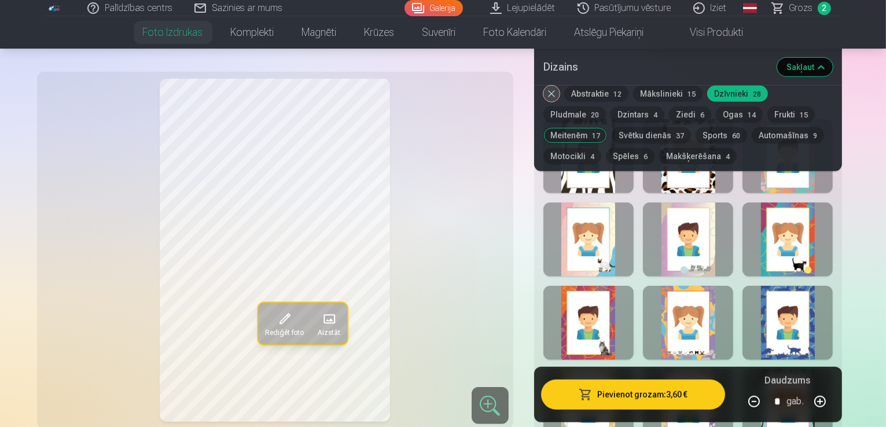
click at [726, 203] on div at bounding box center [688, 240] width 90 height 74
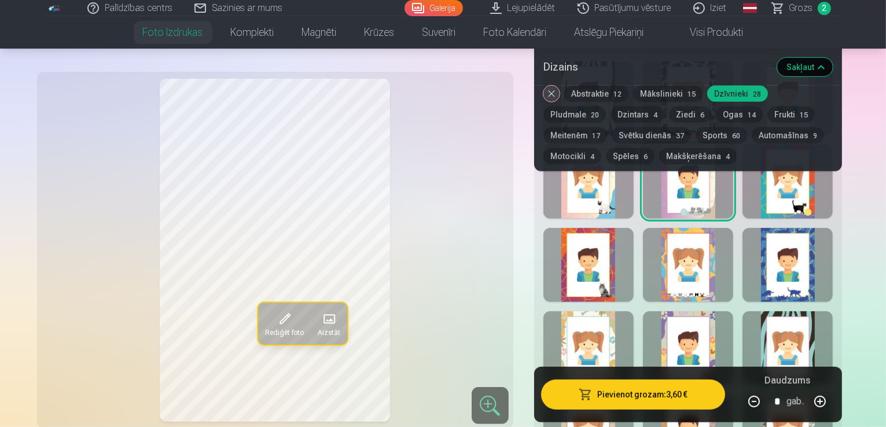
scroll to position [757, 0]
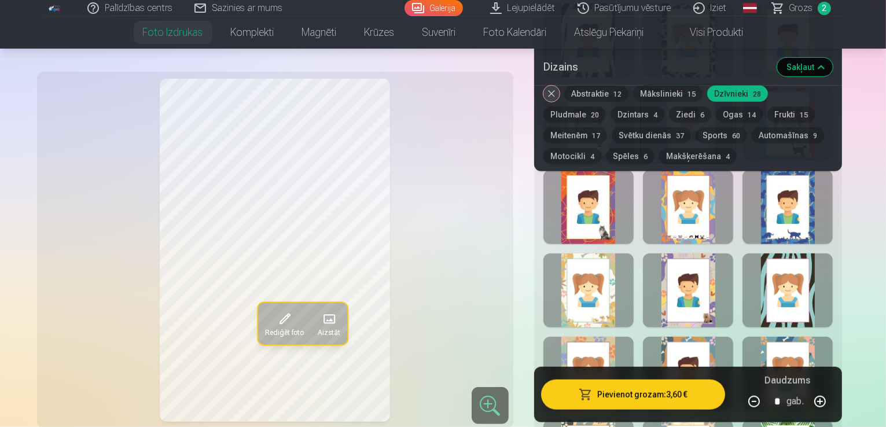
click at [617, 253] on div at bounding box center [588, 290] width 90 height 74
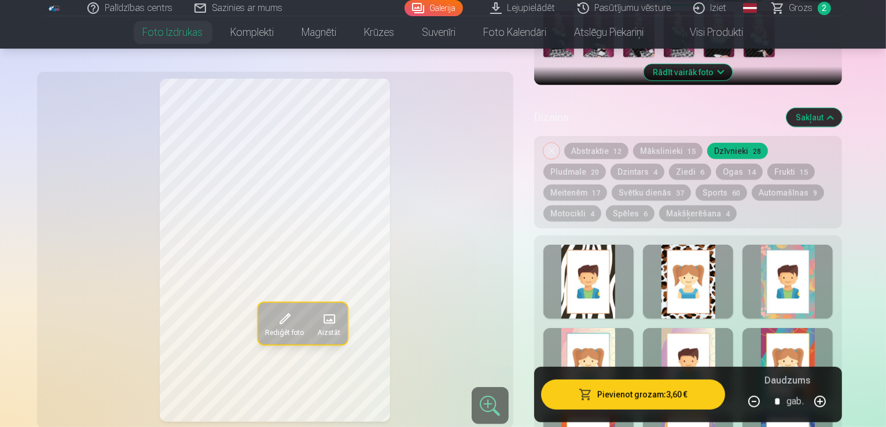
scroll to position [526, 0]
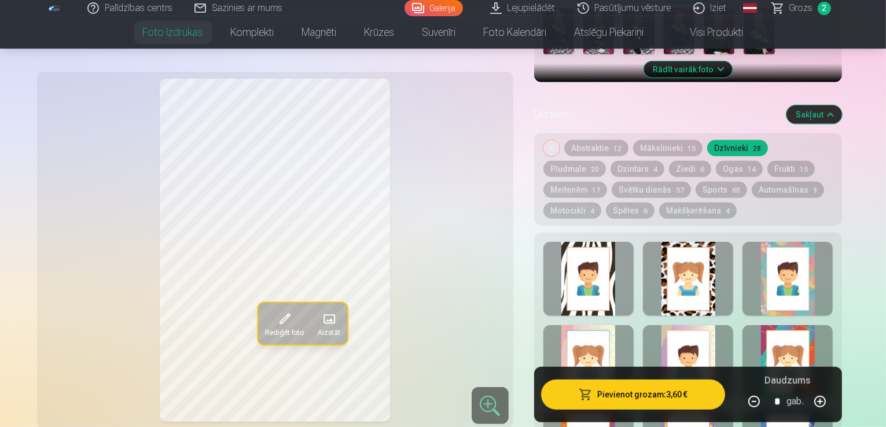
click at [790, 246] on div at bounding box center [787, 279] width 90 height 74
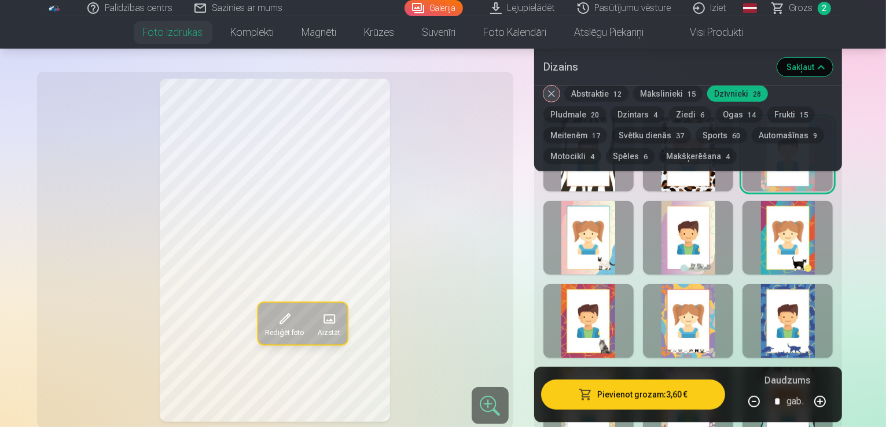
scroll to position [642, 0]
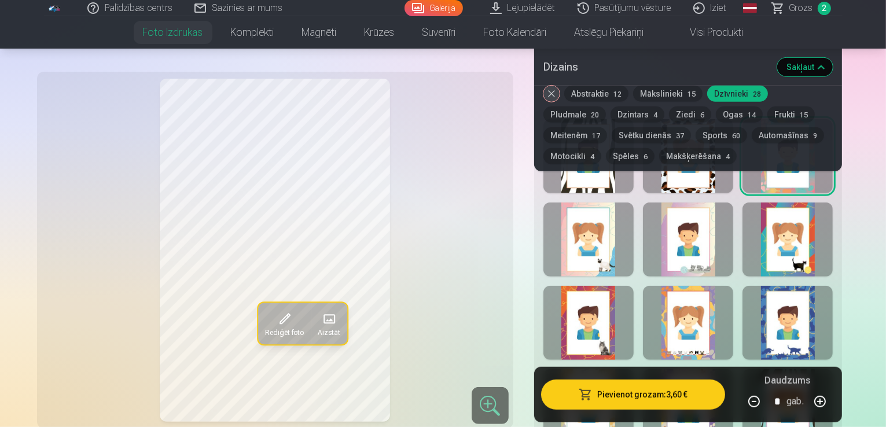
click at [720, 216] on div at bounding box center [688, 240] width 90 height 74
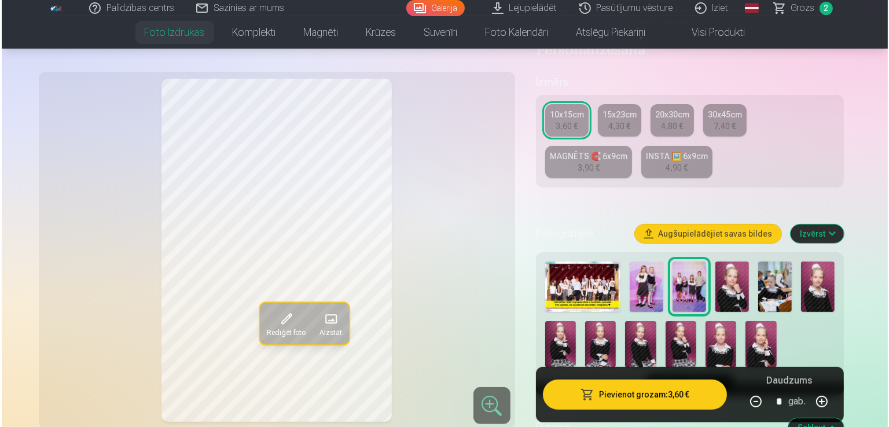
scroll to position [121, 0]
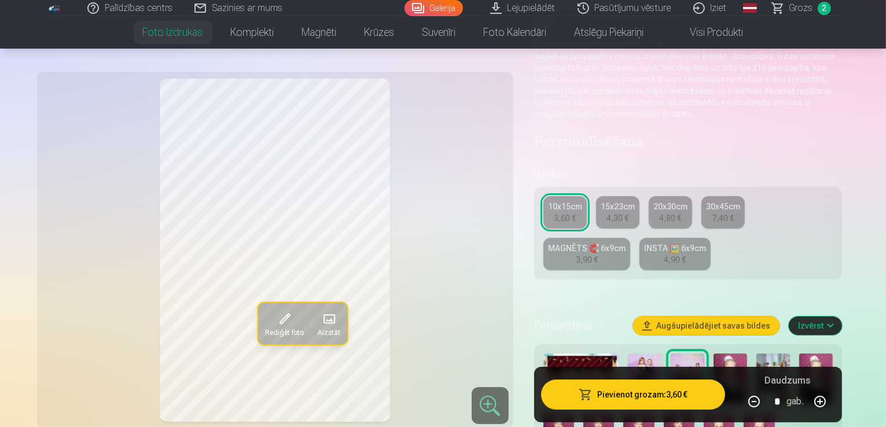
click at [264, 328] on span "Rediģēt foto" at bounding box center [283, 332] width 39 height 9
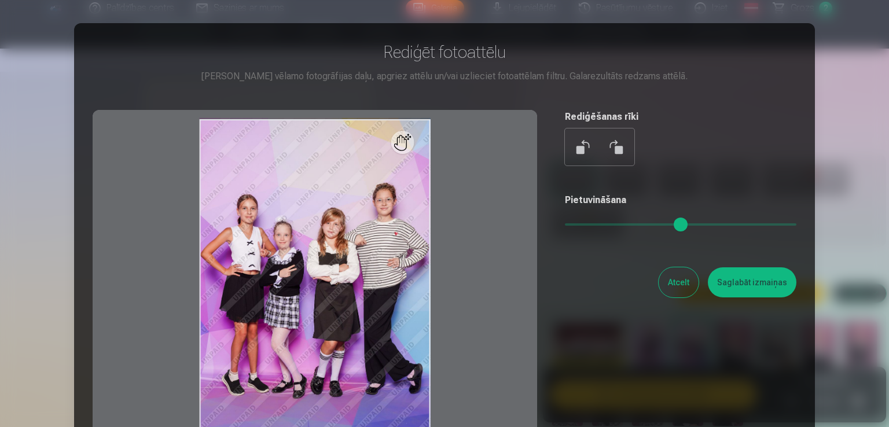
click at [410, 144] on div at bounding box center [315, 291] width 444 height 363
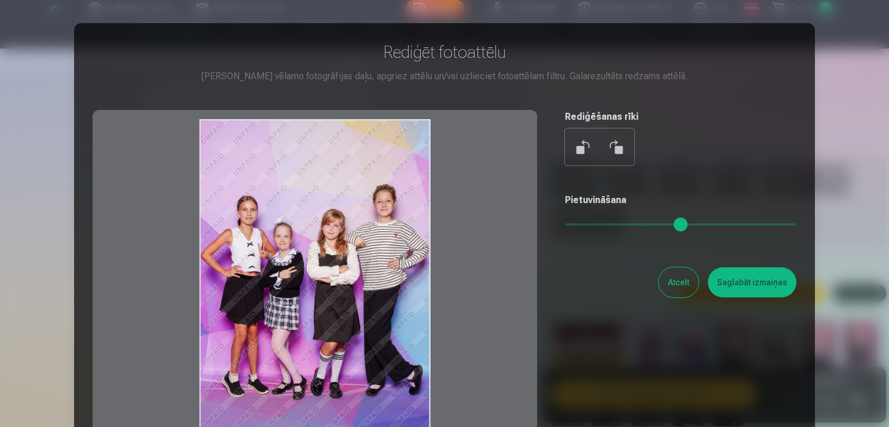
drag, startPoint x: 407, startPoint y: 154, endPoint x: 406, endPoint y: 170, distance: 15.7
click at [406, 170] on div at bounding box center [315, 291] width 444 height 363
click at [403, 151] on div at bounding box center [315, 291] width 444 height 363
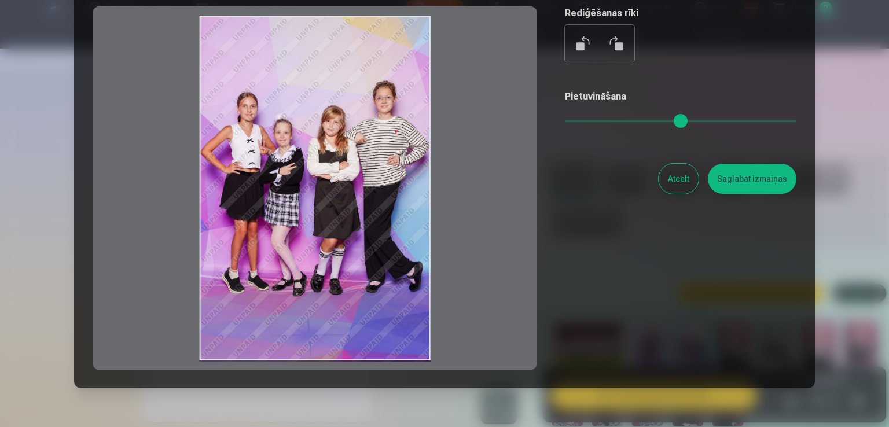
scroll to position [116, 0]
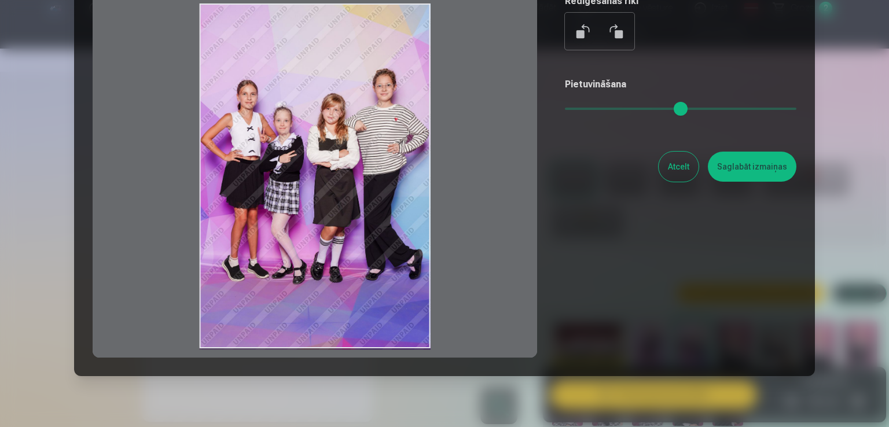
click at [610, 108] on input "range" at bounding box center [680, 109] width 231 height 2
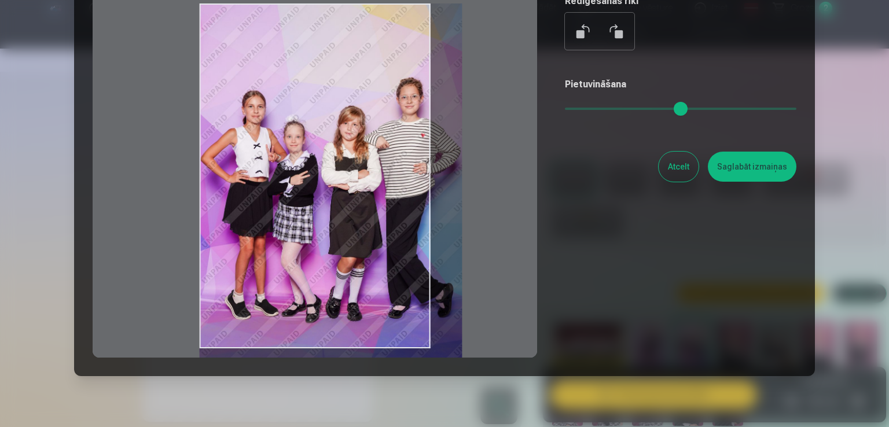
click at [582, 108] on input "range" at bounding box center [680, 109] width 231 height 2
click at [569, 108] on input "range" at bounding box center [680, 109] width 231 height 2
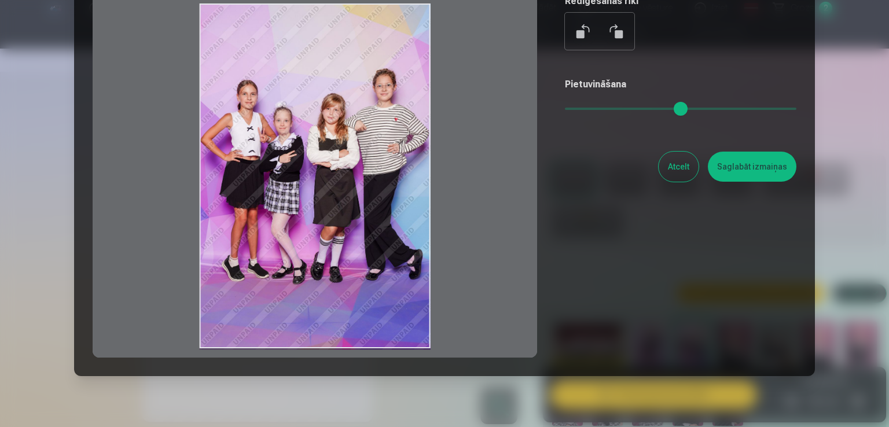
drag, startPoint x: 572, startPoint y: 107, endPoint x: 554, endPoint y: 109, distance: 17.5
click at [565, 109] on input "range" at bounding box center [680, 109] width 231 height 2
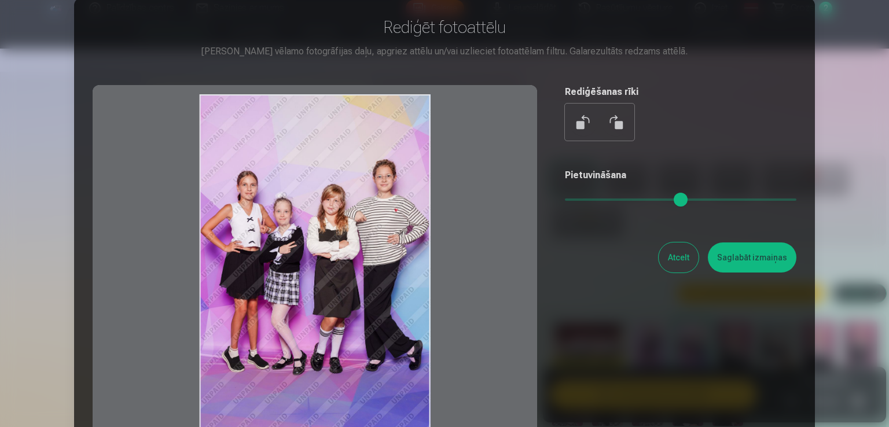
scroll to position [0, 0]
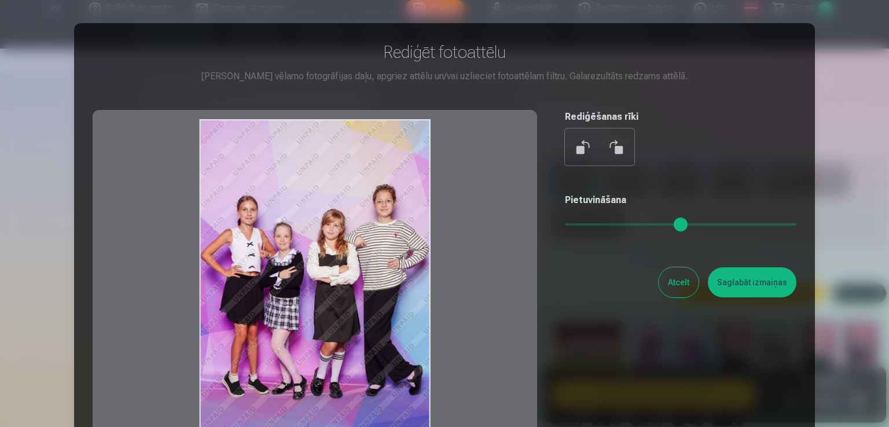
click at [357, 170] on div at bounding box center [315, 291] width 444 height 363
drag, startPoint x: 307, startPoint y: 123, endPoint x: 308, endPoint y: 189, distance: 66.6
click at [308, 172] on div at bounding box center [315, 291] width 444 height 363
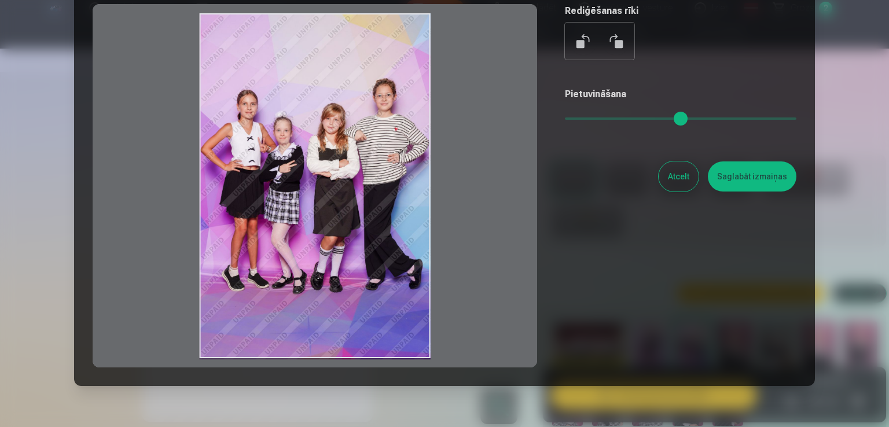
scroll to position [116, 0]
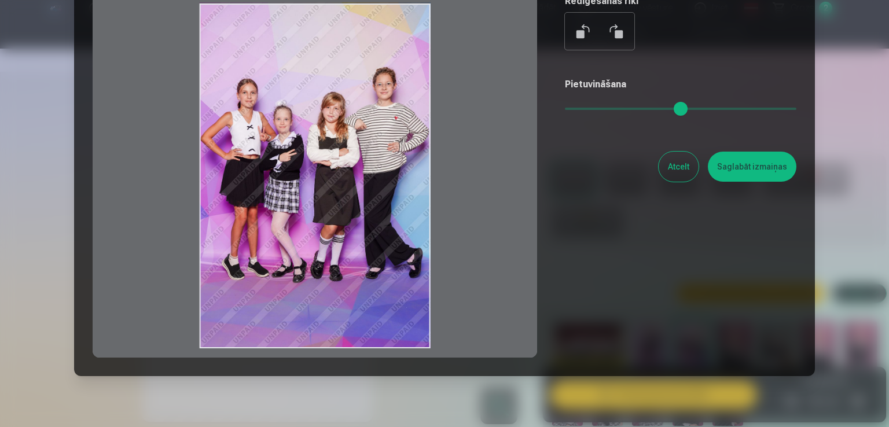
drag, startPoint x: 310, startPoint y: 351, endPoint x: 322, endPoint y: 296, distance: 55.6
click at [322, 296] on div at bounding box center [315, 175] width 444 height 363
click at [310, 297] on div at bounding box center [315, 175] width 444 height 363
drag, startPoint x: 311, startPoint y: 347, endPoint x: 315, endPoint y: 288, distance: 59.1
click at [315, 288] on div at bounding box center [315, 175] width 444 height 363
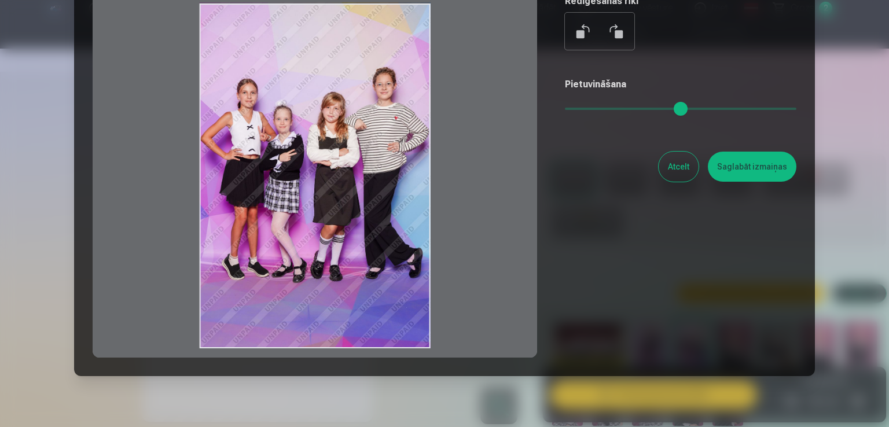
drag, startPoint x: 318, startPoint y: 349, endPoint x: 318, endPoint y: 253, distance: 96.6
click at [318, 253] on div at bounding box center [315, 175] width 444 height 363
drag, startPoint x: 326, startPoint y: 305, endPoint x: 325, endPoint y: 272, distance: 33.6
click at [325, 272] on div at bounding box center [315, 175] width 444 height 363
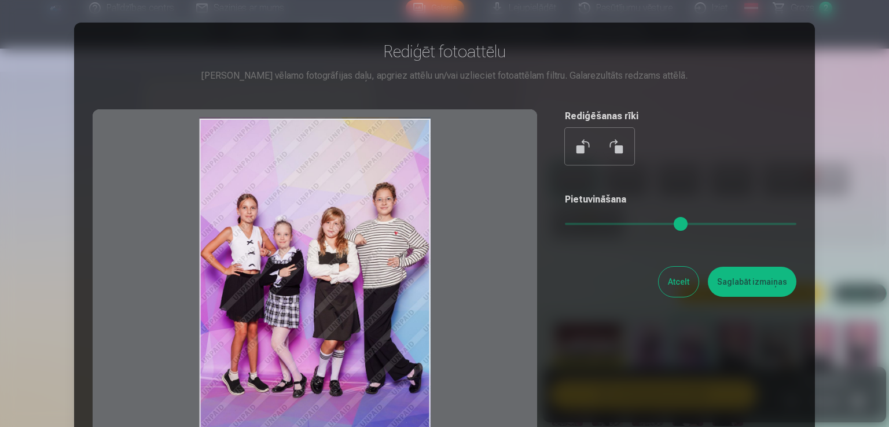
scroll to position [0, 0]
drag, startPoint x: 314, startPoint y: 423, endPoint x: 310, endPoint y: 430, distance: 8.3
click at [310, 306] on html "Palīdzības centrs Sazinies ar mums Galerija Lejupielādēt Pasūtījumu vēsture Izi…" at bounding box center [444, 92] width 889 height 427
drag, startPoint x: 313, startPoint y: 399, endPoint x: 300, endPoint y: 410, distance: 16.8
click at [324, 338] on div at bounding box center [315, 291] width 444 height 363
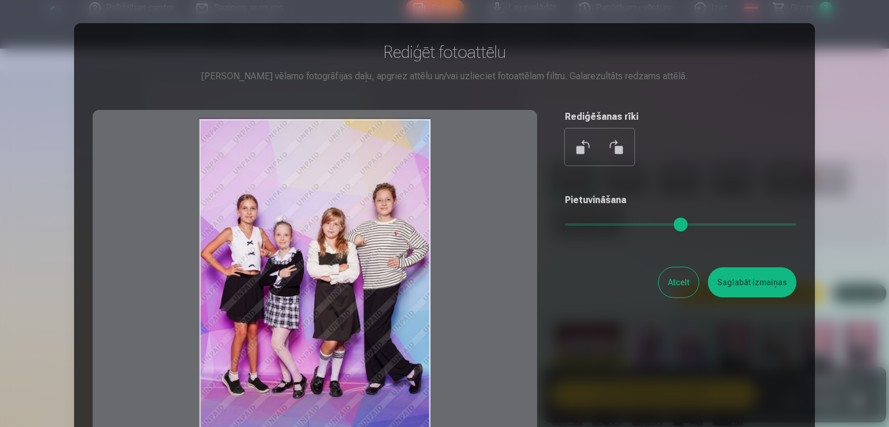
click at [305, 392] on div at bounding box center [315, 291] width 444 height 363
click at [302, 415] on div at bounding box center [315, 291] width 444 height 363
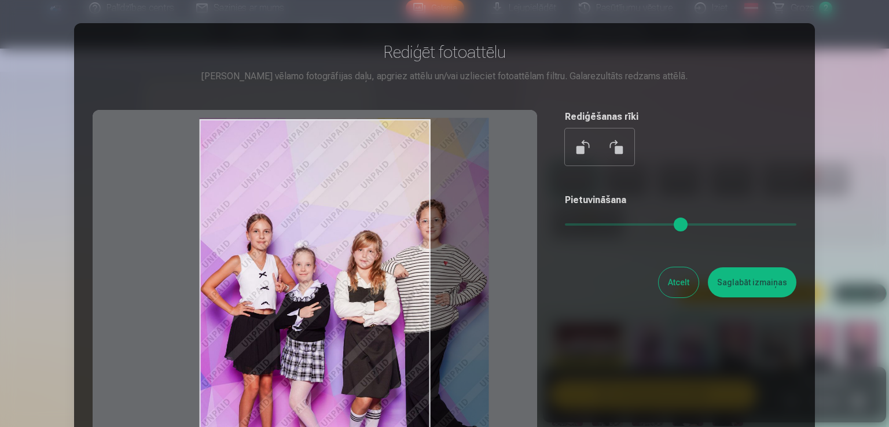
type input "*"
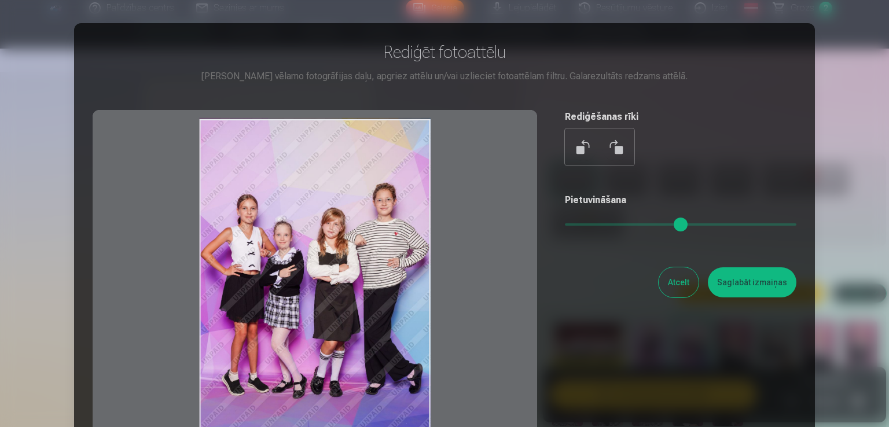
drag, startPoint x: 572, startPoint y: 230, endPoint x: 555, endPoint y: 220, distance: 18.7
click at [565, 223] on input "range" at bounding box center [680, 224] width 231 height 2
drag, startPoint x: 383, startPoint y: 292, endPoint x: 334, endPoint y: 224, distance: 83.3
click at [334, 224] on div at bounding box center [315, 291] width 444 height 363
click at [610, 143] on button at bounding box center [616, 147] width 28 height 28
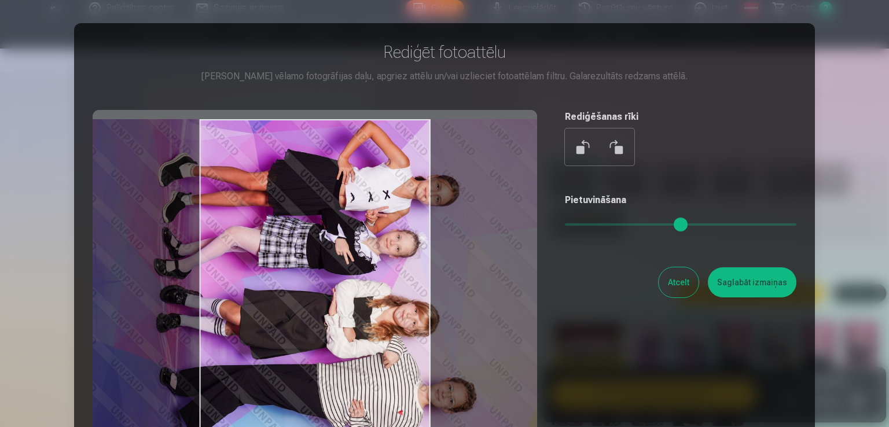
click at [572, 151] on button at bounding box center [583, 147] width 28 height 28
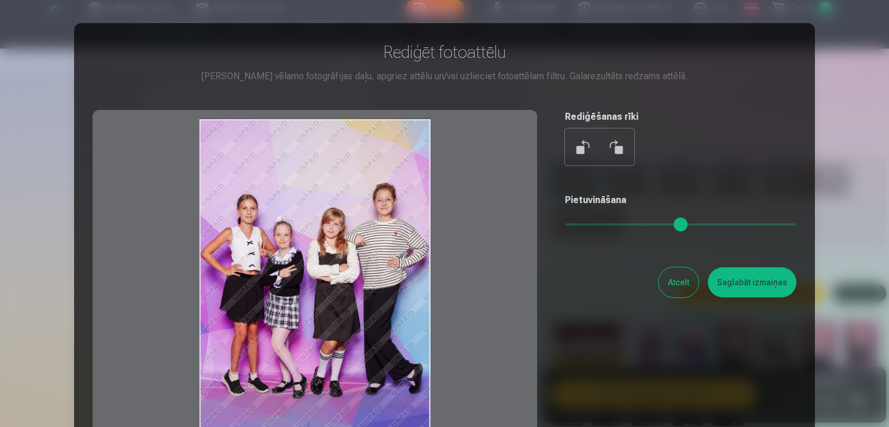
click at [627, 150] on button at bounding box center [616, 147] width 28 height 28
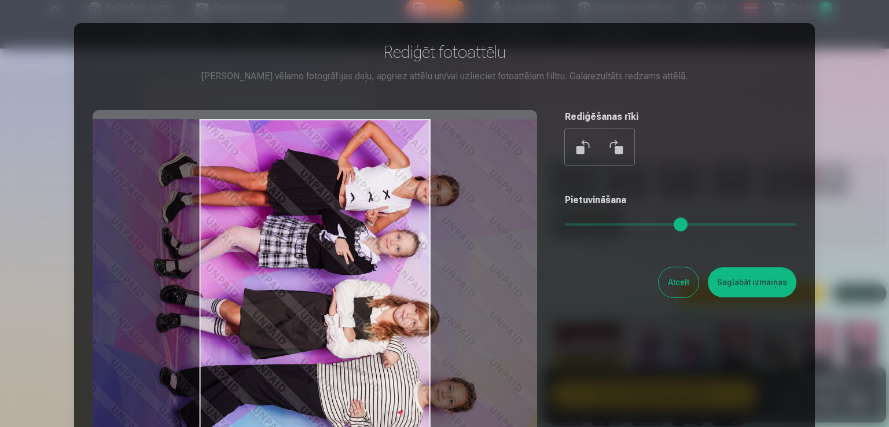
click at [623, 151] on button at bounding box center [616, 147] width 28 height 28
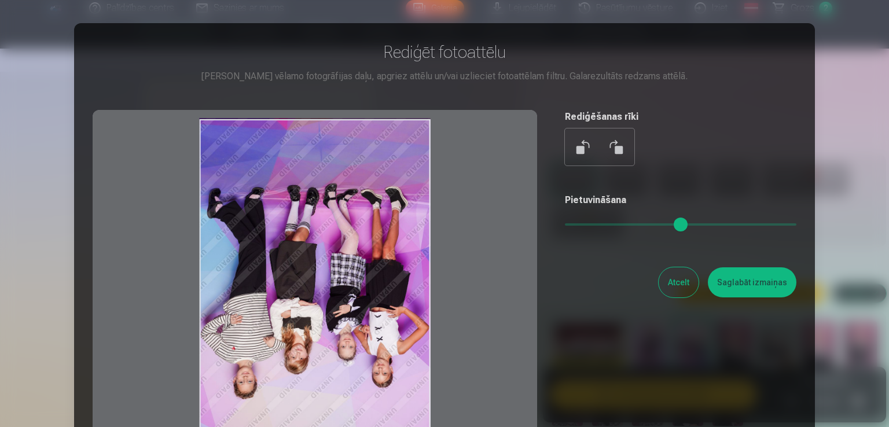
click at [623, 151] on button at bounding box center [616, 147] width 28 height 28
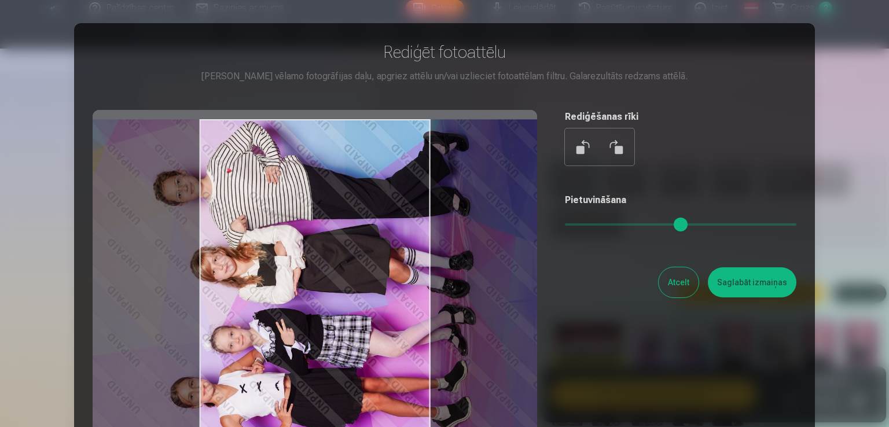
click at [623, 151] on button at bounding box center [616, 147] width 28 height 28
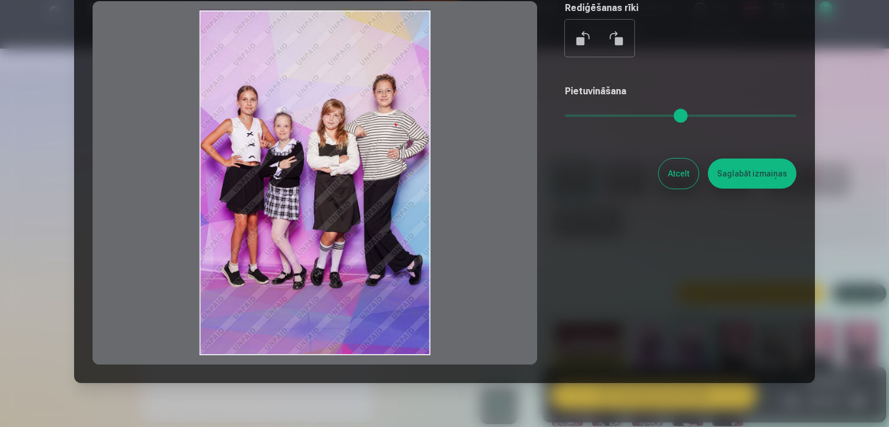
scroll to position [116, 0]
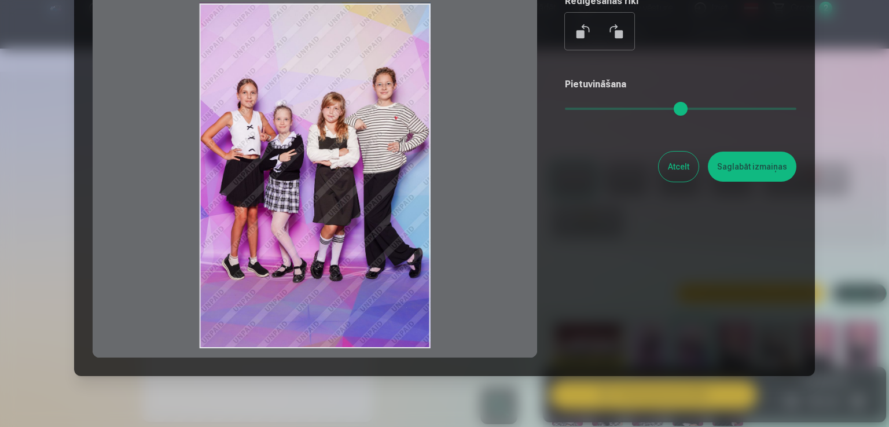
drag, startPoint x: 317, startPoint y: 351, endPoint x: 317, endPoint y: 311, distance: 39.3
click at [317, 311] on div at bounding box center [315, 175] width 444 height 363
click at [318, 333] on div at bounding box center [315, 175] width 444 height 363
click at [312, 325] on div at bounding box center [315, 175] width 444 height 363
click at [311, 319] on div at bounding box center [315, 175] width 444 height 363
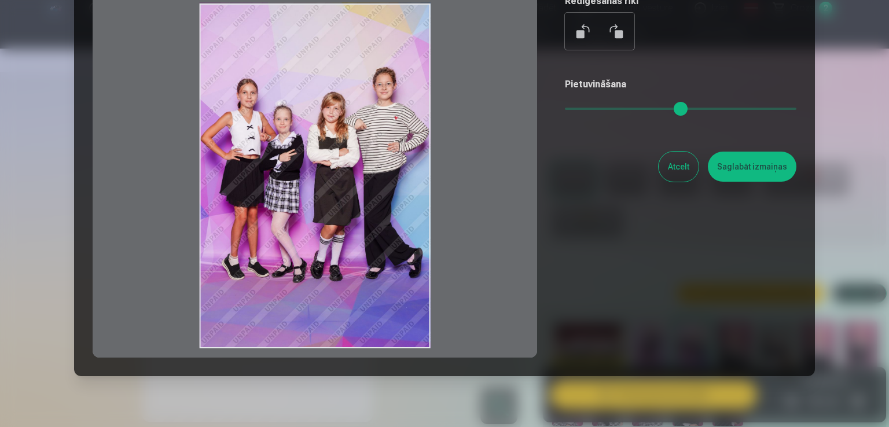
click at [311, 319] on div at bounding box center [315, 175] width 444 height 363
click at [308, 310] on div at bounding box center [315, 175] width 444 height 363
click at [273, 306] on div at bounding box center [315, 175] width 444 height 363
drag, startPoint x: 254, startPoint y: 308, endPoint x: 232, endPoint y: 310, distance: 22.1
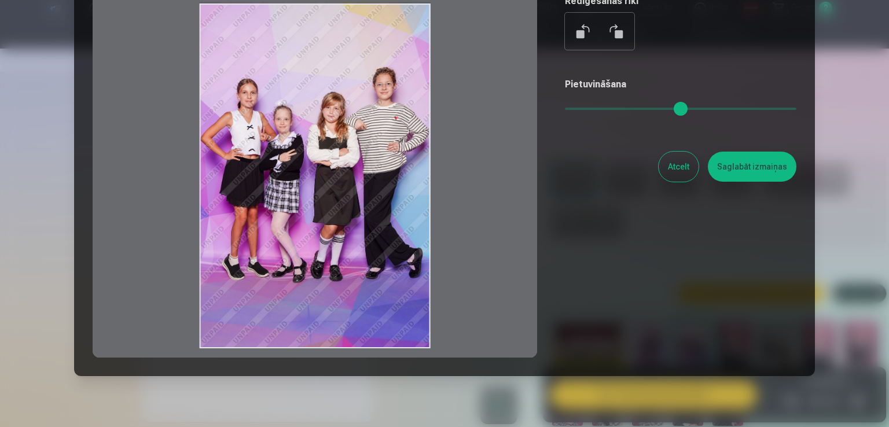
click at [253, 308] on div at bounding box center [315, 175] width 444 height 363
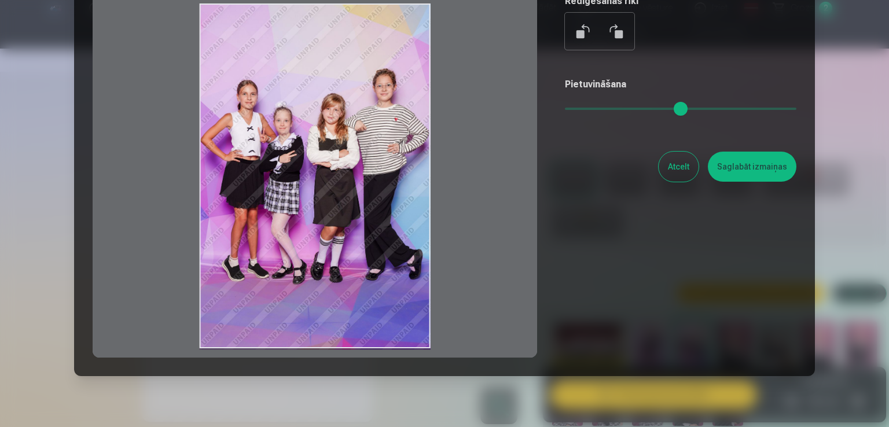
drag, startPoint x: 200, startPoint y: 307, endPoint x: 226, endPoint y: 307, distance: 26.0
click at [226, 307] on div at bounding box center [315, 175] width 444 height 363
drag, startPoint x: 215, startPoint y: 300, endPoint x: 240, endPoint y: 301, distance: 24.9
click at [240, 301] on div at bounding box center [315, 175] width 444 height 363
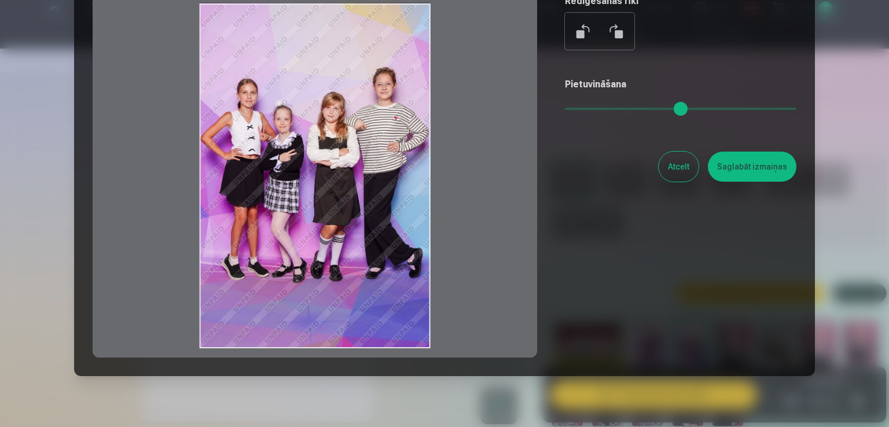
drag, startPoint x: 292, startPoint y: 265, endPoint x: 381, endPoint y: 246, distance: 91.1
click at [382, 246] on div at bounding box center [315, 175] width 444 height 363
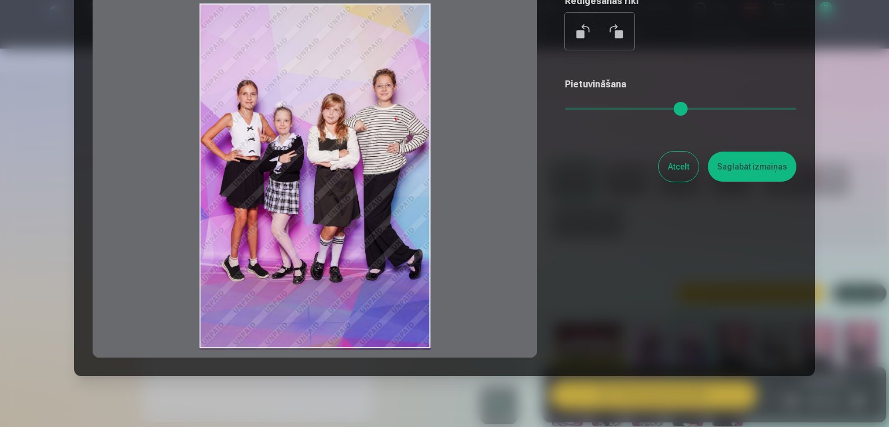
drag, startPoint x: 359, startPoint y: 235, endPoint x: 278, endPoint y: 269, distance: 87.9
click at [278, 269] on div at bounding box center [315, 175] width 444 height 363
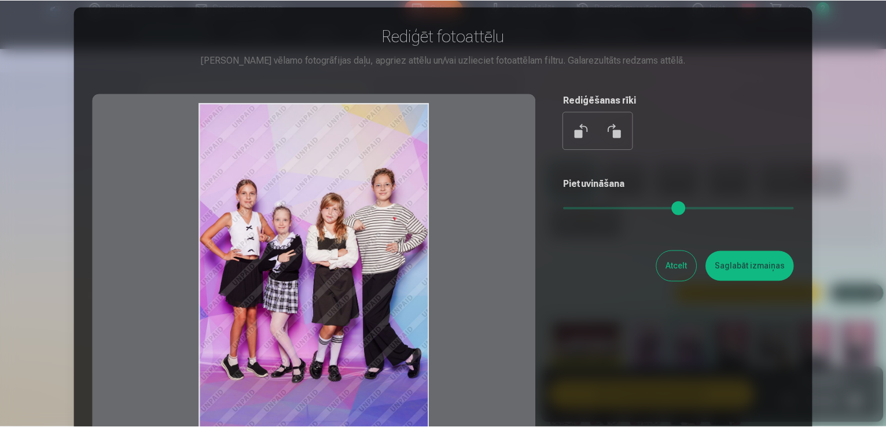
scroll to position [0, 0]
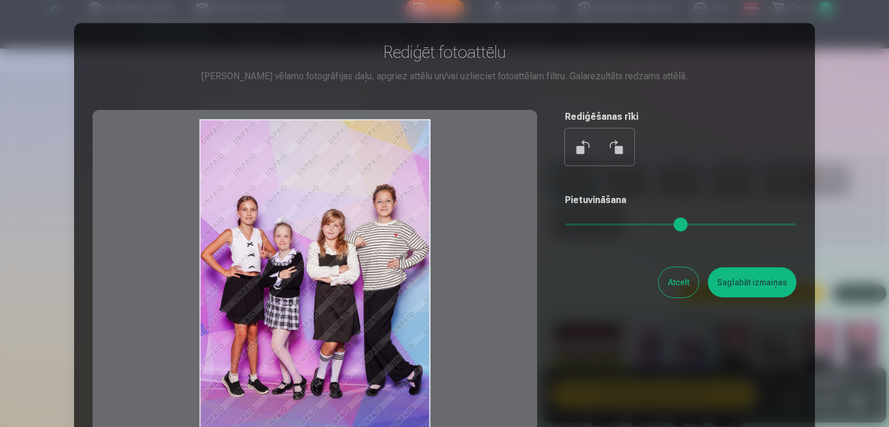
click at [677, 279] on button "Atcelt" at bounding box center [678, 282] width 40 height 30
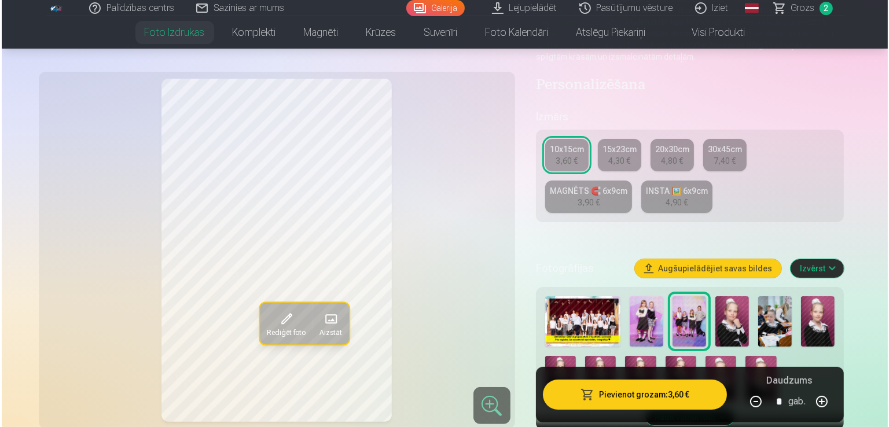
scroll to position [179, 0]
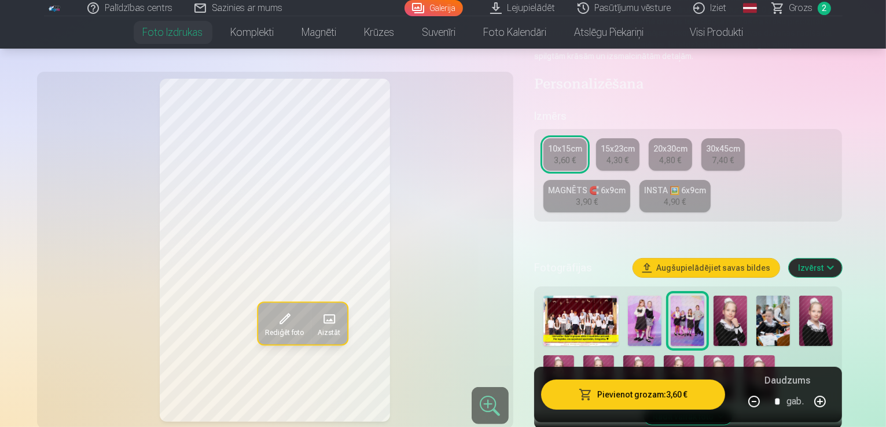
click at [629, 393] on button "Pievienot grozam : 3,60 €" at bounding box center [633, 395] width 185 height 30
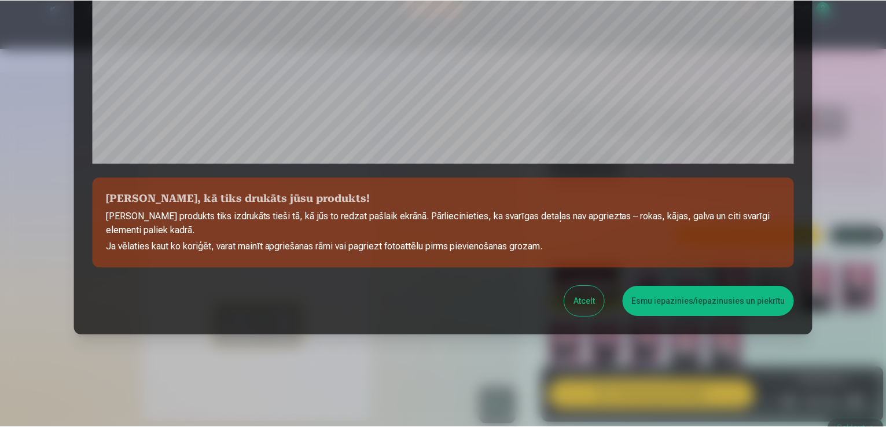
scroll to position [406, 0]
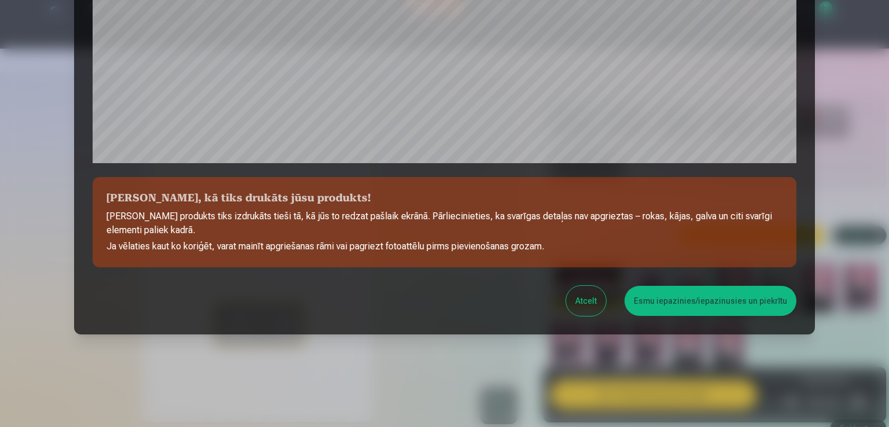
click at [727, 303] on button "Esmu iepazinies/iepazinusies un piekrītu" at bounding box center [710, 301] width 172 height 30
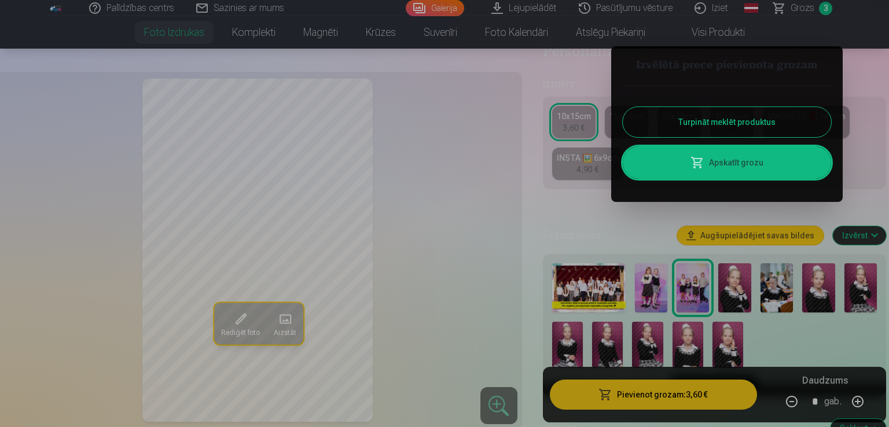
click at [699, 121] on button "Turpināt meklēt produktus" at bounding box center [727, 122] width 208 height 30
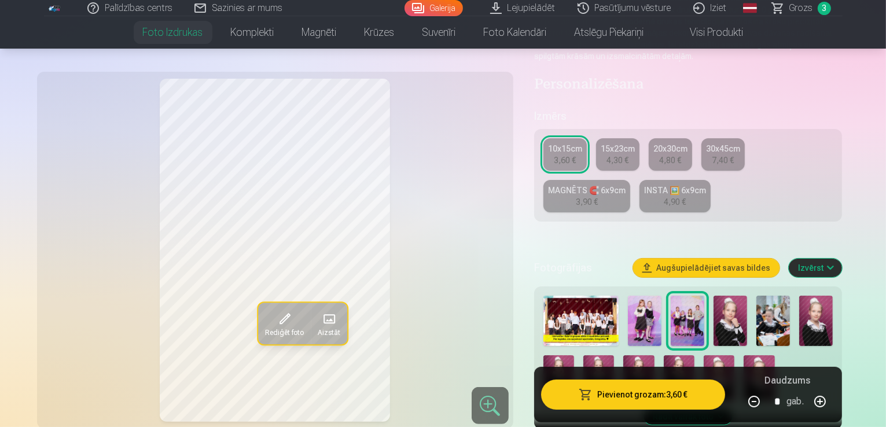
click at [655, 296] on img at bounding box center [645, 321] width 34 height 50
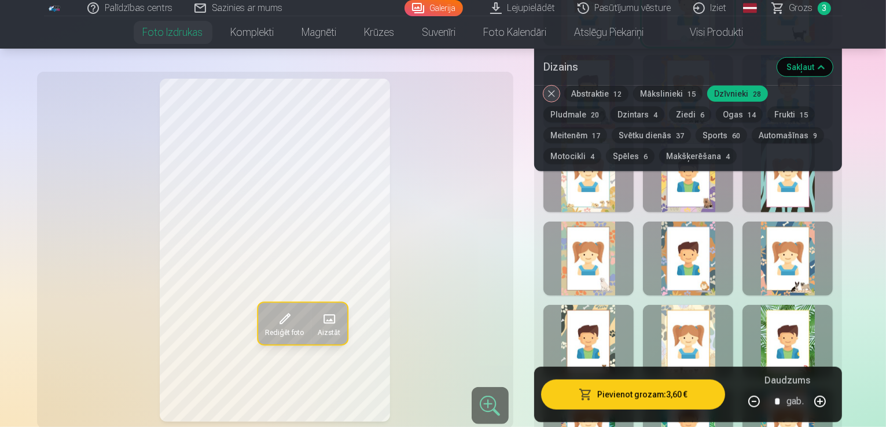
scroll to position [873, 0]
click at [833, 243] on div at bounding box center [787, 258] width 90 height 74
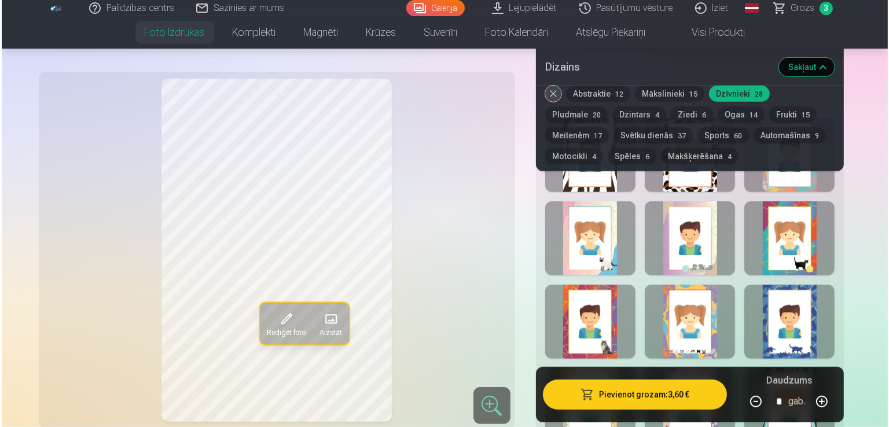
scroll to position [642, 0]
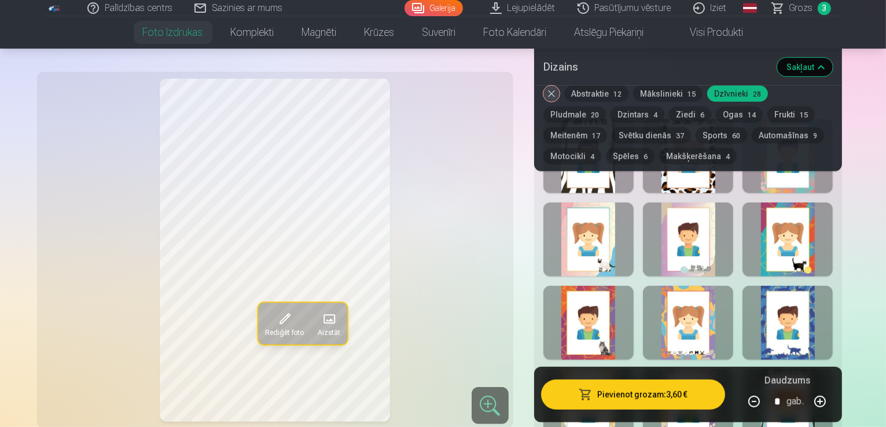
click at [606, 286] on div at bounding box center [588, 323] width 90 height 74
click at [606, 207] on div at bounding box center [588, 240] width 90 height 74
click at [608, 323] on div at bounding box center [588, 323] width 90 height 74
click at [620, 203] on div at bounding box center [588, 240] width 90 height 74
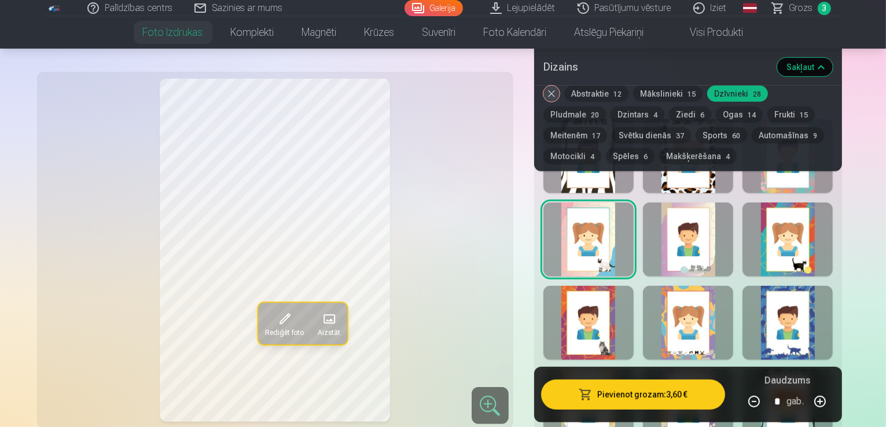
click at [646, 391] on button "Pievienot grozam : 3,60 €" at bounding box center [633, 395] width 185 height 30
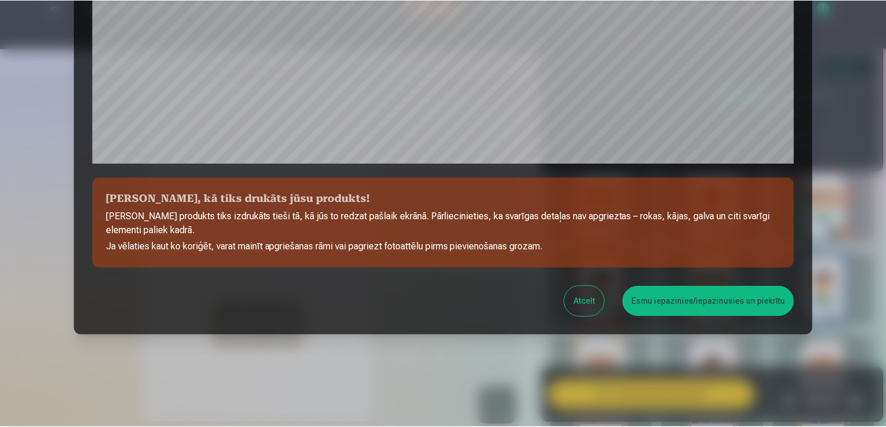
scroll to position [406, 0]
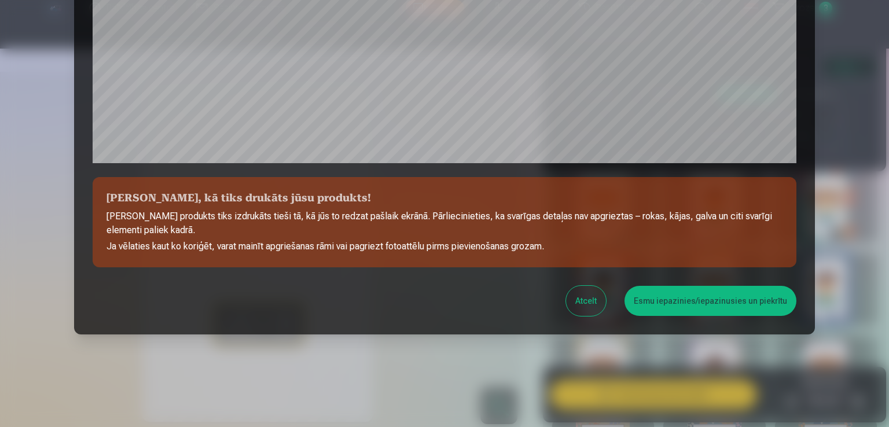
click at [763, 292] on button "Esmu iepazinies/iepazinusies un piekrītu" at bounding box center [710, 301] width 172 height 30
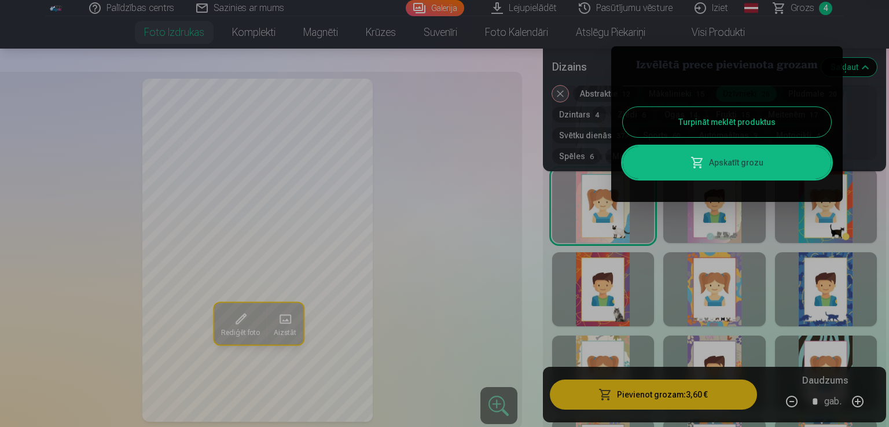
click at [720, 123] on button "Turpināt meklēt produktus" at bounding box center [727, 122] width 208 height 30
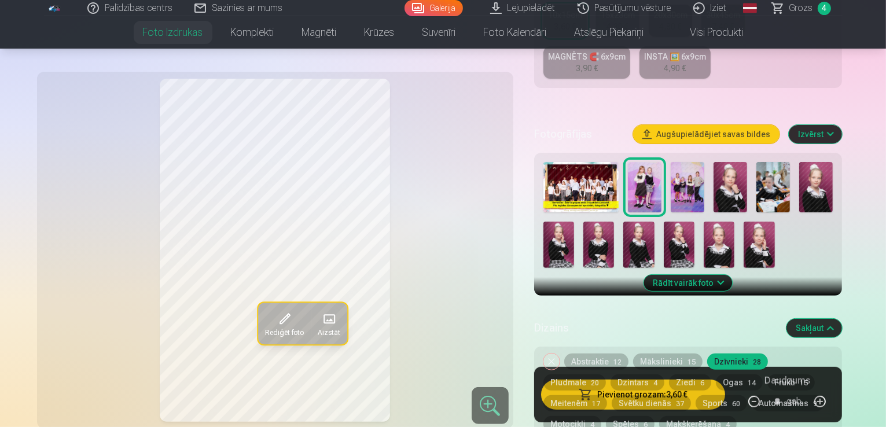
scroll to position [294, 0]
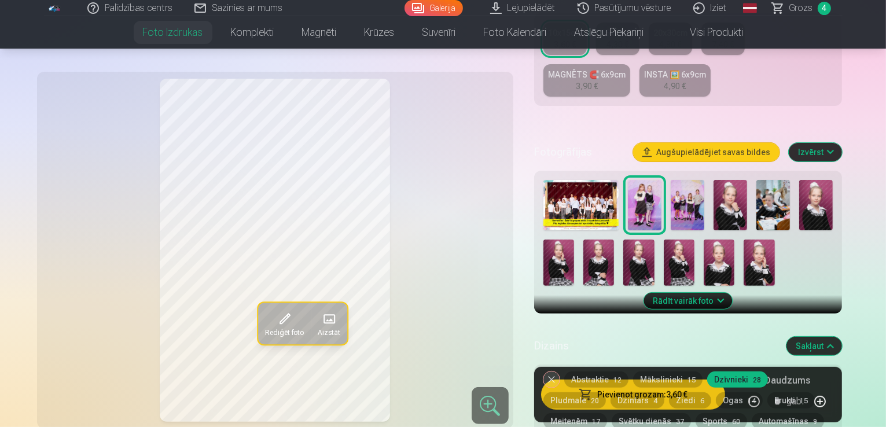
click at [615, 180] on img at bounding box center [581, 205] width 76 height 50
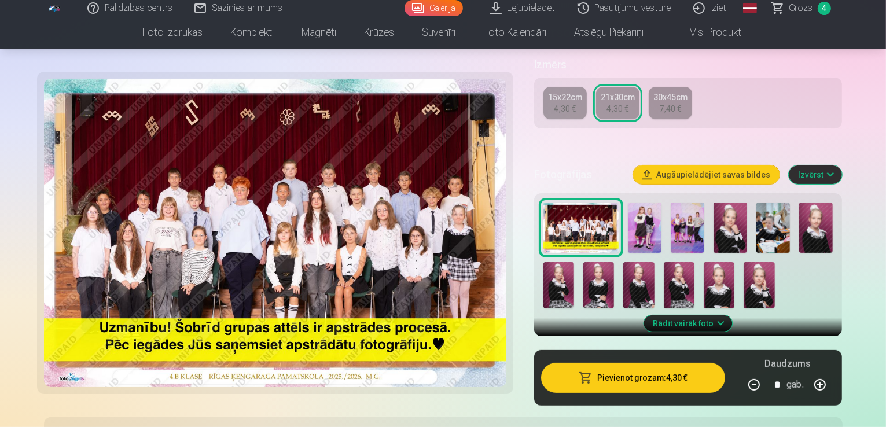
scroll to position [231, 0]
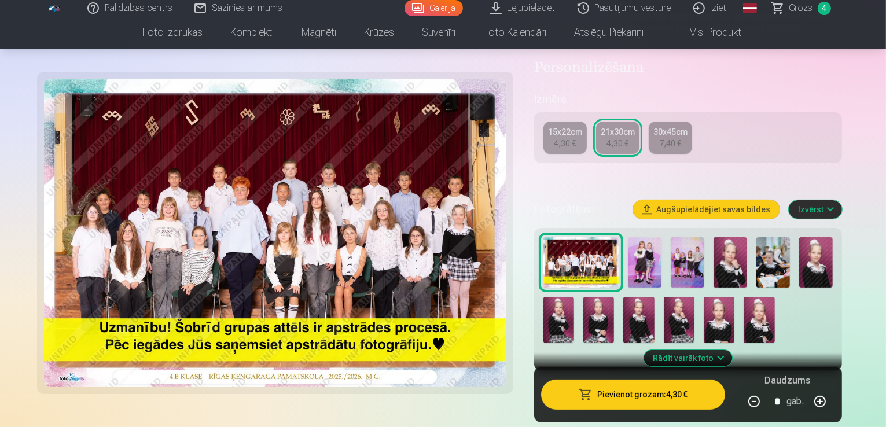
click at [785, 237] on img at bounding box center [773, 262] width 34 height 50
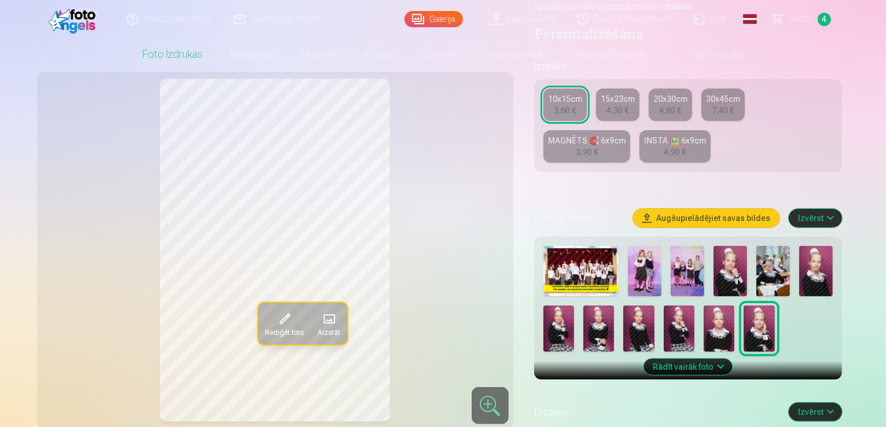
scroll to position [231, 0]
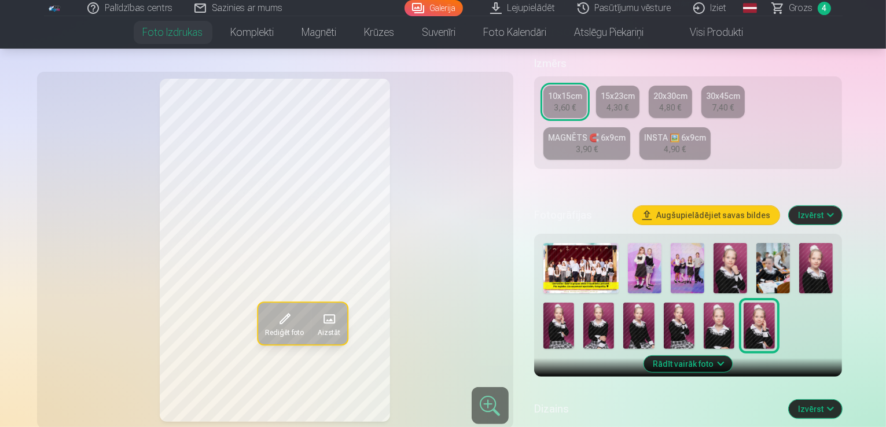
drag, startPoint x: 770, startPoint y: 234, endPoint x: 775, endPoint y: 238, distance: 6.2
click at [771, 243] on img at bounding box center [773, 268] width 34 height 50
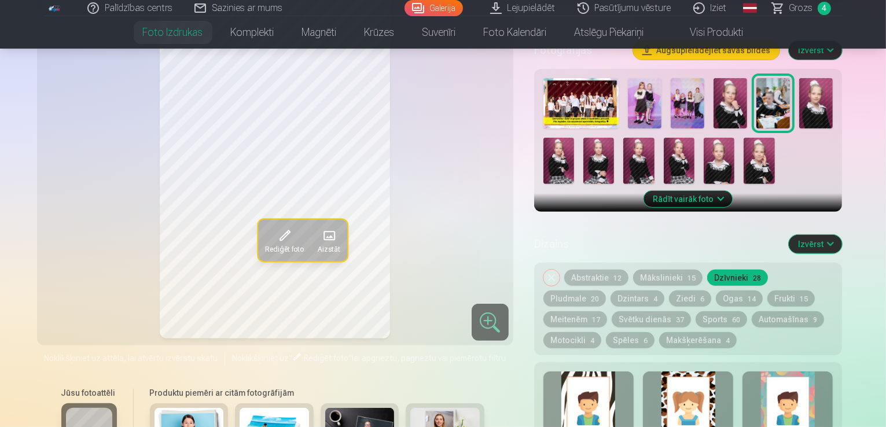
scroll to position [463, 0]
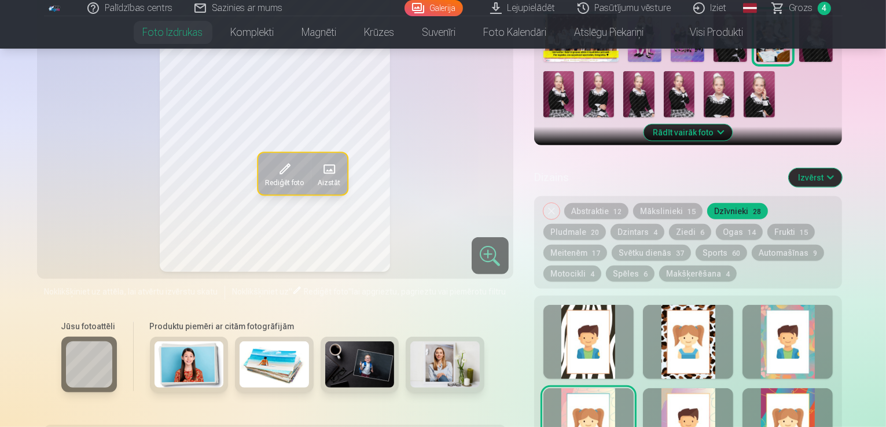
click at [612, 245] on button "Svētku dienās 37" at bounding box center [651, 253] width 79 height 16
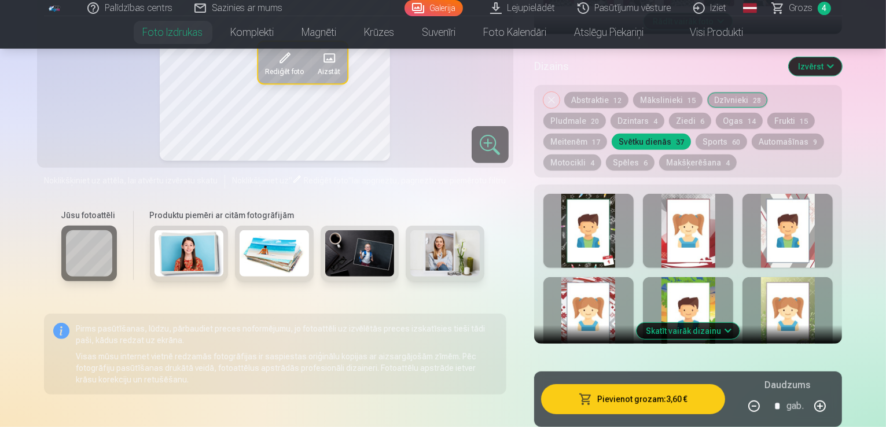
scroll to position [579, 0]
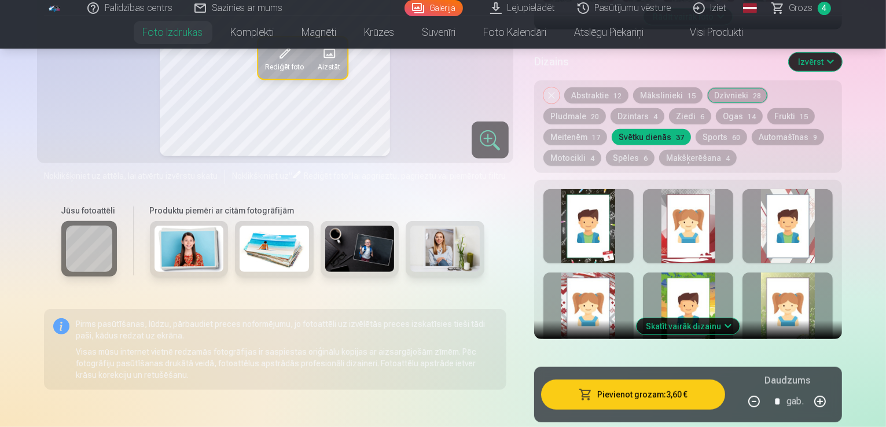
click at [724, 318] on button "Skatīt vairāk dizainu" at bounding box center [687, 326] width 103 height 16
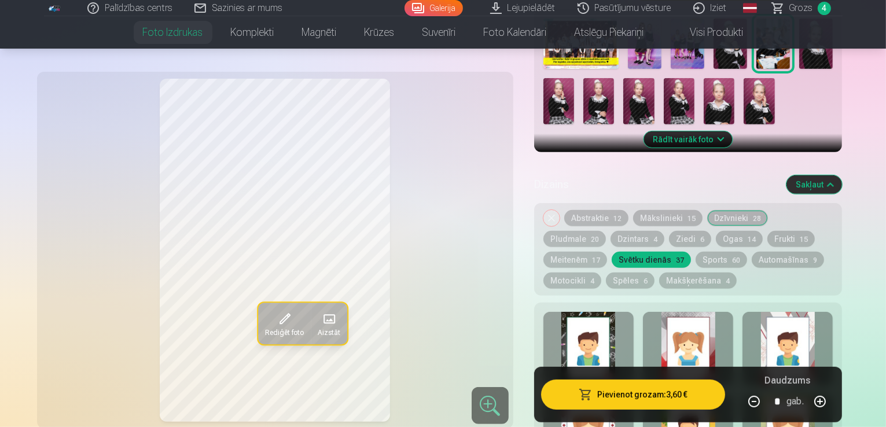
scroll to position [405, 0]
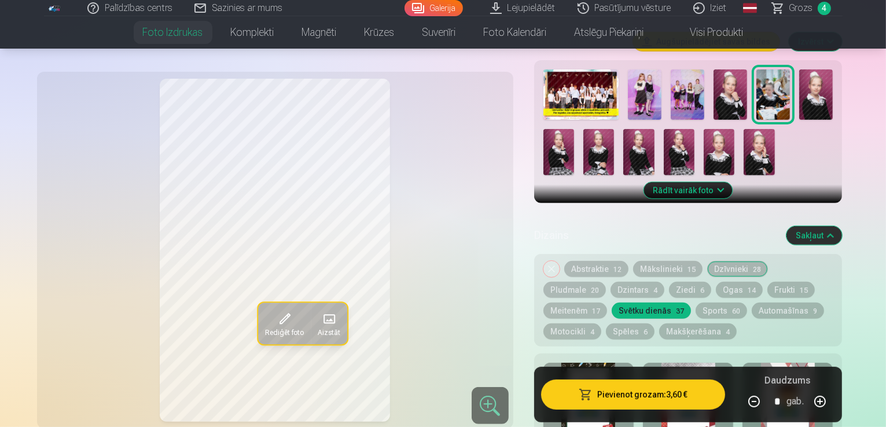
click at [620, 363] on div at bounding box center [588, 400] width 90 height 74
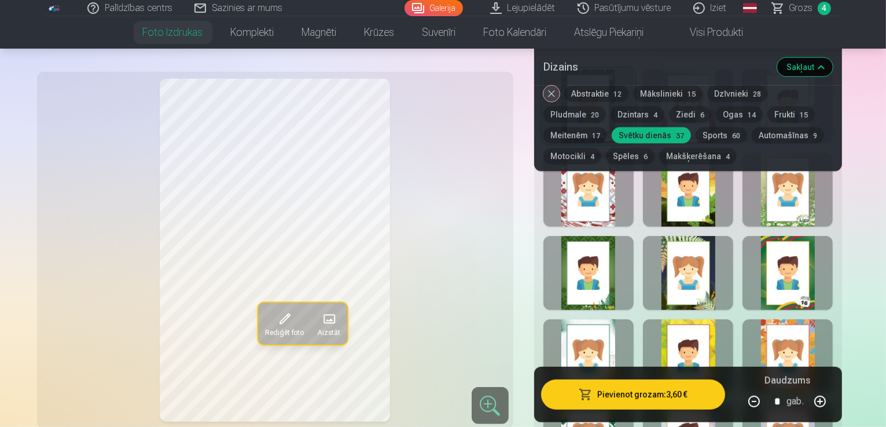
scroll to position [694, 0]
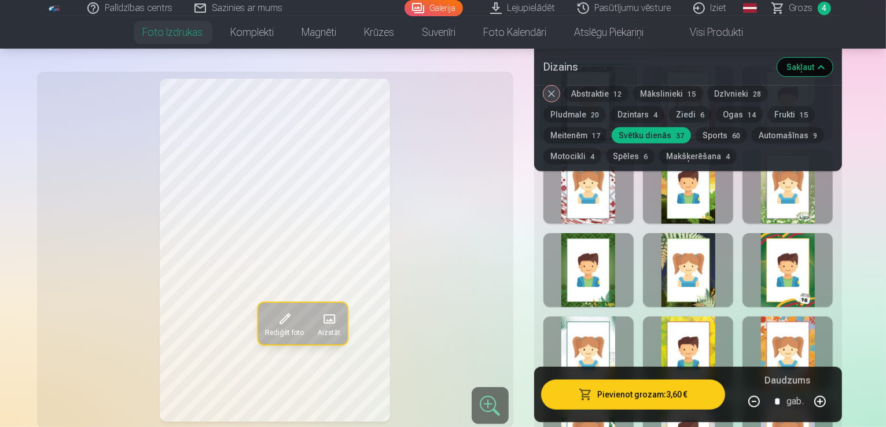
click at [833, 233] on div at bounding box center [787, 270] width 90 height 74
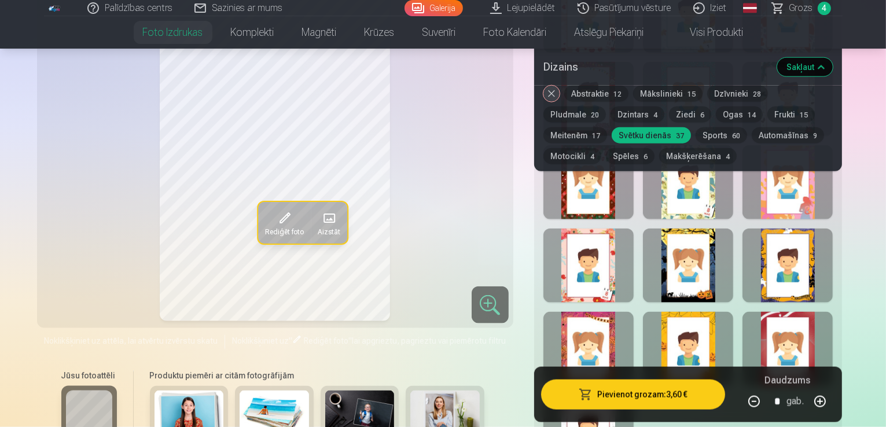
scroll to position [1389, 0]
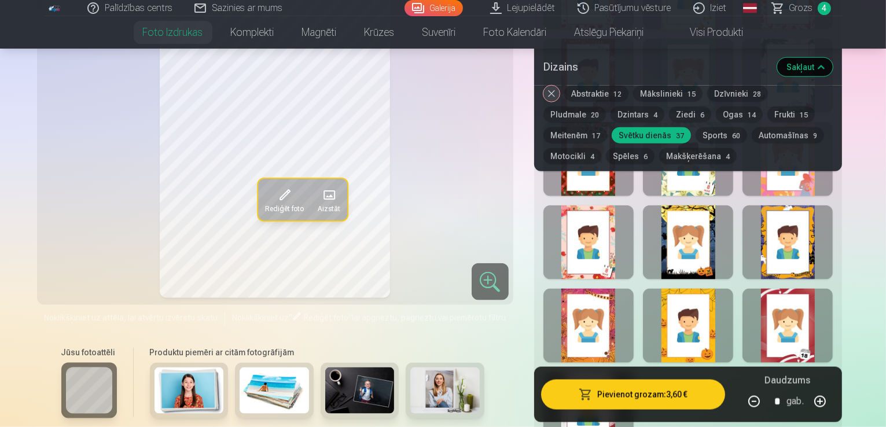
click at [624, 299] on div at bounding box center [588, 326] width 90 height 74
click at [803, 205] on div at bounding box center [787, 242] width 90 height 74
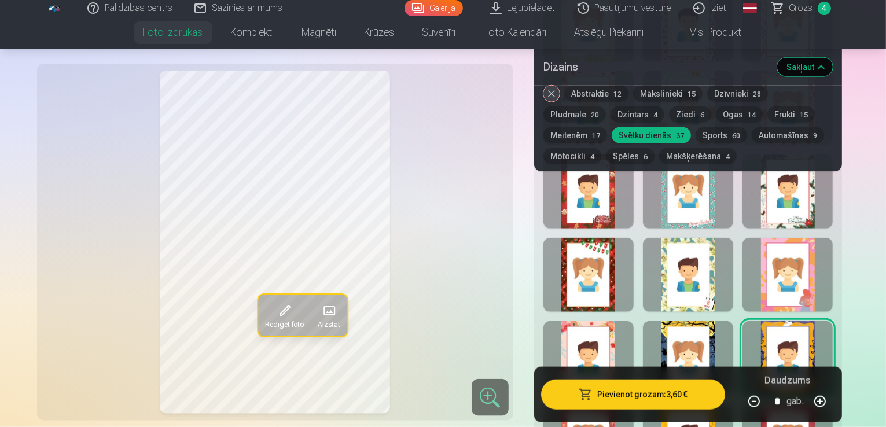
scroll to position [1273, 0]
click at [833, 238] on div at bounding box center [787, 275] width 90 height 74
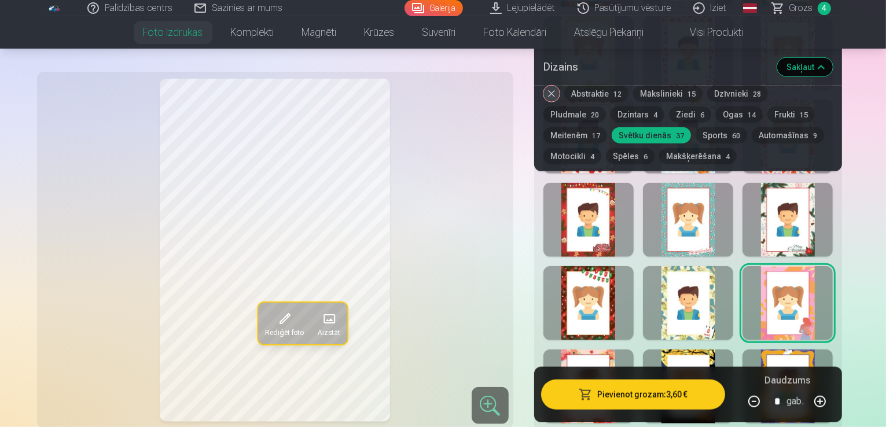
scroll to position [1215, 0]
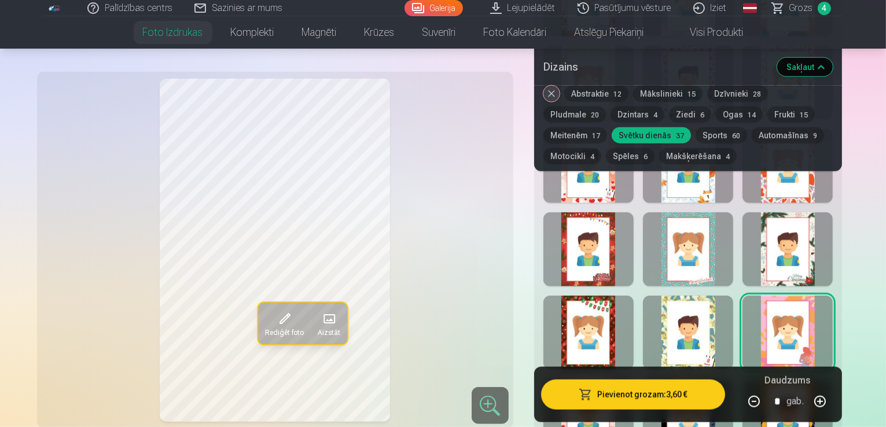
drag, startPoint x: 834, startPoint y: 227, endPoint x: 829, endPoint y: 225, distance: 6.2
click at [833, 227] on div at bounding box center [787, 249] width 90 height 74
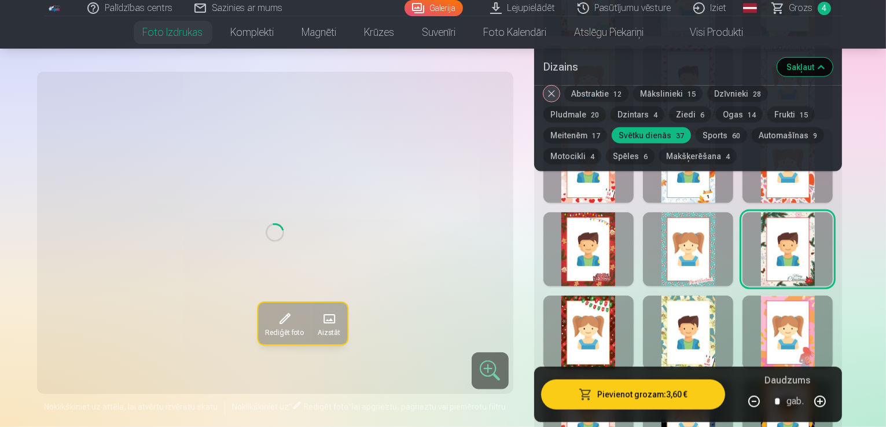
click at [733, 232] on div at bounding box center [688, 249] width 90 height 74
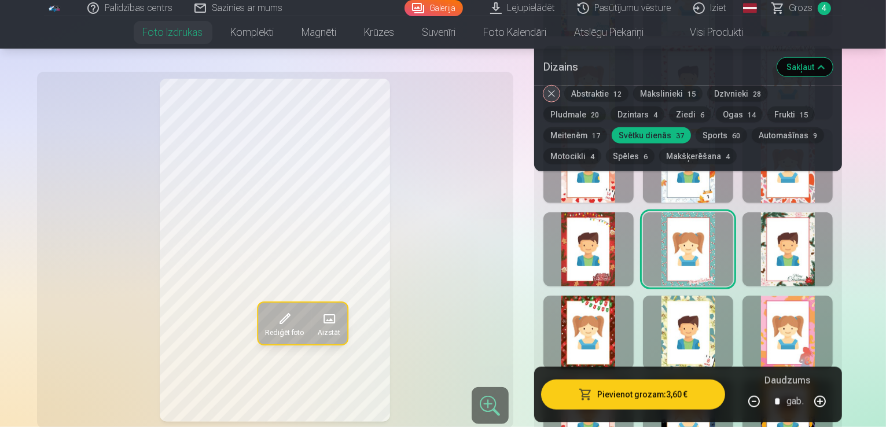
click at [606, 237] on div at bounding box center [588, 249] width 90 height 74
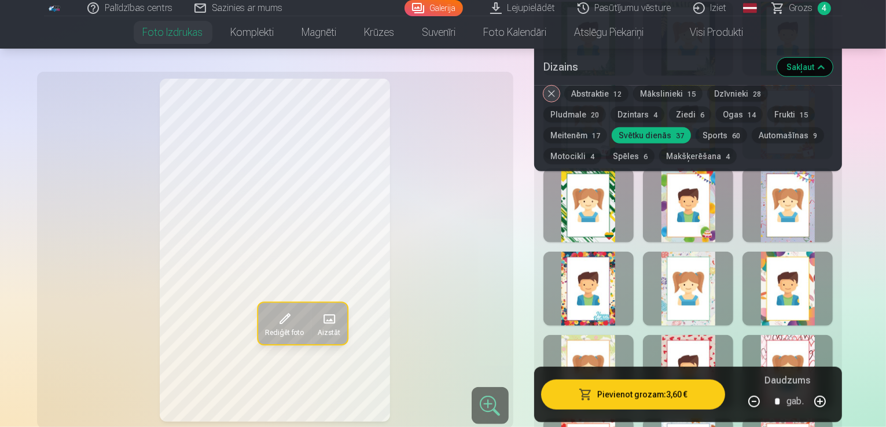
scroll to position [926, 0]
click at [808, 281] on div at bounding box center [787, 289] width 90 height 74
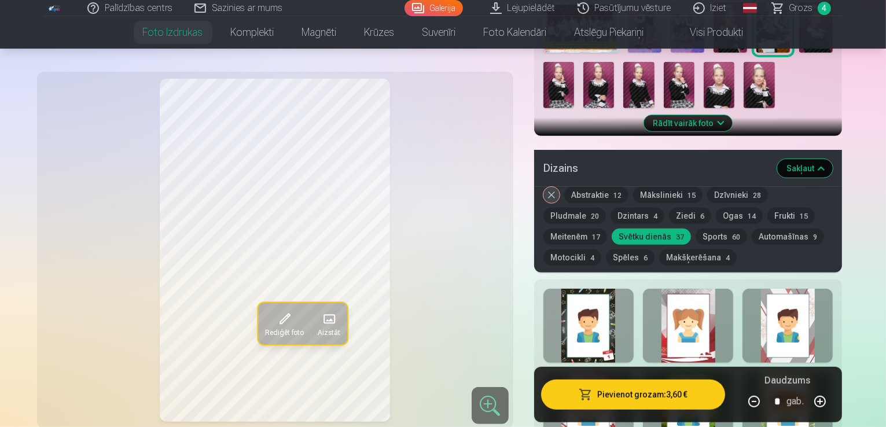
scroll to position [463, 0]
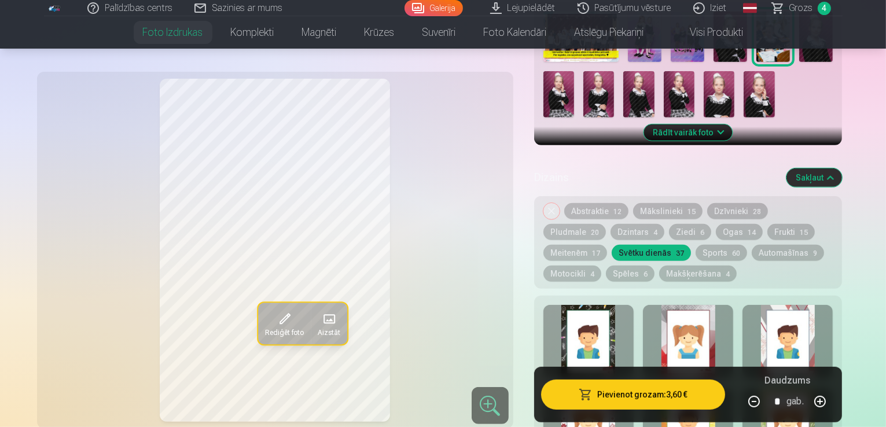
click at [585, 338] on div at bounding box center [588, 342] width 90 height 74
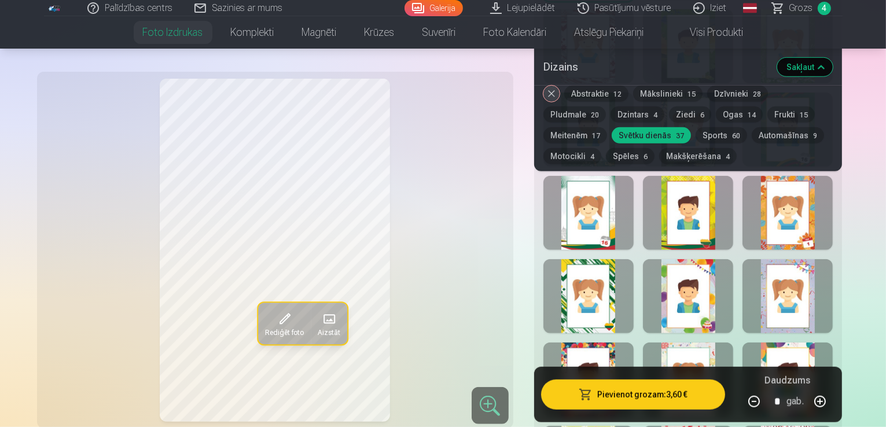
scroll to position [868, 0]
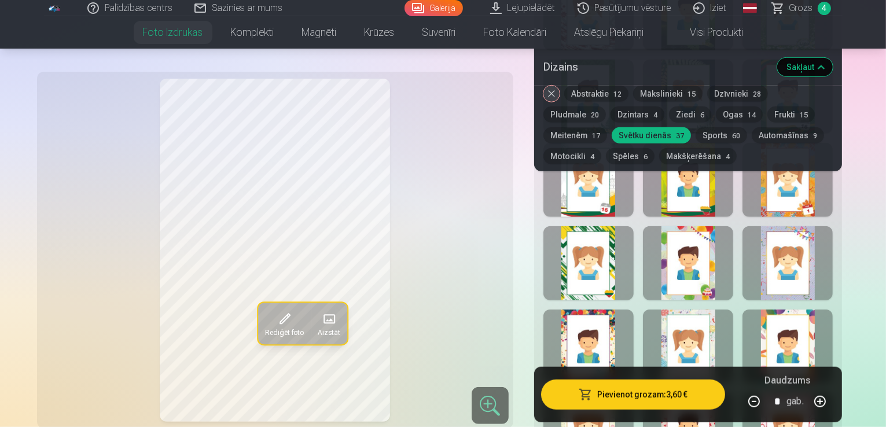
click at [833, 310] on div at bounding box center [787, 347] width 90 height 74
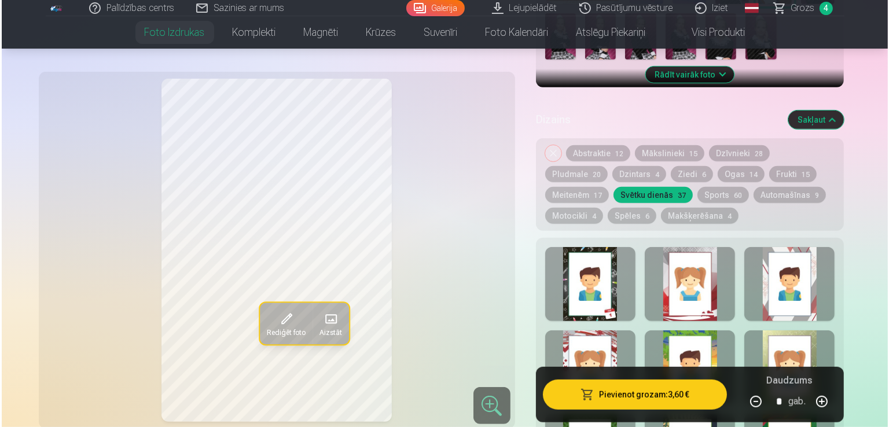
scroll to position [521, 0]
click at [693, 145] on button "Mākslinieki 15" at bounding box center [667, 153] width 69 height 16
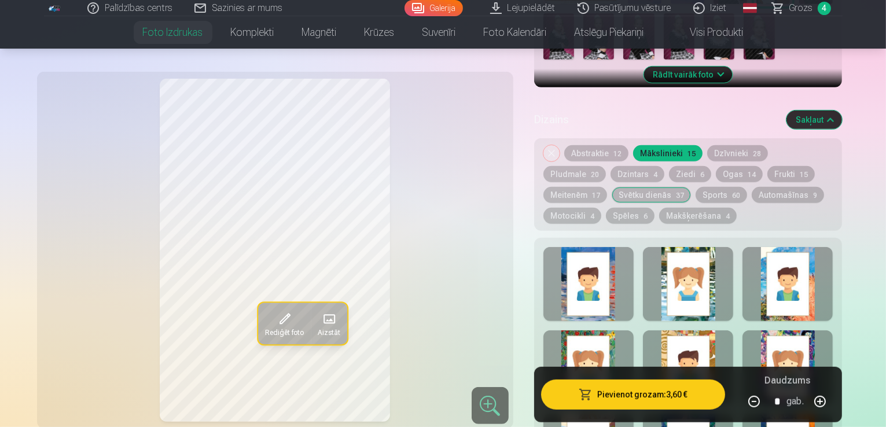
click at [606, 145] on button "Abstraktie 12" at bounding box center [596, 153] width 64 height 16
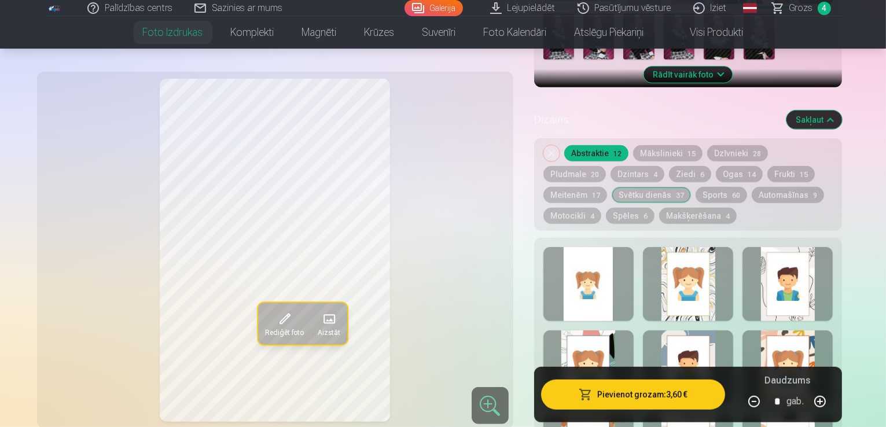
click at [705, 247] on div at bounding box center [688, 284] width 90 height 74
click at [598, 247] on div at bounding box center [588, 284] width 90 height 74
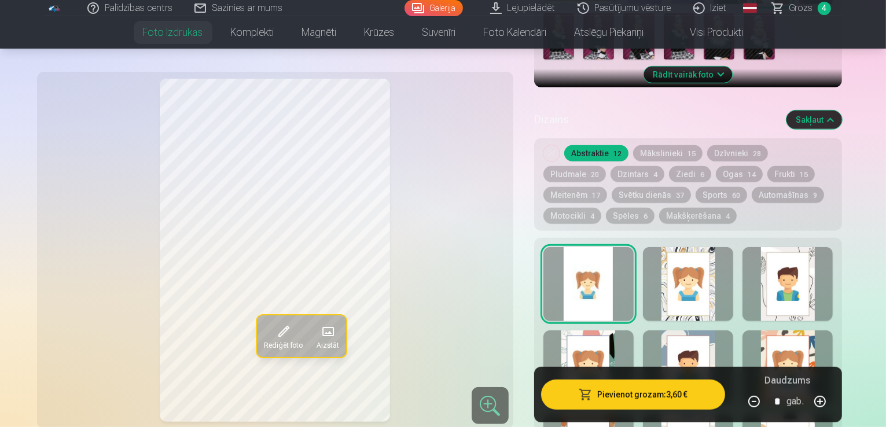
click at [665, 387] on button "Pievienot grozam : 3,60 €" at bounding box center [633, 395] width 185 height 30
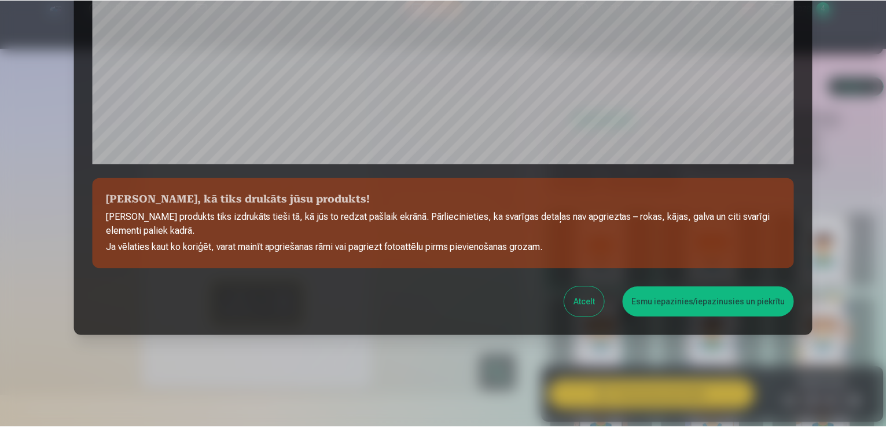
scroll to position [406, 0]
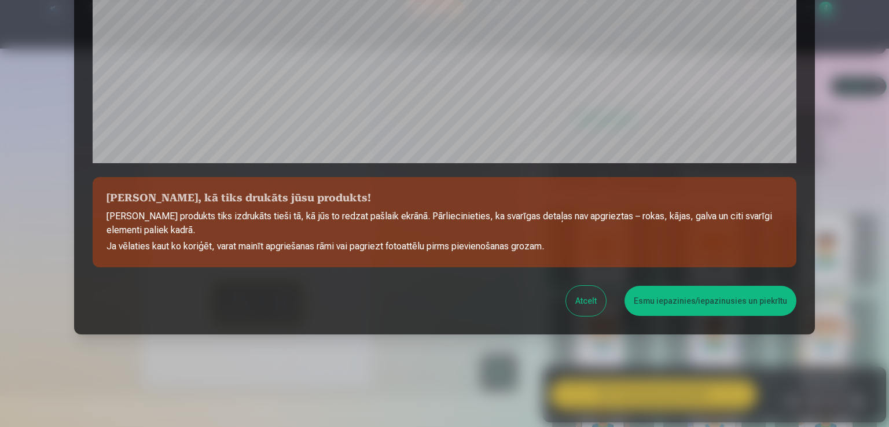
click at [690, 288] on button "Esmu iepazinies/iepazinusies un piekrītu" at bounding box center [710, 301] width 172 height 30
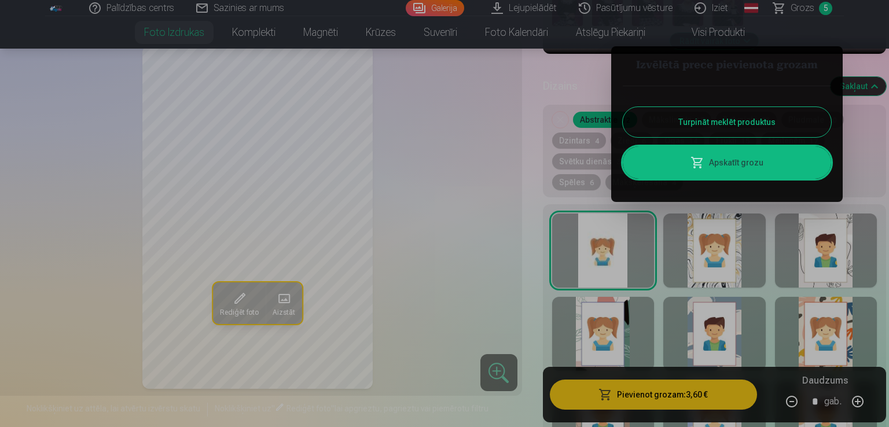
click at [715, 117] on button "Turpināt meklēt produktus" at bounding box center [727, 122] width 208 height 30
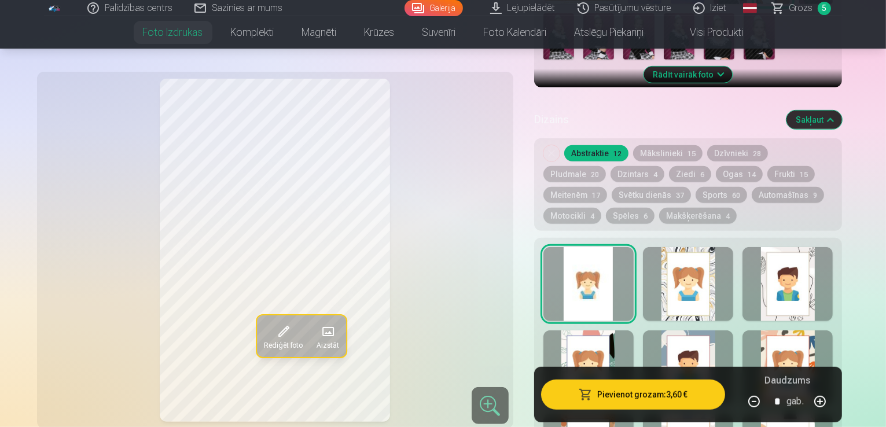
click at [800, 12] on span "Grozs" at bounding box center [801, 8] width 24 height 14
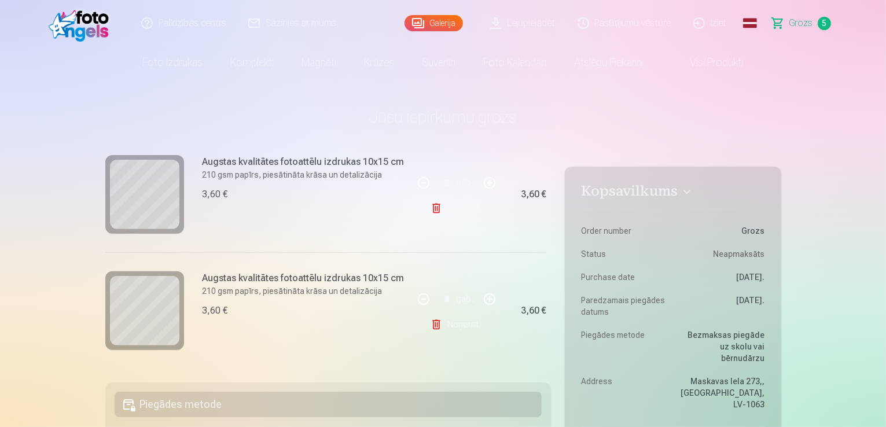
scroll to position [511, 0]
click at [454, 321] on link "Noņemt" at bounding box center [456, 324] width 53 height 23
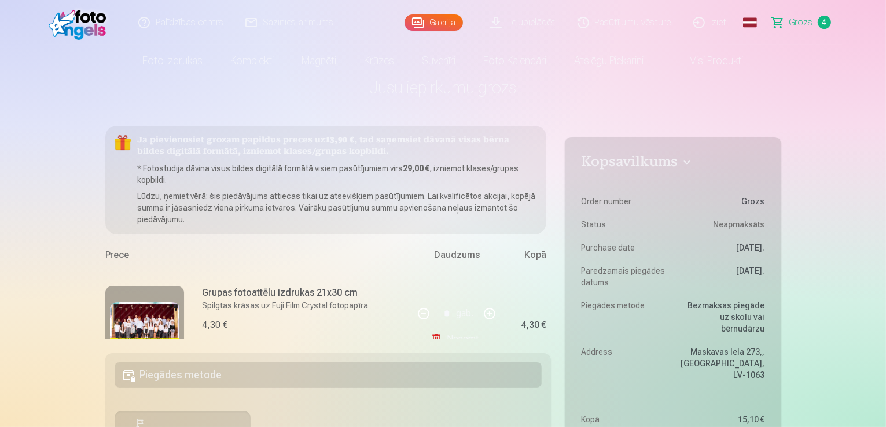
scroll to position [0, 0]
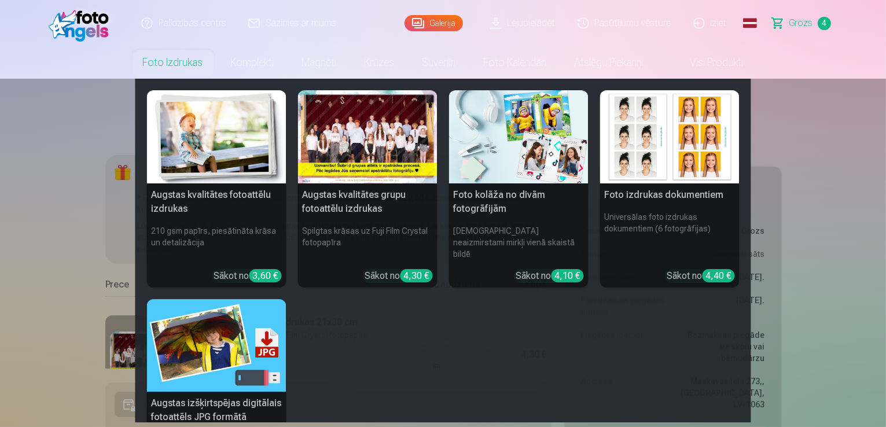
click at [377, 145] on div at bounding box center [367, 136] width 139 height 93
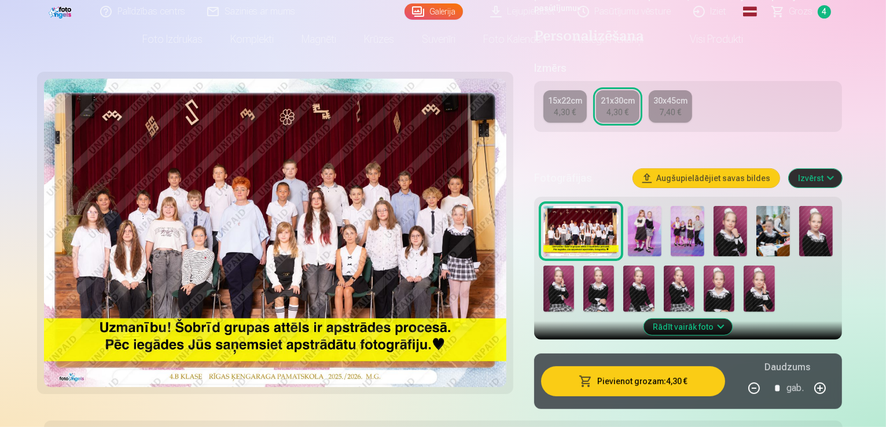
scroll to position [289, 0]
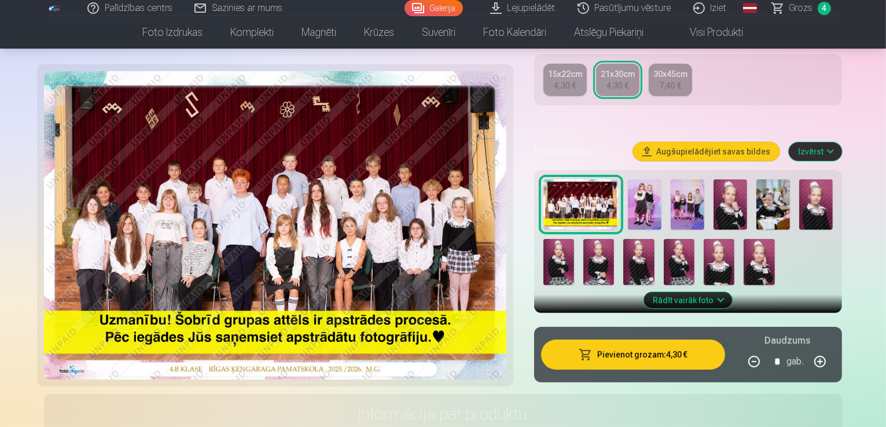
click at [583, 239] on img at bounding box center [598, 262] width 31 height 46
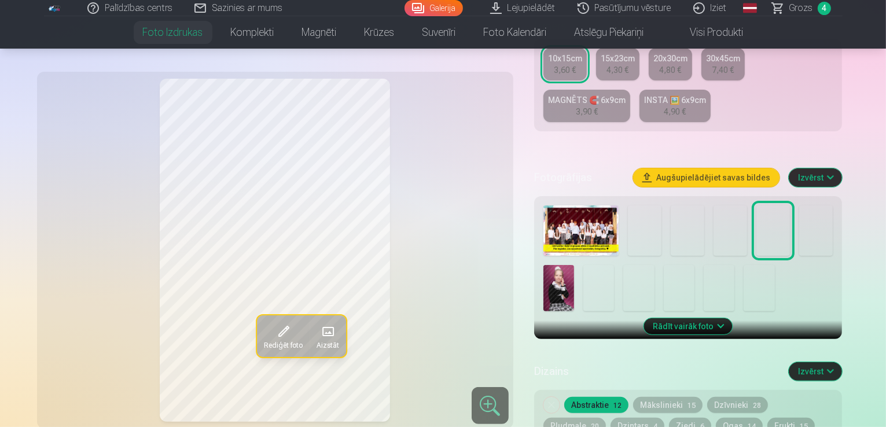
scroll to position [289, 0]
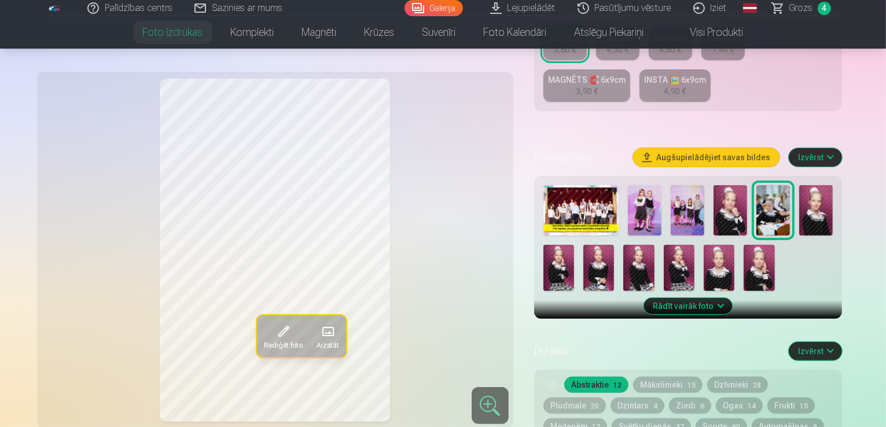
click at [804, 188] on img at bounding box center [816, 210] width 34 height 50
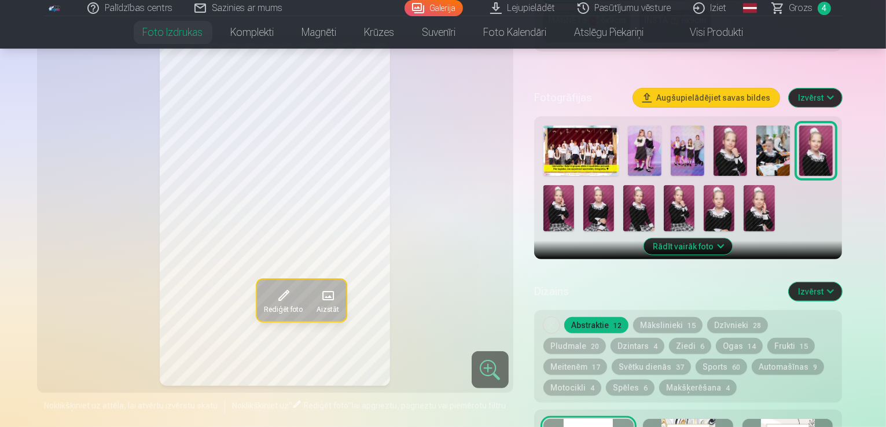
scroll to position [347, 0]
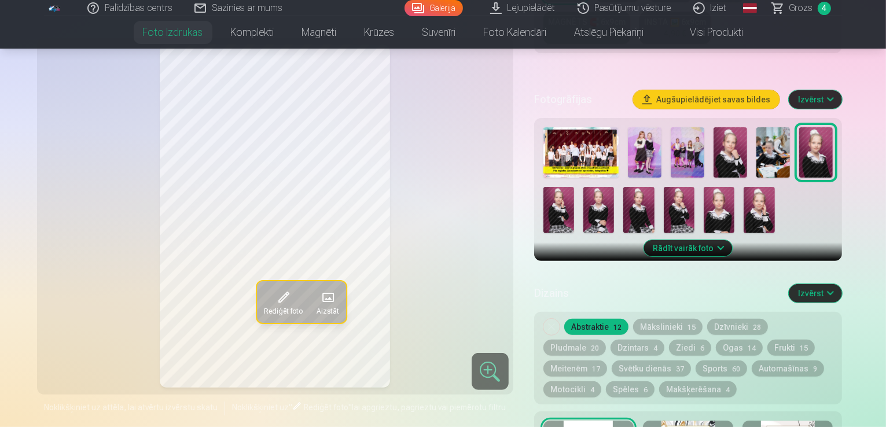
click at [574, 187] on img at bounding box center [558, 210] width 31 height 46
click at [583, 187] on img at bounding box center [598, 210] width 31 height 46
click at [623, 189] on img at bounding box center [638, 210] width 31 height 46
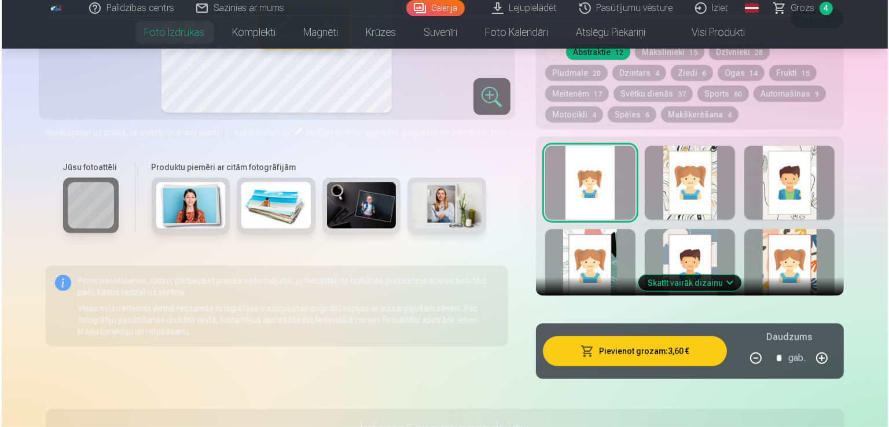
scroll to position [636, 0]
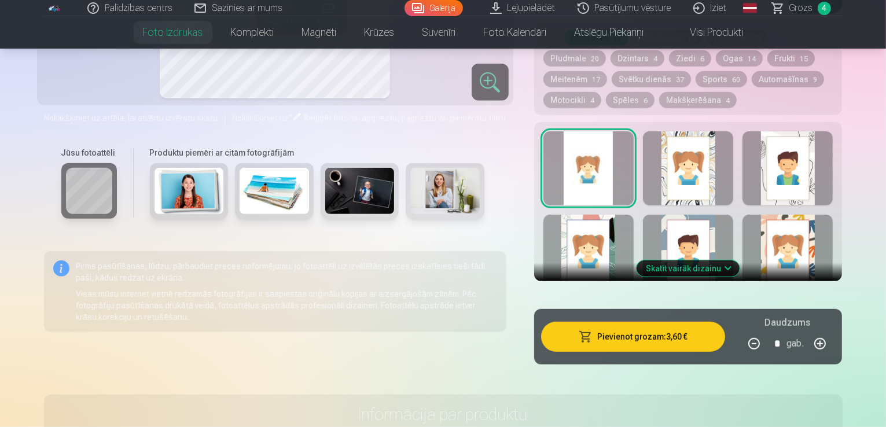
click at [662, 322] on button "Pievienot grozam : 3,60 €" at bounding box center [633, 337] width 185 height 30
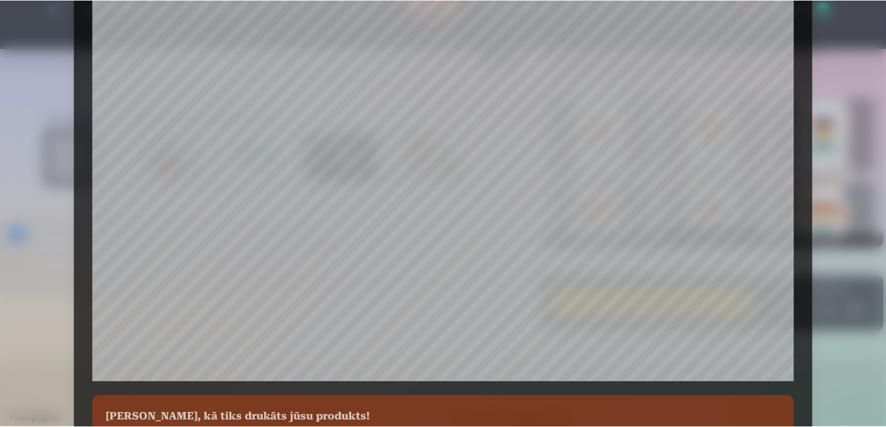
scroll to position [290, 0]
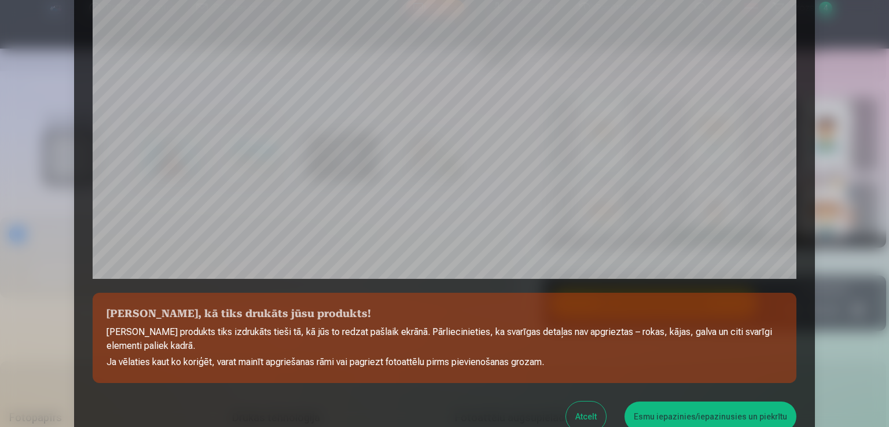
click at [587, 408] on button "Atcelt" at bounding box center [586, 417] width 40 height 30
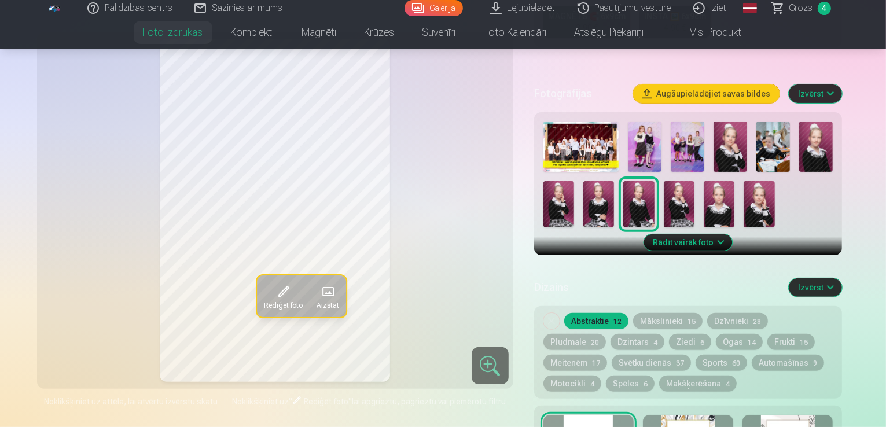
scroll to position [347, 0]
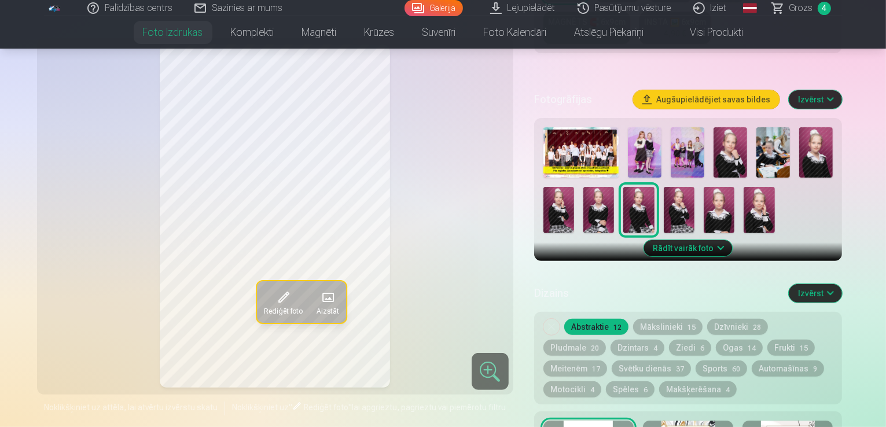
click at [664, 187] on img at bounding box center [679, 210] width 31 height 46
click at [704, 187] on img at bounding box center [719, 210] width 31 height 46
click at [743, 187] on img at bounding box center [758, 210] width 31 height 46
click at [623, 193] on img at bounding box center [638, 210] width 31 height 46
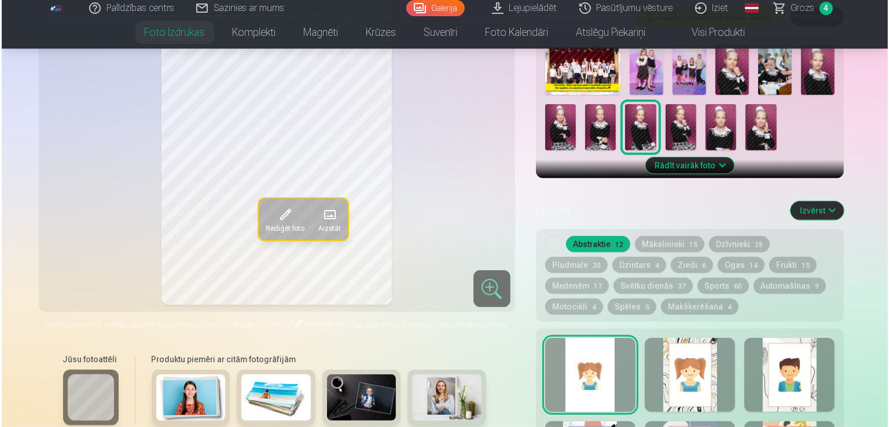
scroll to position [579, 0]
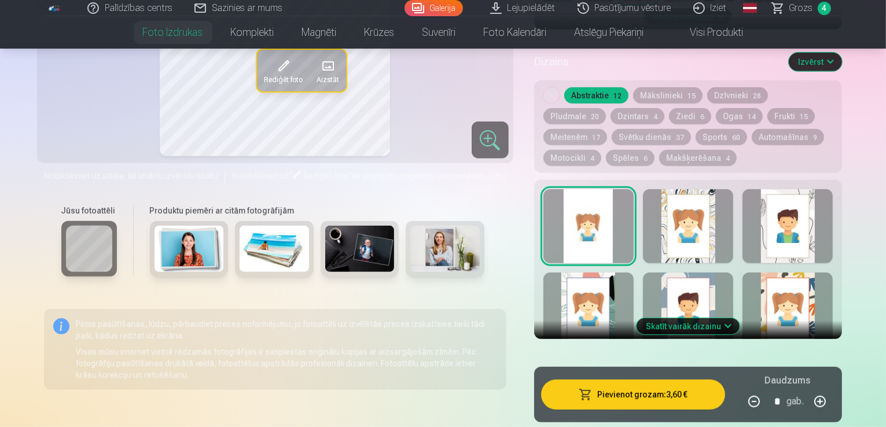
click at [675, 380] on button "Pievienot grozam : 3,60 €" at bounding box center [633, 395] width 185 height 30
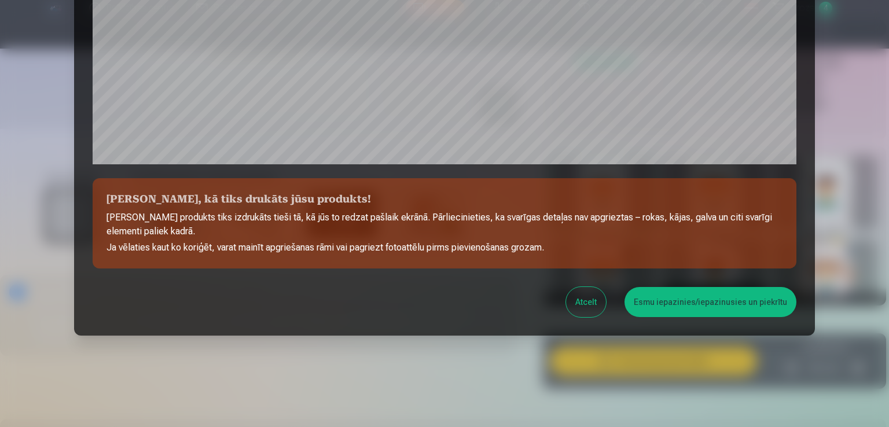
scroll to position [406, 0]
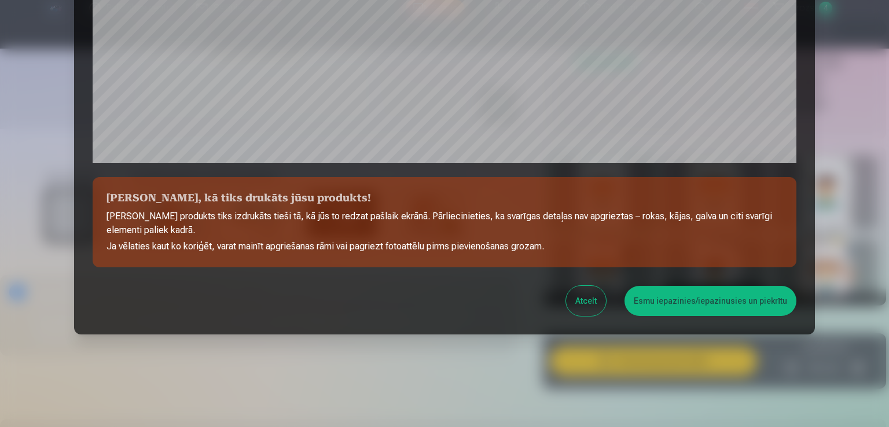
click at [708, 305] on button "Esmu iepazinies/iepazinusies un piekrītu" at bounding box center [710, 301] width 172 height 30
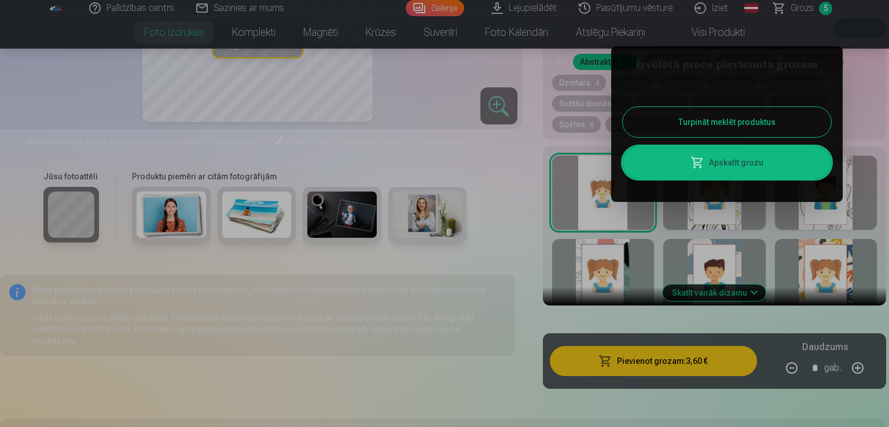
click at [715, 159] on link "Apskatīt grozu" at bounding box center [727, 162] width 208 height 32
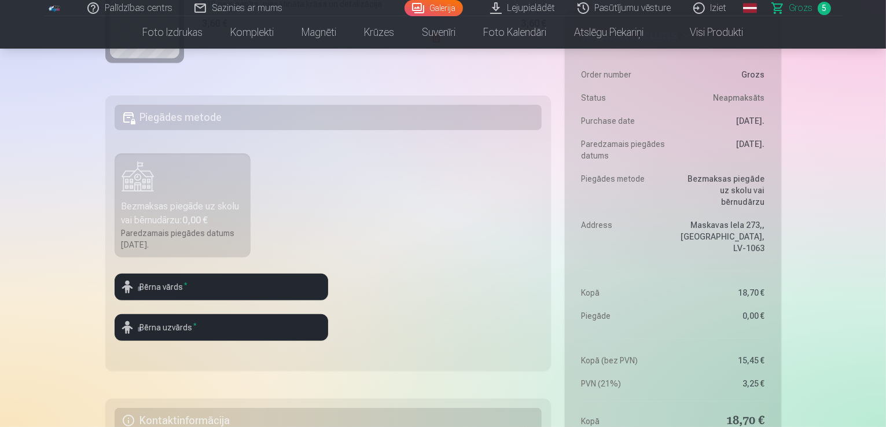
scroll to position [289, 0]
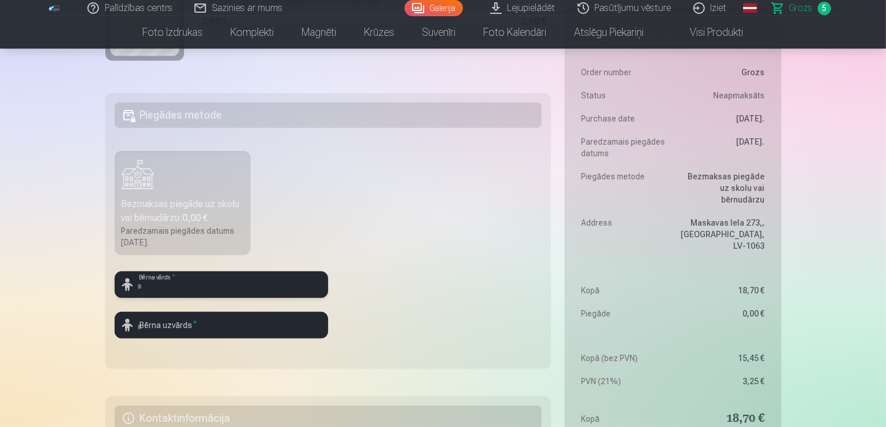
click at [231, 286] on input "text" at bounding box center [221, 284] width 213 height 27
type input "*****"
click at [248, 327] on input "text" at bounding box center [221, 325] width 213 height 27
type input "******"
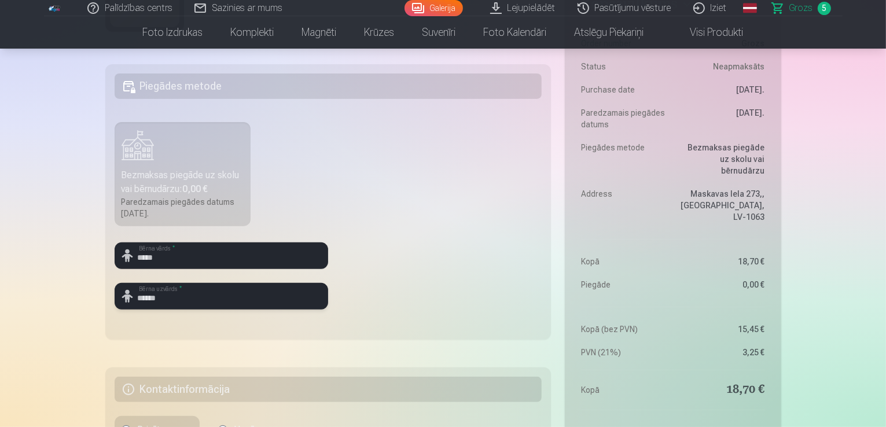
scroll to position [463, 0]
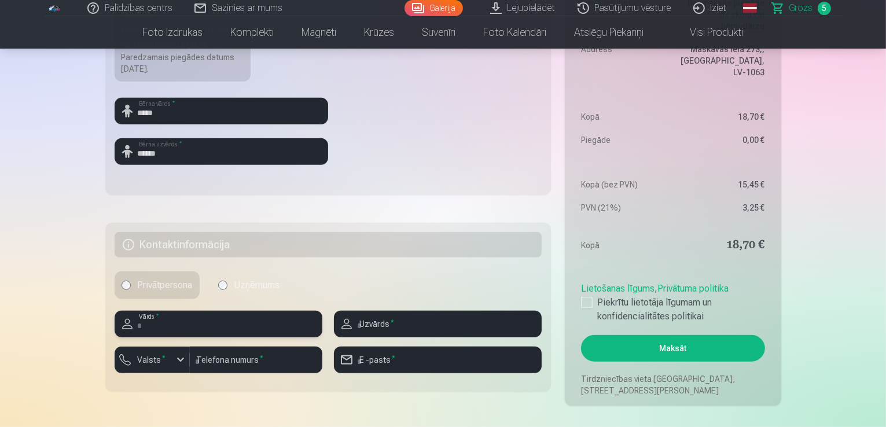
click at [218, 324] on input "text" at bounding box center [219, 324] width 208 height 27
type input "******"
type input "********"
type input "**********"
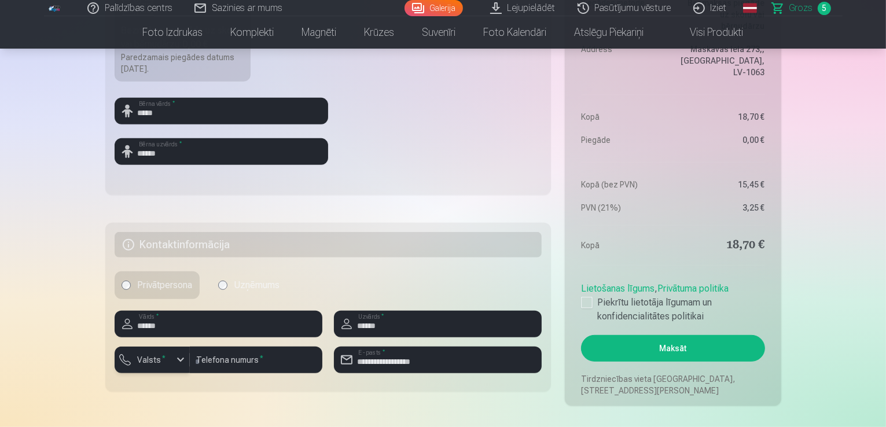
click at [170, 363] on div "button" at bounding box center [155, 362] width 35 height 12
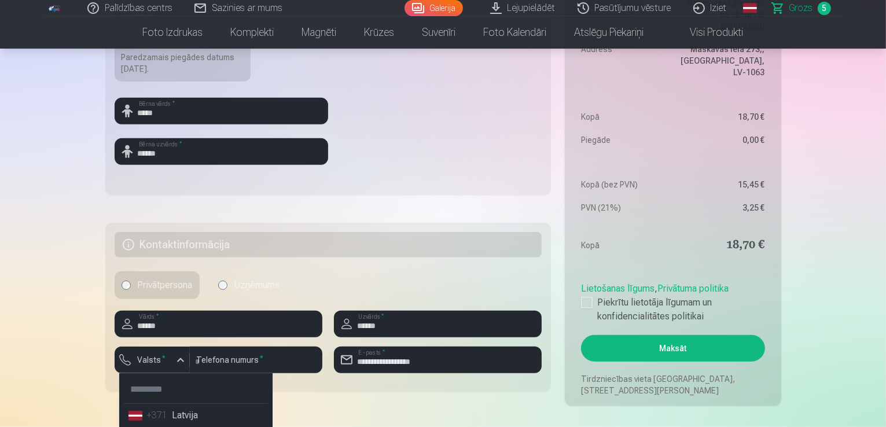
click at [176, 411] on li "+371 Latvija" at bounding box center [196, 415] width 144 height 23
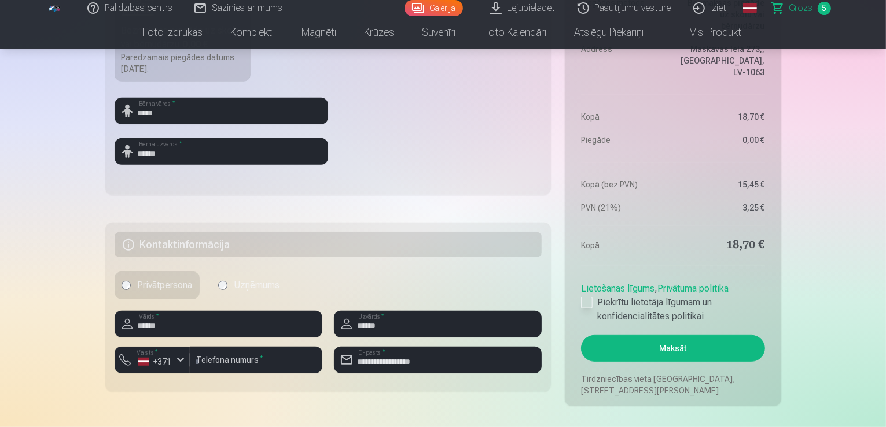
click at [586, 306] on div at bounding box center [587, 303] width 12 height 12
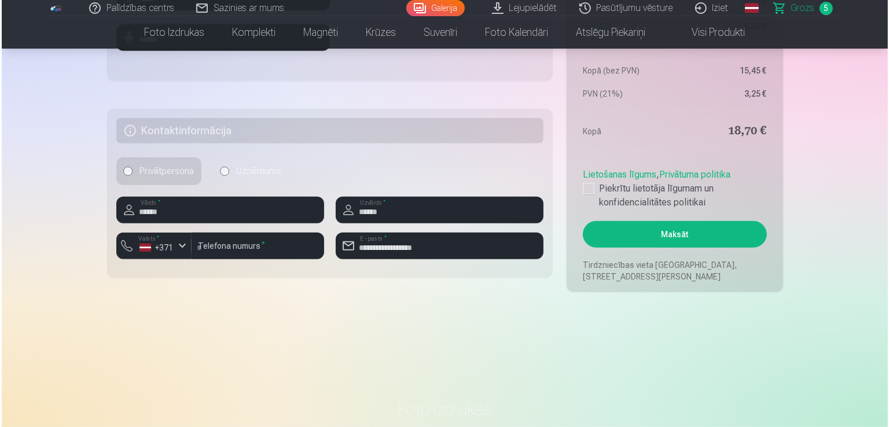
scroll to position [579, 0]
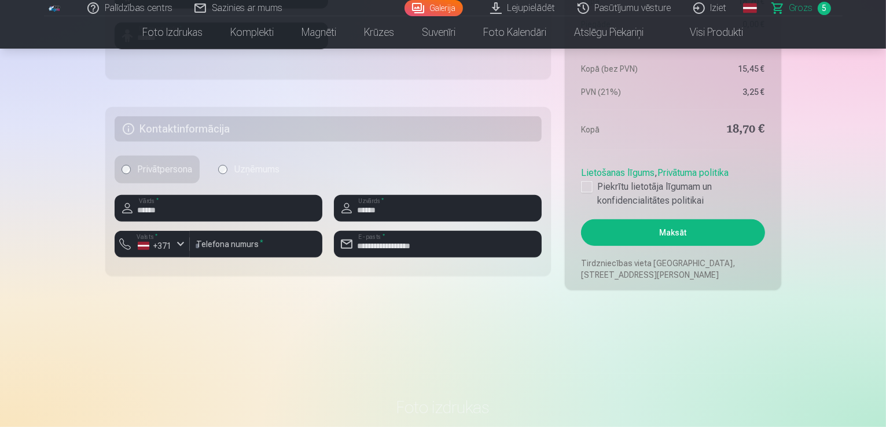
click at [675, 244] on button "Maksāt" at bounding box center [672, 232] width 183 height 27
